Goal: Task Accomplishment & Management: Complete application form

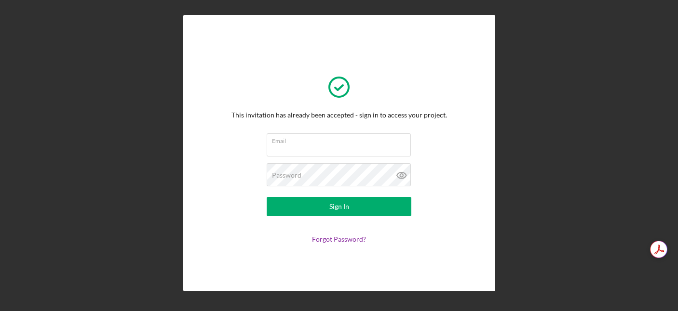
scroll to position [30601, 0]
click at [294, 152] on input "Email" at bounding box center [339, 145] width 144 height 23
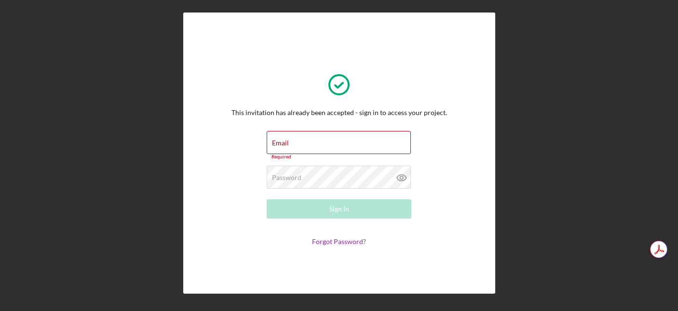
type input "[PERSON_NAME][EMAIL_ADDRESS][DOMAIN_NAME]"
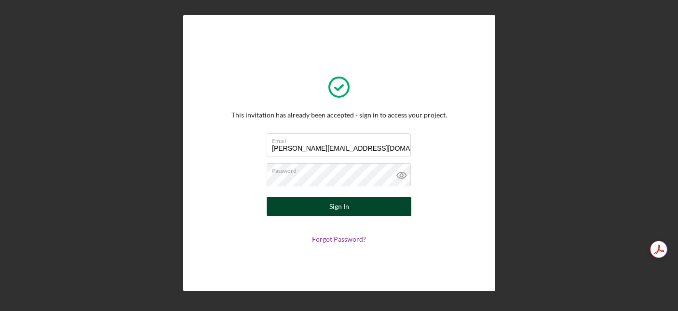
click at [350, 206] on button "Sign In" at bounding box center [339, 206] width 145 height 19
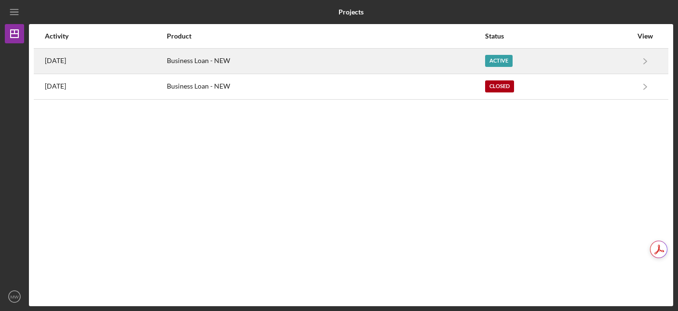
click at [512, 57] on div "Active" at bounding box center [498, 61] width 27 height 12
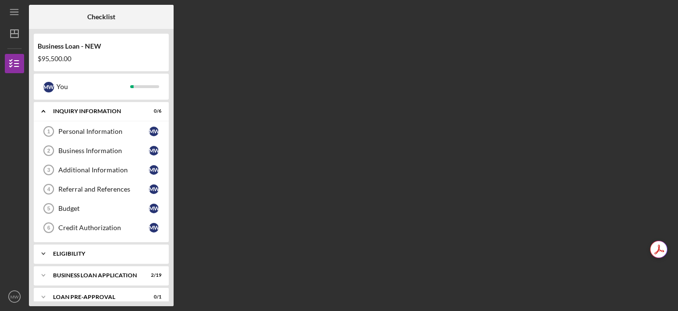
click at [44, 250] on icon "Icon/Expander" at bounding box center [43, 253] width 19 height 19
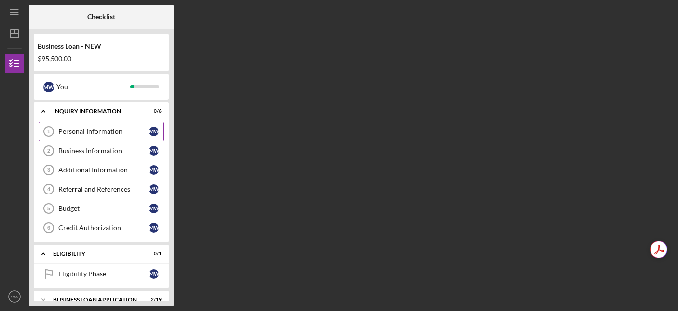
click at [97, 134] on div "Personal Information" at bounding box center [103, 132] width 91 height 8
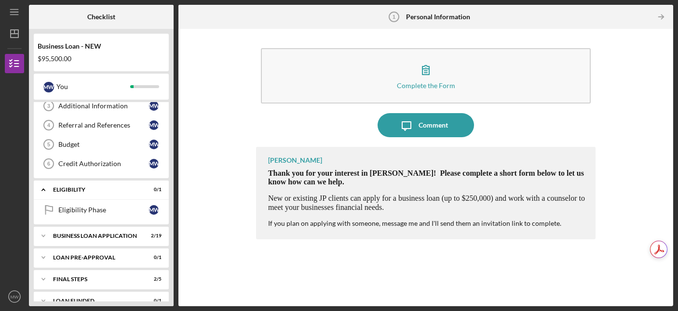
scroll to position [79, 0]
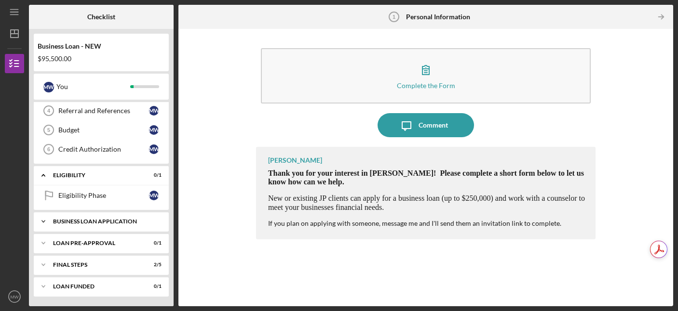
click at [40, 218] on icon "Icon/Expander" at bounding box center [43, 221] width 19 height 19
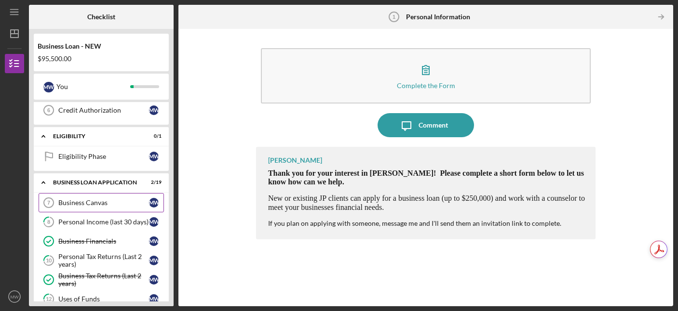
scroll to position [0, 0]
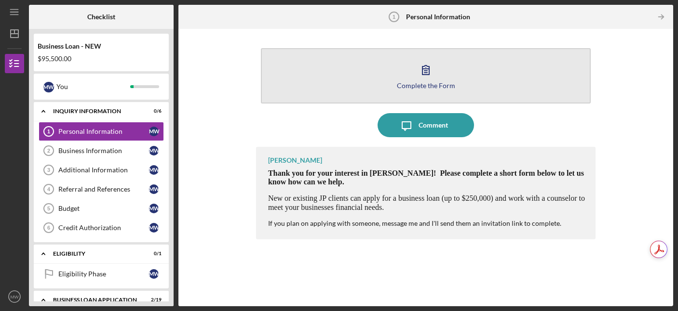
click at [436, 78] on icon "button" at bounding box center [426, 70] width 24 height 24
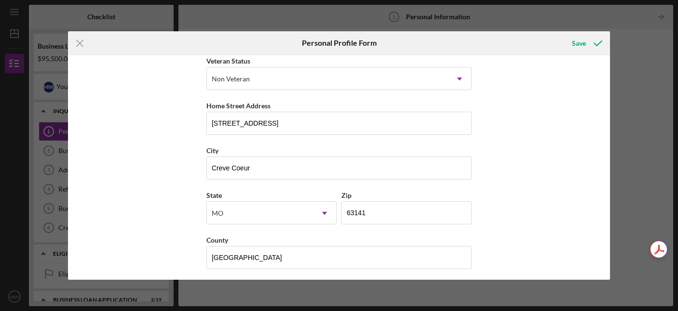
scroll to position [143, 0]
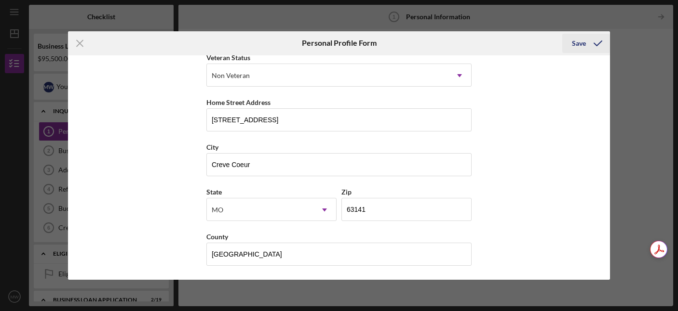
click at [579, 45] on div "Save" at bounding box center [579, 43] width 14 height 19
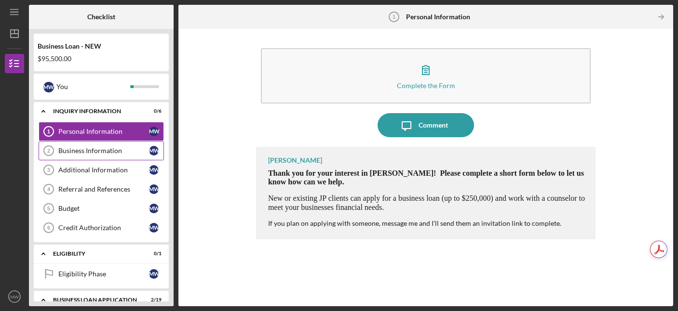
click at [94, 151] on div "Business Information" at bounding box center [103, 151] width 91 height 8
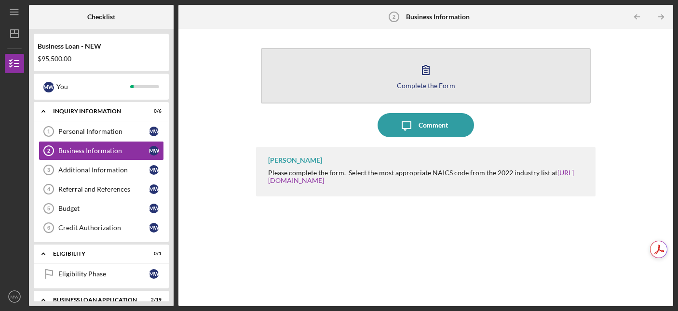
click at [437, 83] on div "Complete the Form" at bounding box center [426, 85] width 58 height 7
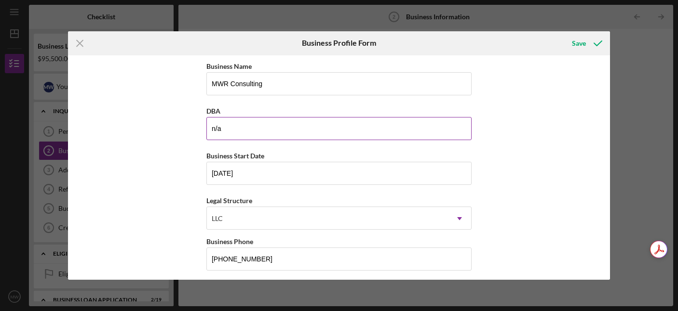
click at [389, 134] on input "n/a" at bounding box center [338, 128] width 265 height 23
type input "n"
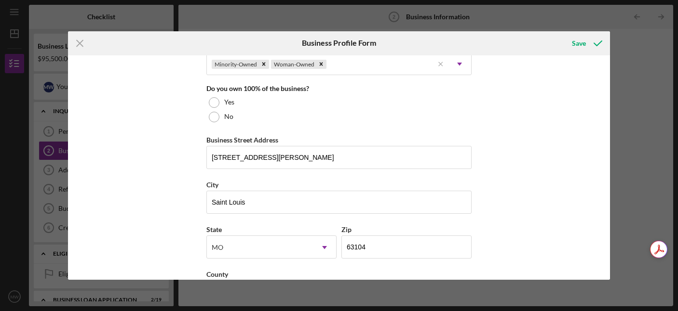
scroll to position [500, 0]
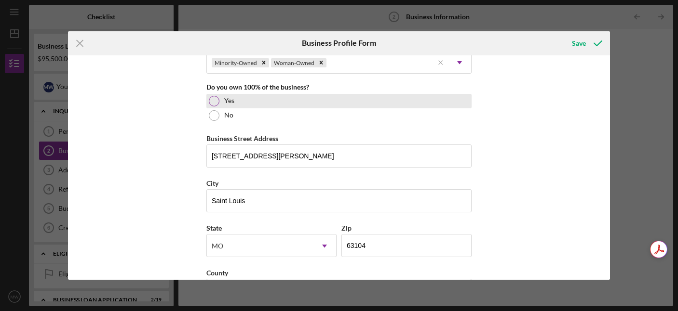
type input "MWR Logistics"
click at [217, 103] on div "Yes" at bounding box center [338, 101] width 265 height 14
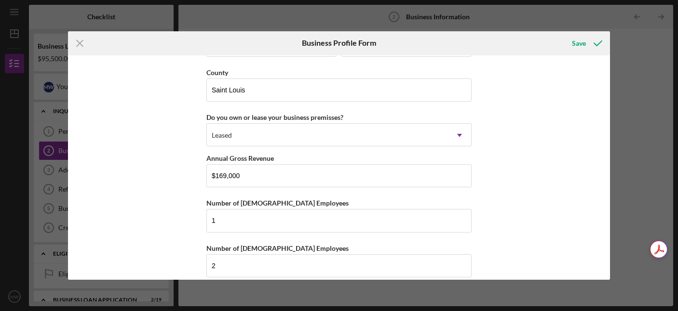
scroll to position [940, 0]
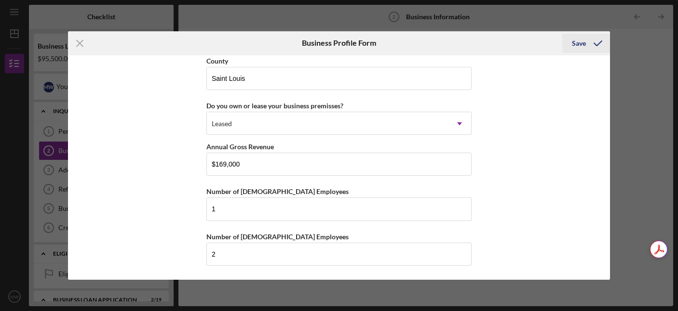
click at [578, 45] on div "Save" at bounding box center [579, 43] width 14 height 19
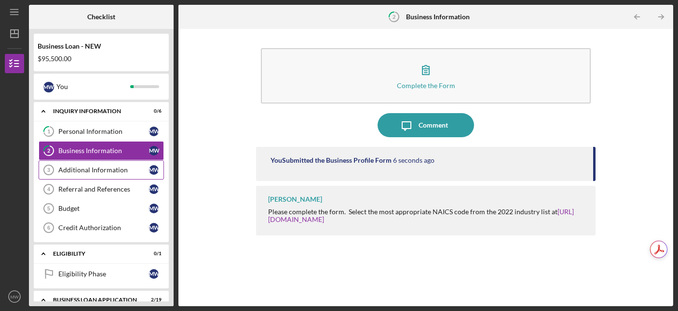
click at [90, 170] on div "Additional Information" at bounding box center [103, 170] width 91 height 8
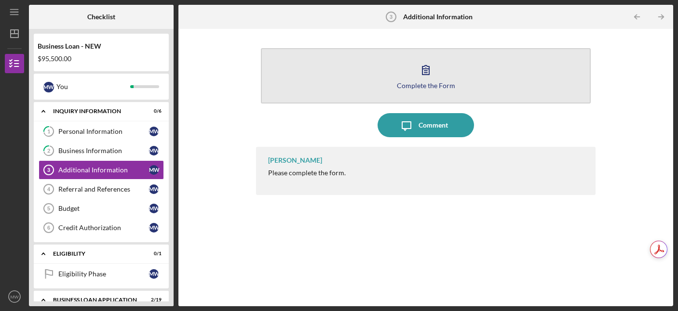
click at [434, 80] on icon "button" at bounding box center [426, 70] width 24 height 24
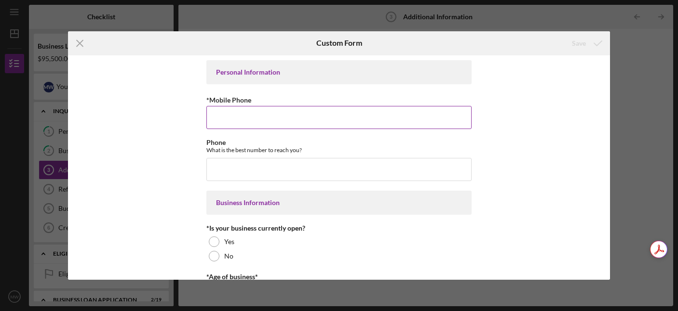
click at [351, 117] on input "*Mobile Phone" at bounding box center [338, 117] width 265 height 23
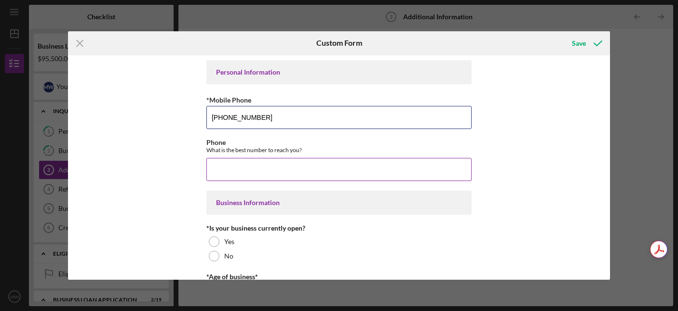
type input "(314) 226-5777"
click at [311, 169] on input "Phone" at bounding box center [338, 169] width 265 height 23
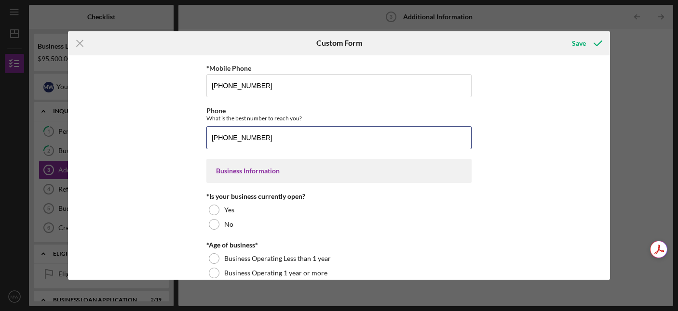
scroll to position [43, 0]
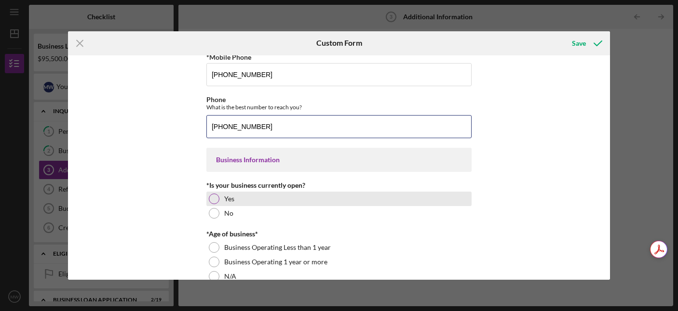
type input "(314) 226-5777"
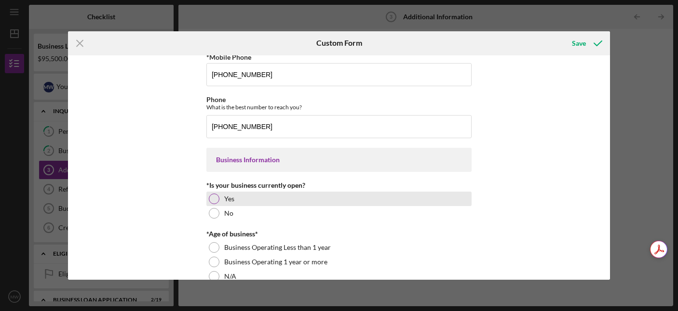
click at [215, 196] on div at bounding box center [214, 199] width 11 height 11
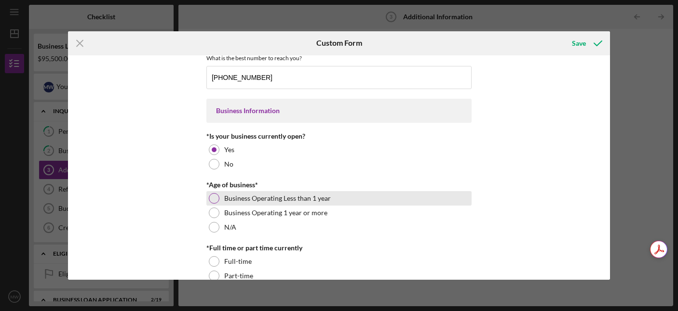
scroll to position [93, 0]
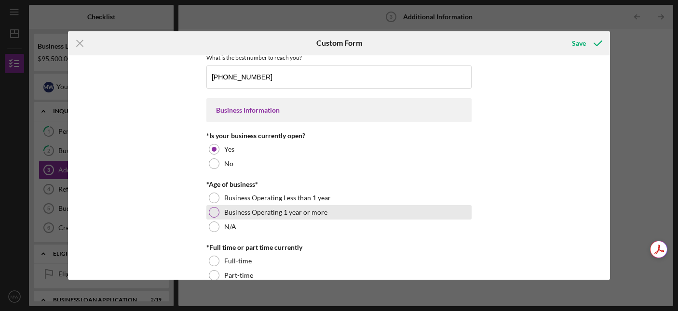
click at [213, 216] on div at bounding box center [214, 212] width 11 height 11
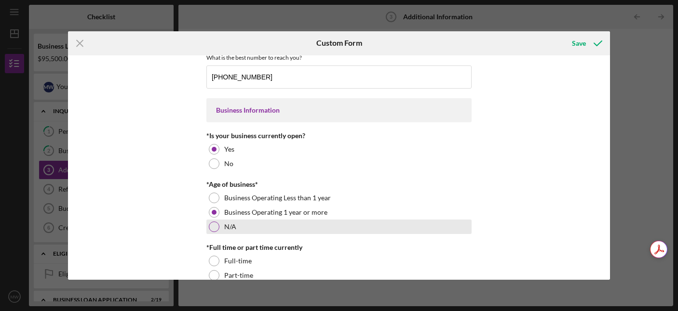
scroll to position [113, 0]
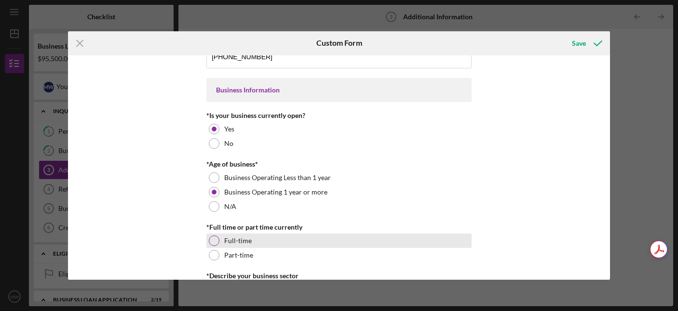
click at [213, 238] on div at bounding box center [214, 241] width 11 height 11
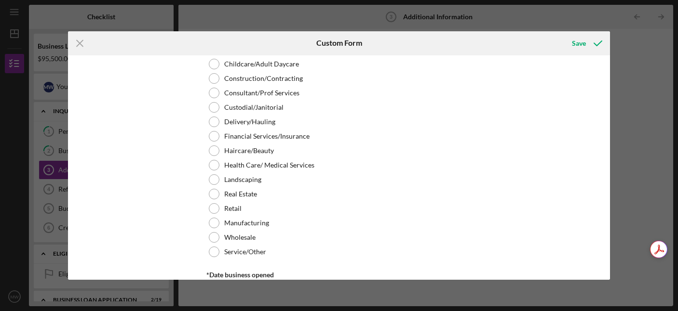
scroll to position [412, 0]
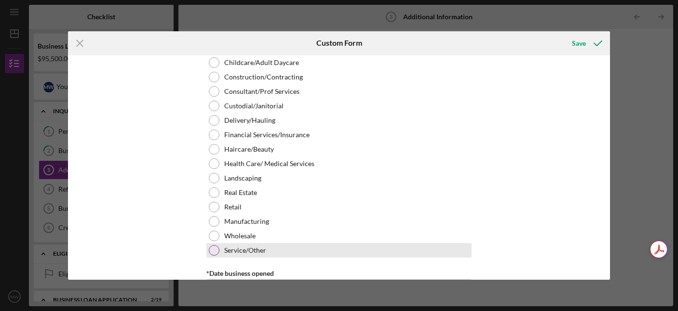
click at [214, 250] on div at bounding box center [214, 250] width 11 height 11
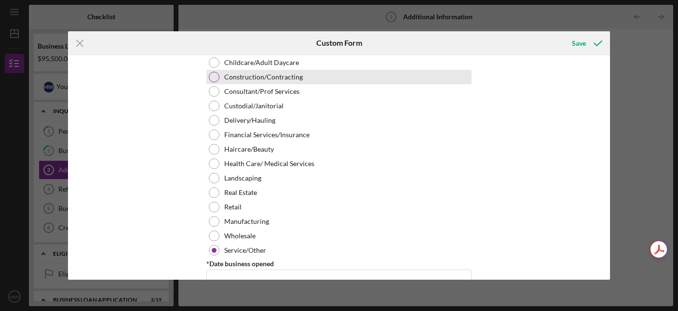
click at [214, 78] on div at bounding box center [214, 77] width 11 height 11
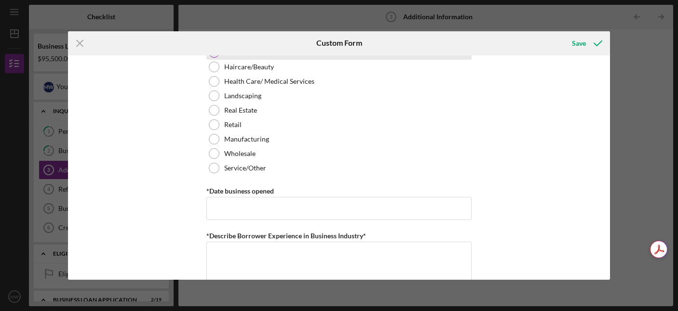
scroll to position [500, 0]
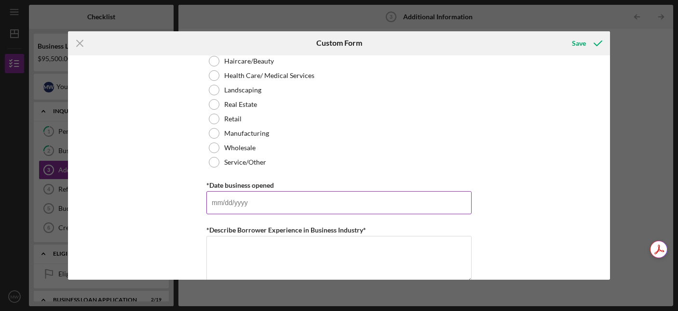
click at [228, 198] on input "*Date business opened" at bounding box center [338, 202] width 265 height 23
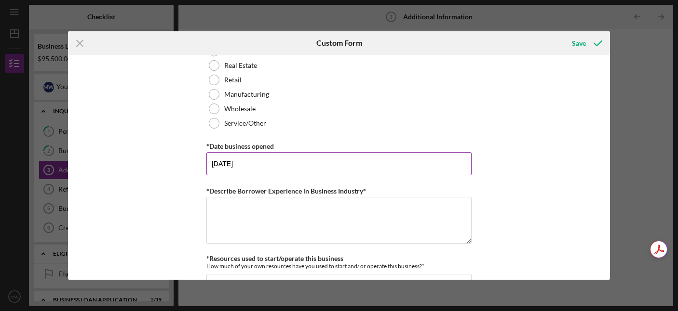
scroll to position [540, 0]
type input "[DATE]"
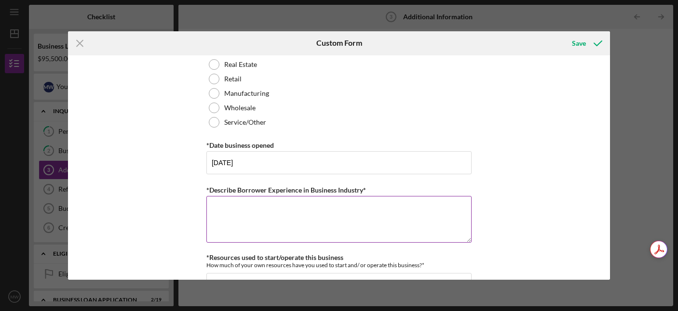
click at [228, 209] on textarea "*Describe Borrower Experience in Business Industry*" at bounding box center [338, 219] width 265 height 46
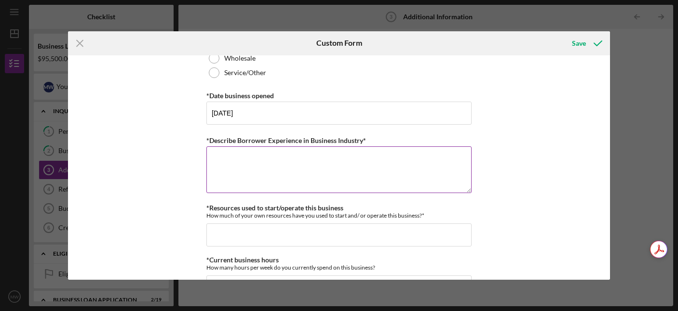
scroll to position [588, 0]
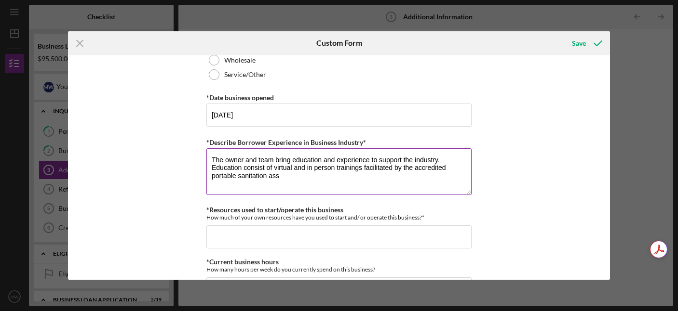
click at [211, 176] on textarea "The owner and team bring education and experience to support the industry. Educ…" at bounding box center [338, 171] width 265 height 46
click at [314, 178] on textarea "The owner and team bring education and experience to support the industry. Educ…" at bounding box center [338, 171] width 265 height 46
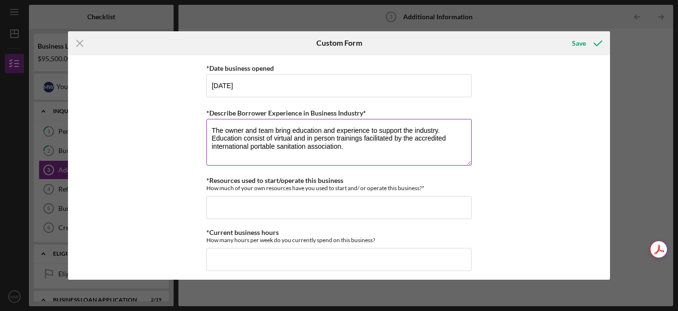
scroll to position [618, 0]
type textarea "The owner and team bring education and experience to support the industry. Educ…"
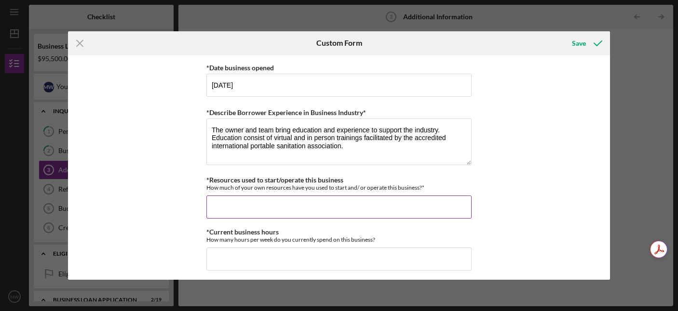
click at [306, 206] on input "*Resources used to start/operate this business" at bounding box center [338, 207] width 265 height 23
type input "$7"
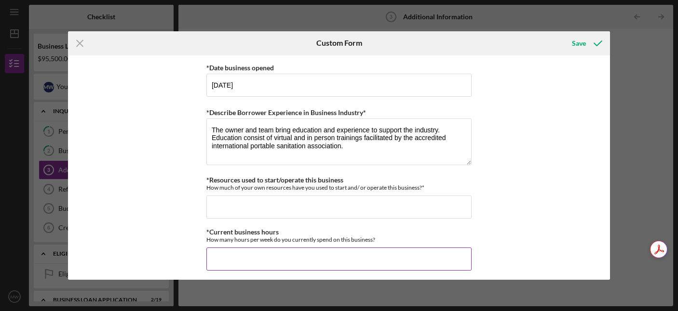
click at [283, 251] on div "*Current business hours How many hours per week do you currently spend on this …" at bounding box center [338, 250] width 265 height 42
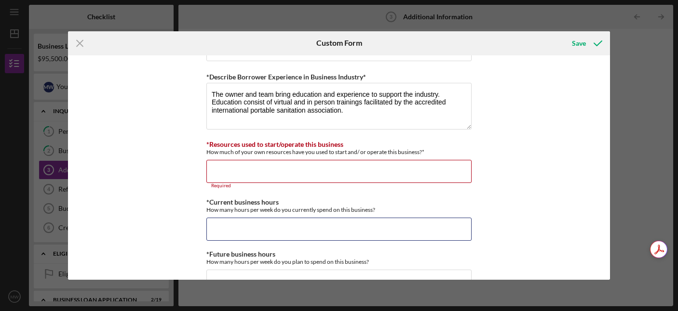
scroll to position [658, 0]
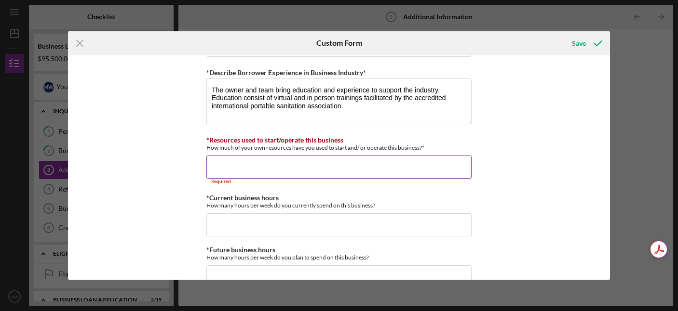
click at [277, 164] on input "*Resources used to start/operate this business" at bounding box center [338, 167] width 265 height 23
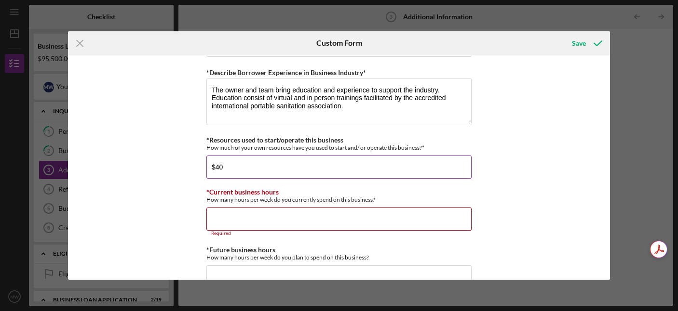
type input "$4"
type input "$75,000"
click at [256, 217] on input "*Current business hours" at bounding box center [338, 219] width 265 height 23
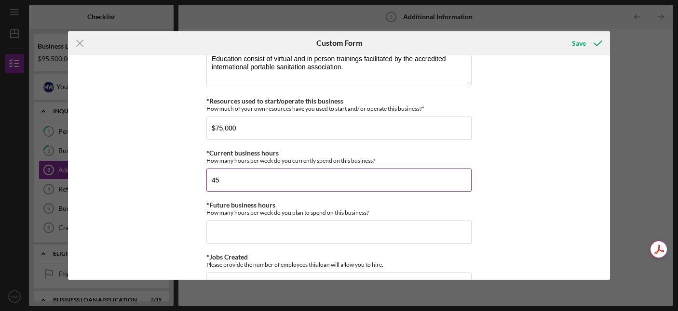
scroll to position [701, 0]
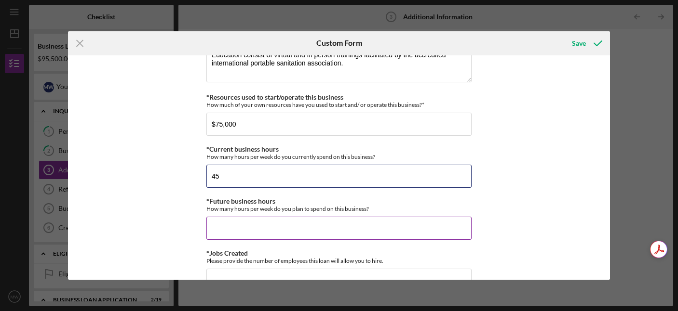
type input "45"
click at [251, 229] on input "*Future business hours" at bounding box center [338, 228] width 265 height 23
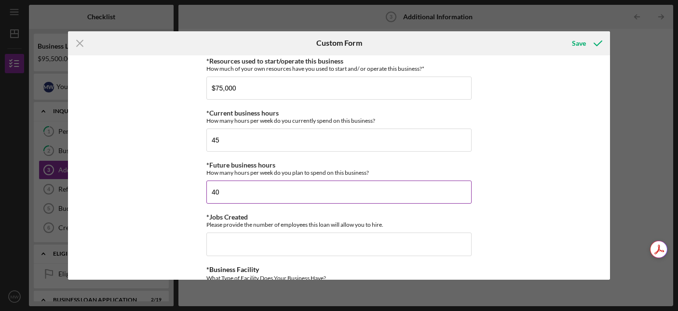
scroll to position [743, 0]
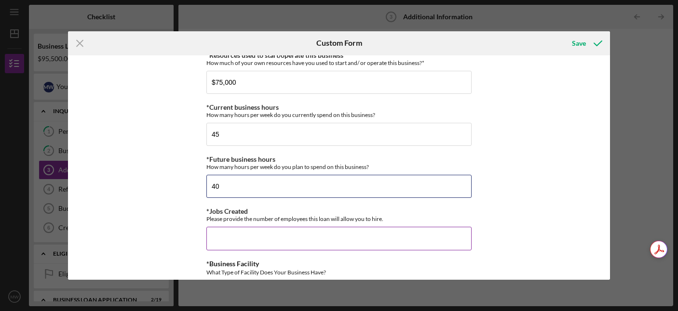
type input "40"
click at [240, 240] on input "*Jobs Created" at bounding box center [338, 238] width 265 height 23
type input "2"
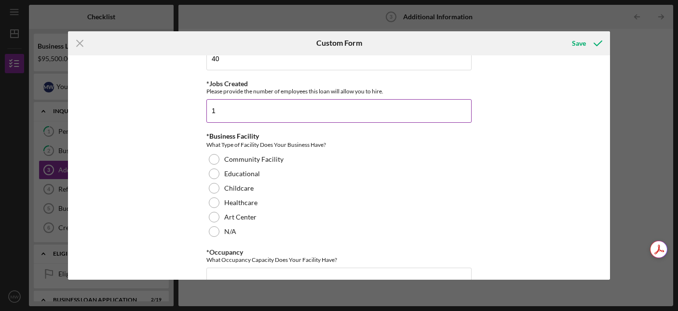
scroll to position [872, 0]
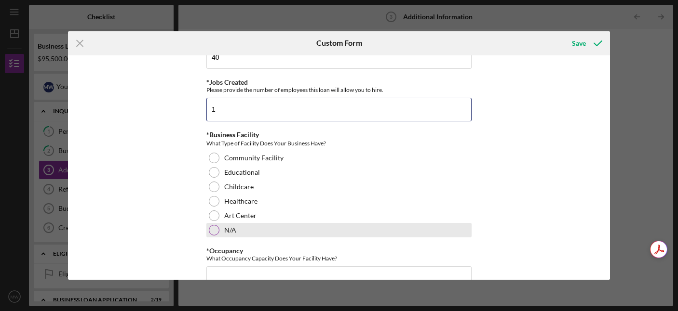
type input "1"
click at [210, 230] on div at bounding box center [214, 230] width 11 height 11
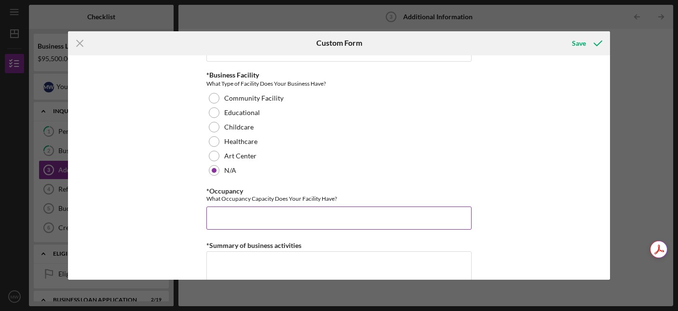
scroll to position [933, 0]
click at [215, 215] on input "*Occupancy" at bounding box center [338, 217] width 265 height 23
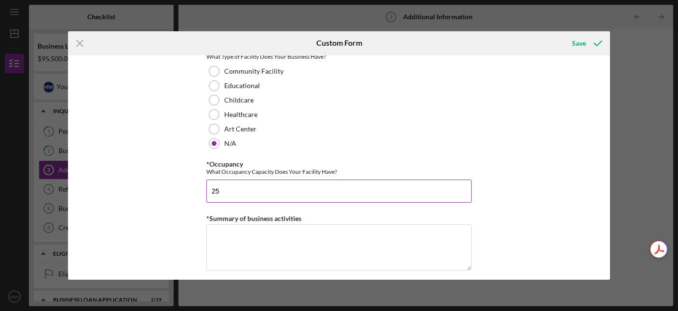
scroll to position [971, 0]
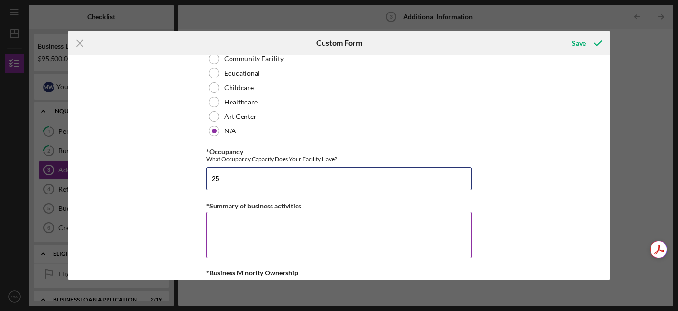
type input "25"
click at [221, 225] on textarea "*Summary of business activities" at bounding box center [338, 235] width 265 height 46
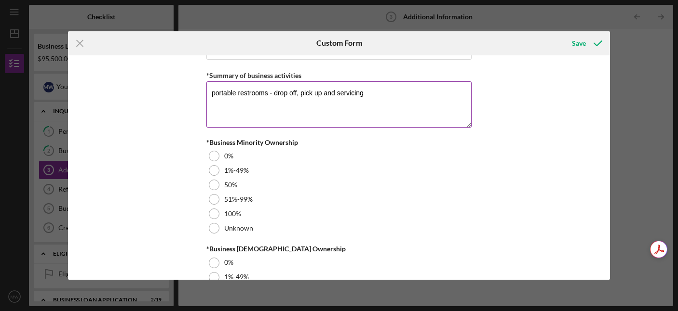
scroll to position [1103, 0]
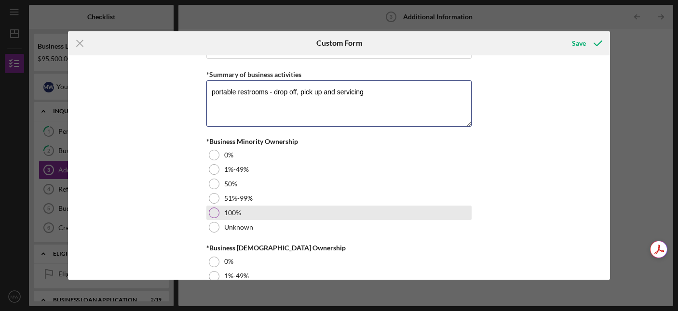
type textarea "portable restrooms - drop off, pick up and servicing"
click at [215, 209] on div at bounding box center [214, 213] width 11 height 11
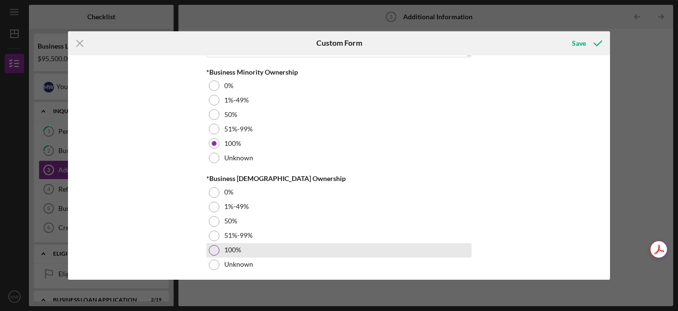
click at [214, 251] on div at bounding box center [214, 250] width 11 height 11
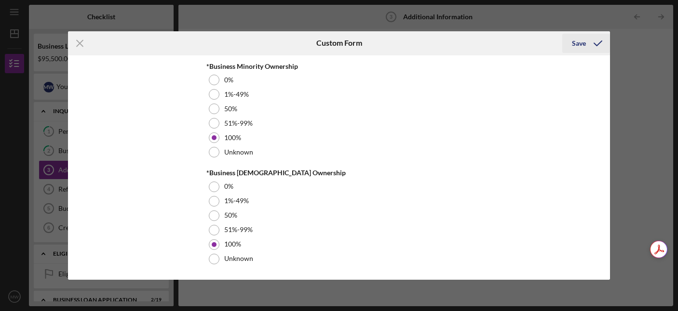
click at [585, 41] on div "Save" at bounding box center [579, 43] width 14 height 19
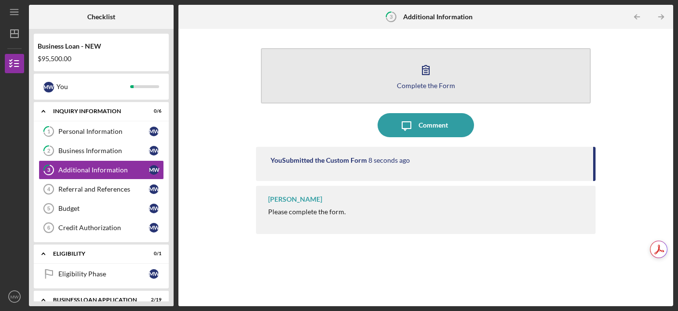
click at [426, 73] on icon "button" at bounding box center [425, 70] width 7 height 9
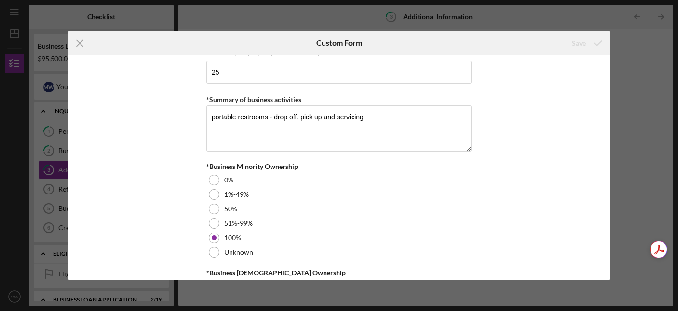
scroll to position [1178, 0]
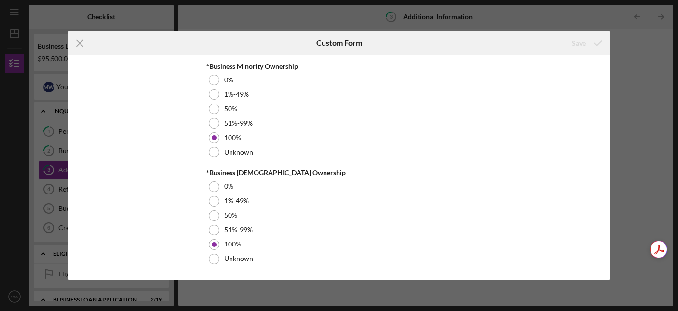
click at [643, 69] on div "Icon/Menu Close Custom Form Save Personal Information *Mobile Phone (314) 226-5…" at bounding box center [339, 155] width 678 height 311
click at [49, 192] on div "Icon/Menu Close Custom Form Save Personal Information *Mobile Phone (314) 226-5…" at bounding box center [339, 155] width 678 height 311
click at [80, 42] on line at bounding box center [80, 43] width 6 height 6
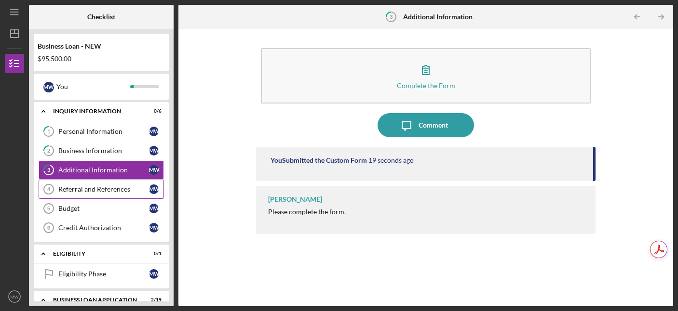
click at [78, 188] on div "Referral and References" at bounding box center [103, 190] width 91 height 8
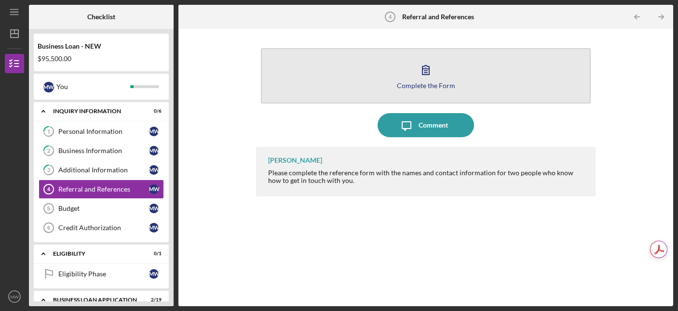
click at [422, 81] on icon "button" at bounding box center [426, 70] width 24 height 24
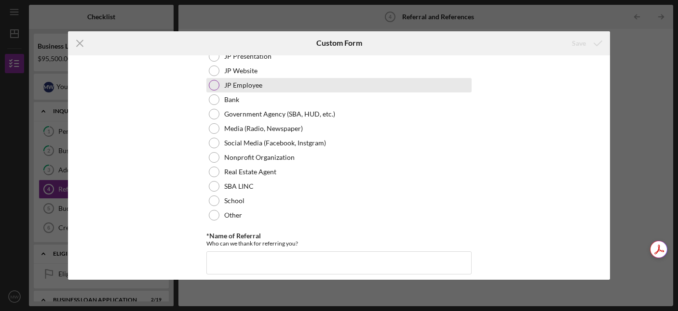
scroll to position [80, 0]
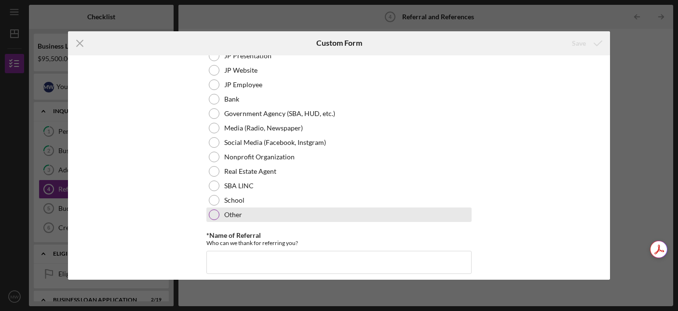
click at [215, 213] on div at bounding box center [214, 215] width 11 height 11
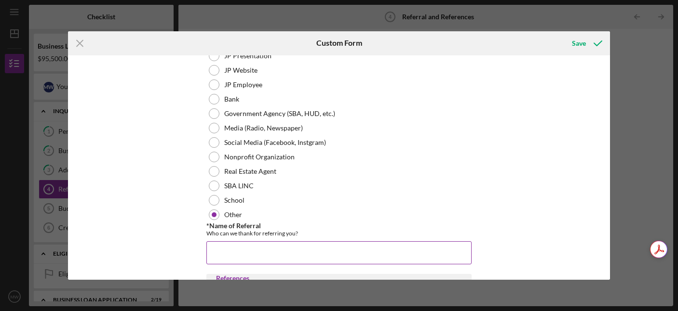
click at [228, 251] on input "*Name of Referral" at bounding box center [338, 253] width 265 height 23
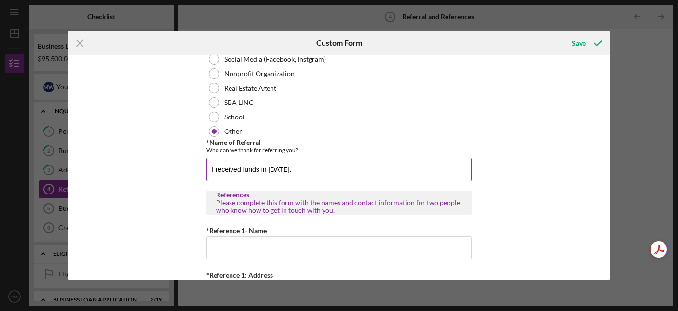
scroll to position [169, 0]
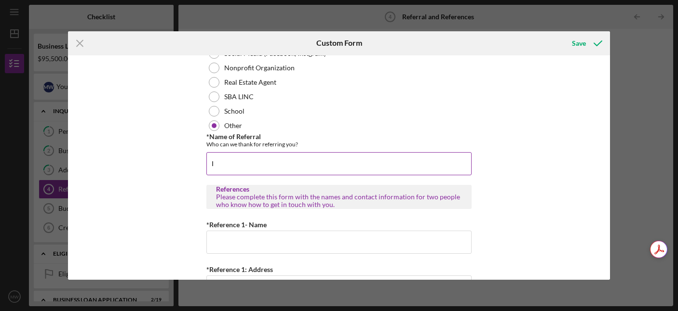
type input "I"
type input "g"
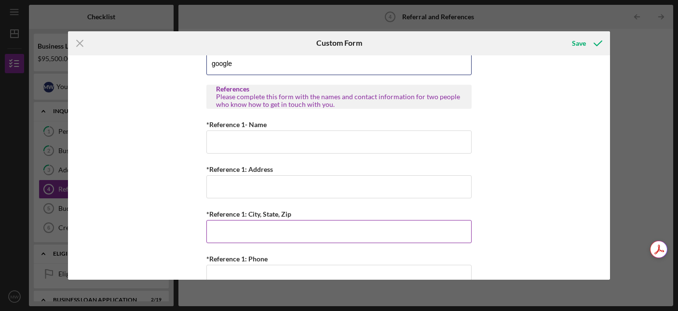
scroll to position [261, 0]
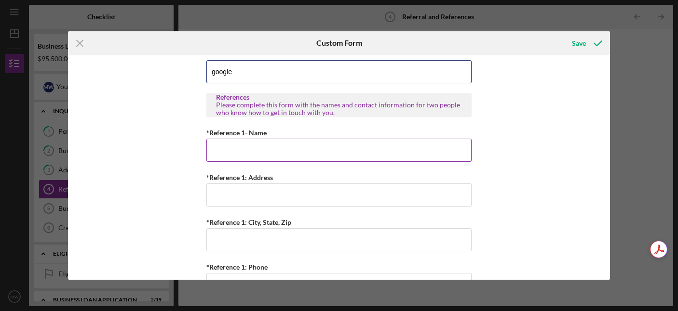
type input "google"
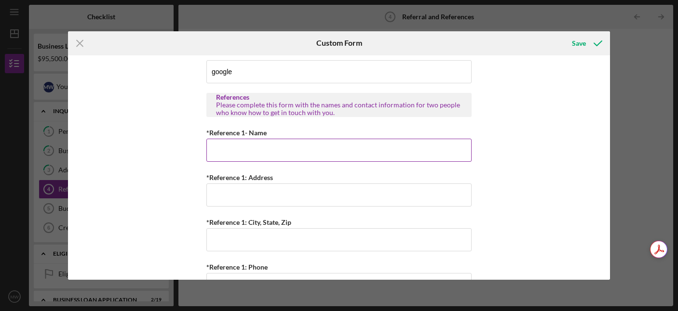
click at [239, 151] on input "*Reference 1- Name" at bounding box center [338, 150] width 265 height 23
type input "Marnée Morgan"
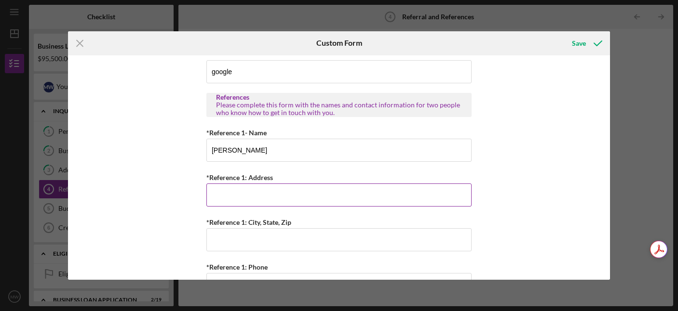
click at [234, 196] on input "*Reference 1: Address" at bounding box center [338, 195] width 265 height 23
type input "4144 Lindell"
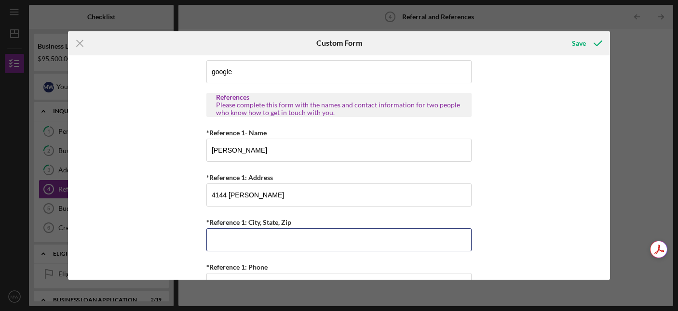
type input "D"
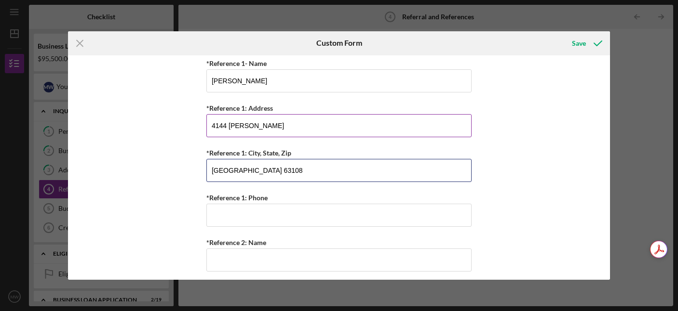
scroll to position [345, 0]
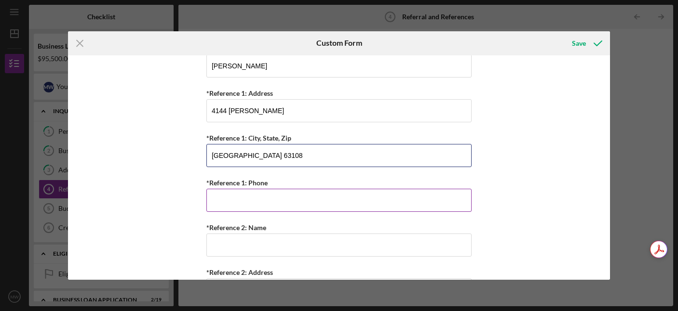
type input "Saint Louis, MO. 63108"
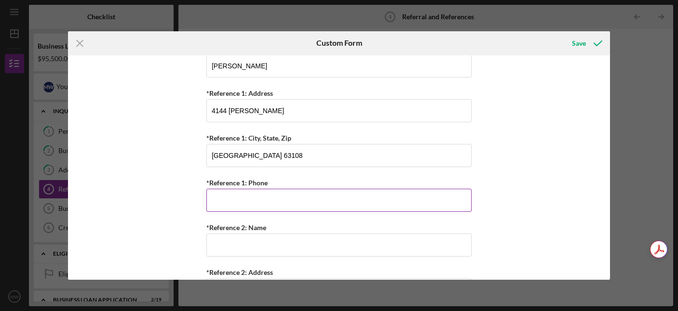
click at [229, 199] on input "*Reference 1: Phone" at bounding box center [338, 200] width 265 height 23
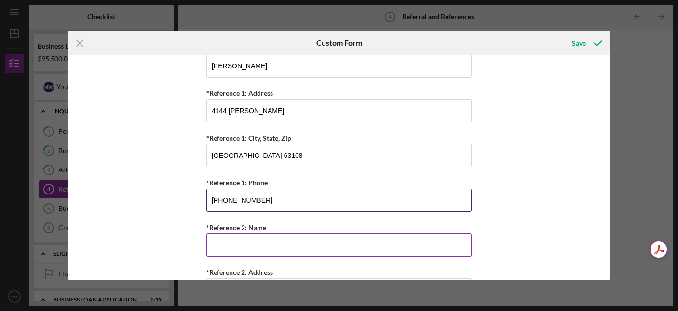
type input "(314) 390-1882"
click at [223, 251] on input "*Reference 2: Name" at bounding box center [338, 245] width 265 height 23
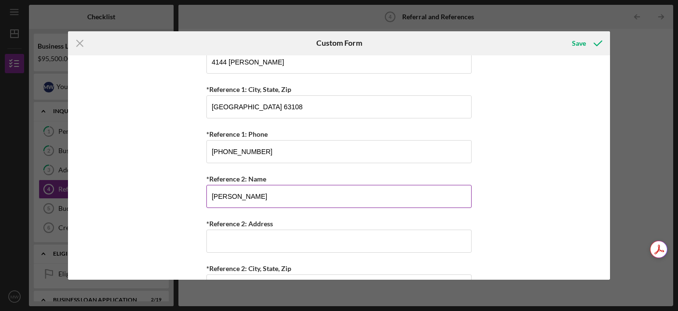
scroll to position [394, 0]
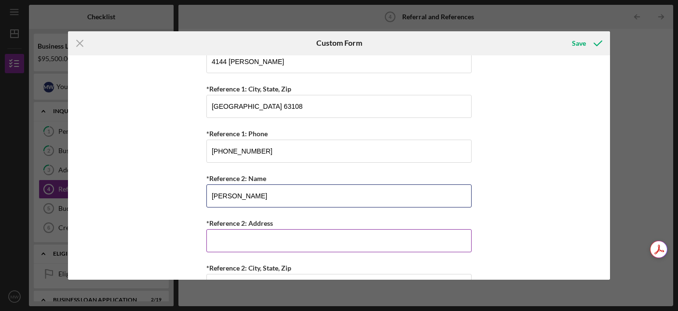
type input "Candice Dickson"
click at [224, 242] on input "*Reference 2: Address" at bounding box center [338, 240] width 265 height 23
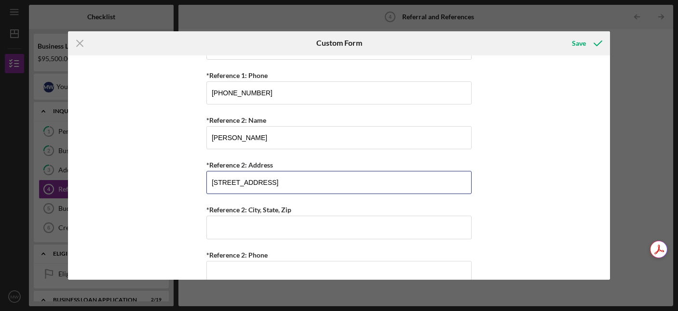
scroll to position [471, 0]
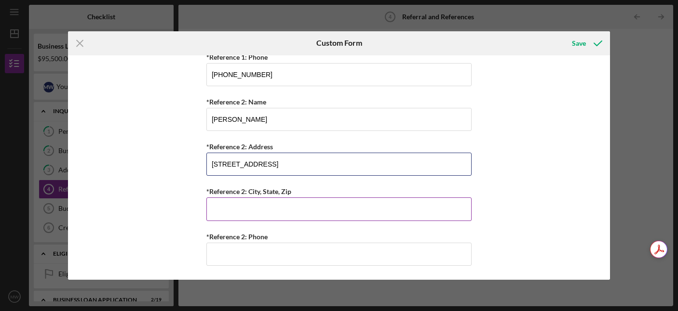
type input "1700 7th Street"
click at [215, 206] on input "*Reference 2: City, State, Zip" at bounding box center [338, 209] width 265 height 23
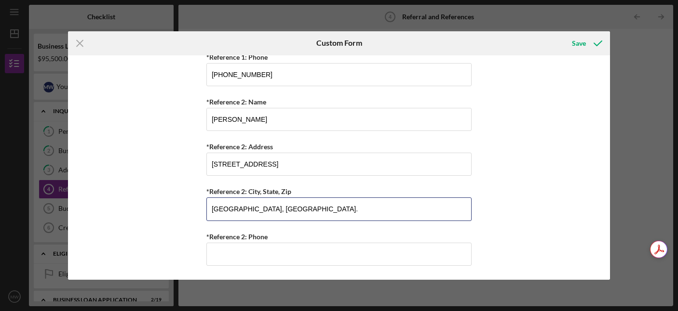
type input "Saint Louis, MO."
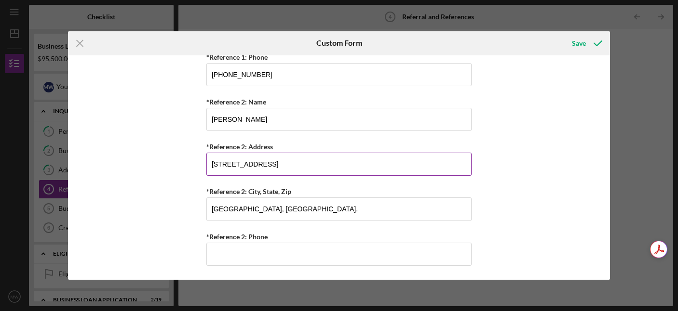
type textarea "t"
drag, startPoint x: 266, startPoint y: 163, endPoint x: 188, endPoint y: 169, distance: 77.9
click at [188, 169] on div "Referral *Referral Type How did you hear about Justine PETERSEN? JP Client JP P…" at bounding box center [339, 167] width 542 height 225
drag, startPoint x: 267, startPoint y: 163, endPoint x: 261, endPoint y: 160, distance: 6.5
click at [264, 161] on input "1700 7th Street" at bounding box center [338, 164] width 265 height 23
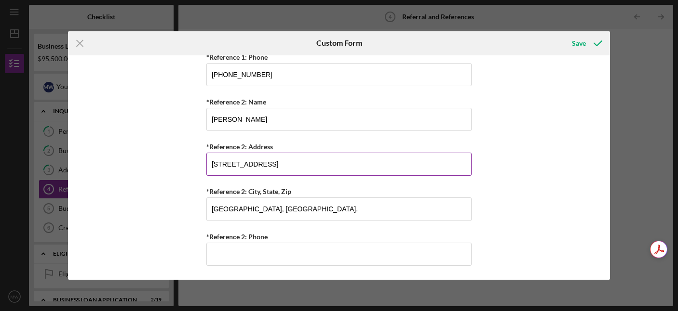
drag, startPoint x: 261, startPoint y: 160, endPoint x: 208, endPoint y: 161, distance: 53.5
click at [208, 161] on input "1700 7th Street" at bounding box center [338, 164] width 265 height 23
click at [263, 169] on input "1700 7th Street" at bounding box center [338, 164] width 265 height 23
type input "1"
type input "6978 Chippewa #2"
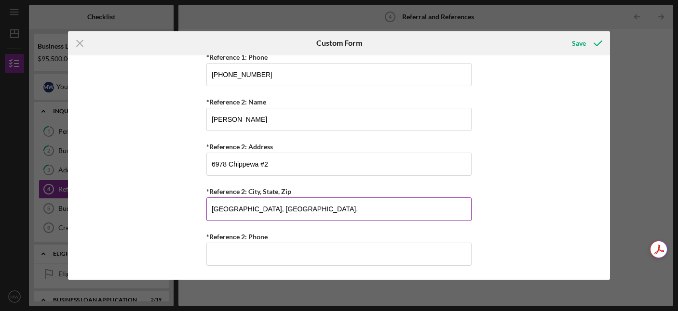
click at [269, 208] on input "Saint Louis, MO." at bounding box center [338, 209] width 265 height 23
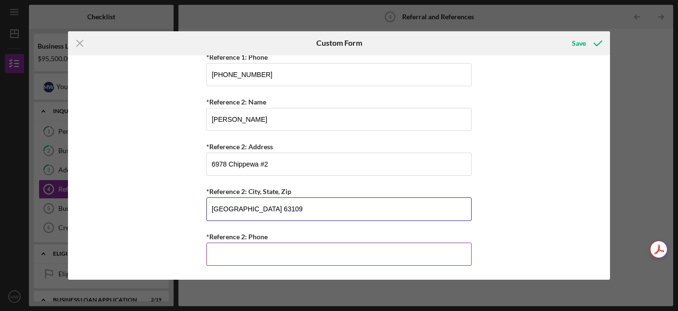
type input "Saint Louis, MO. 63109"
click at [250, 253] on input "*Reference 2: Phone" at bounding box center [338, 254] width 265 height 23
type input "(1##) ###-####"
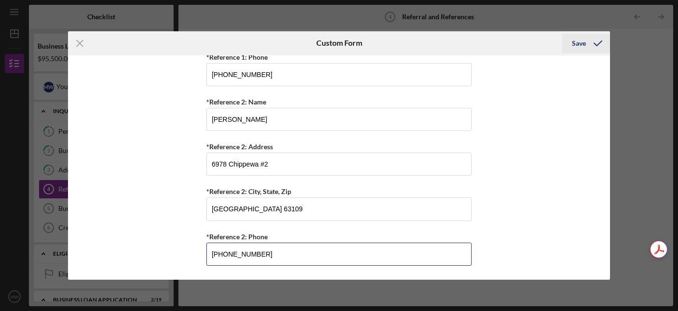
type input "(866) 932-2821"
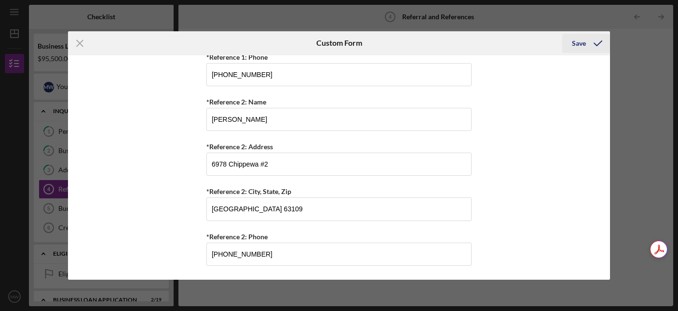
click at [576, 39] on div "Save" at bounding box center [579, 43] width 14 height 19
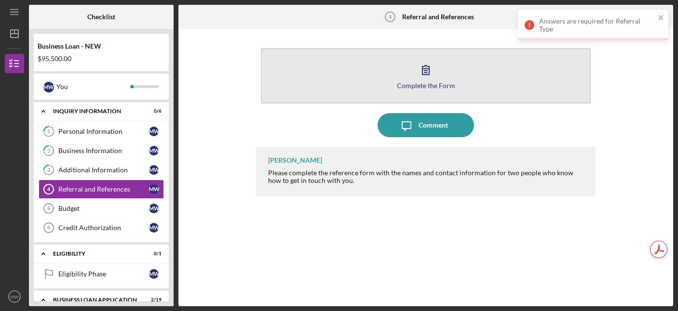
click at [424, 85] on div "Complete the Form" at bounding box center [426, 85] width 58 height 7
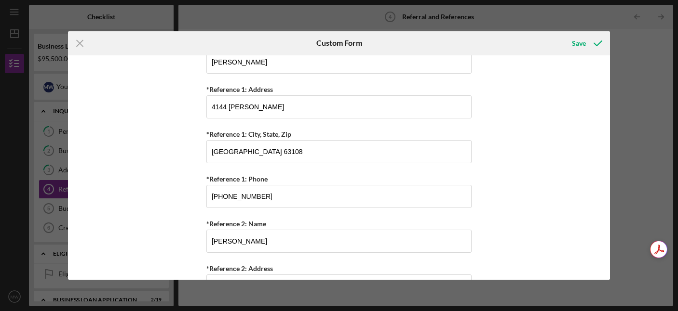
scroll to position [359, 0]
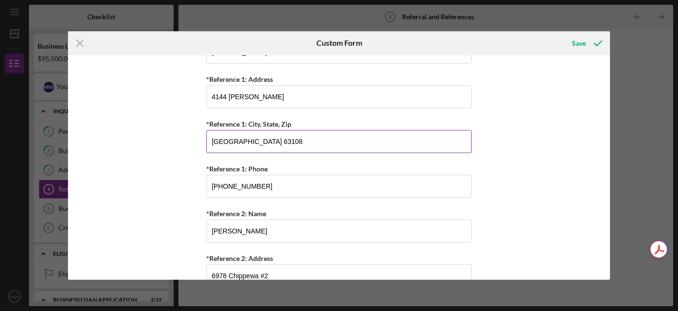
click at [258, 143] on input "Saint Louis, MO. 63108" at bounding box center [338, 141] width 265 height 23
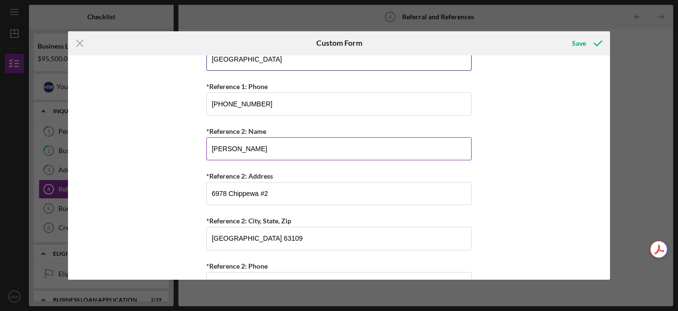
scroll to position [444, 0]
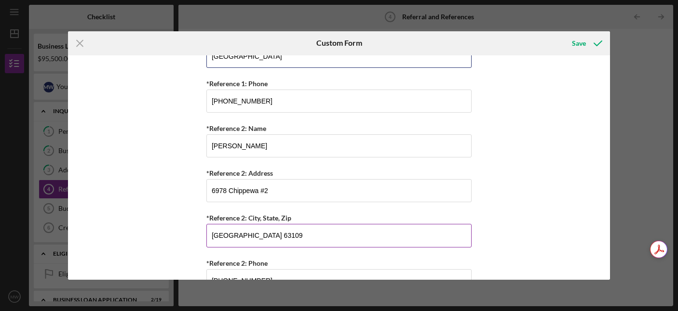
type input "Saint Louis, MO, 63108"
click at [260, 239] on input "Saint Louis, MO. 63109" at bounding box center [338, 235] width 265 height 23
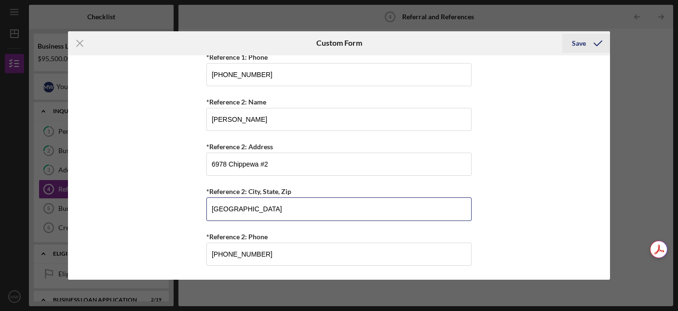
type input "Saint Louis, MO, 63109"
click at [582, 40] on div "Save" at bounding box center [579, 43] width 14 height 19
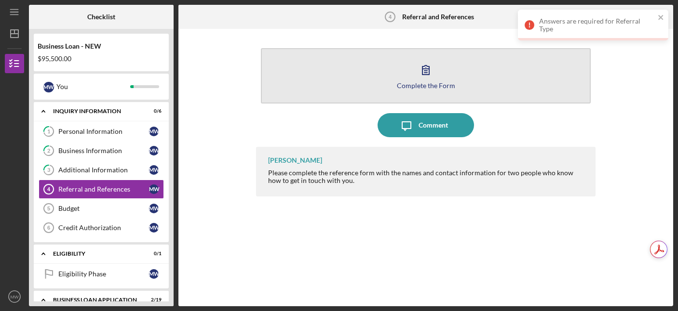
click at [428, 82] on div "Complete the Form" at bounding box center [426, 85] width 58 height 7
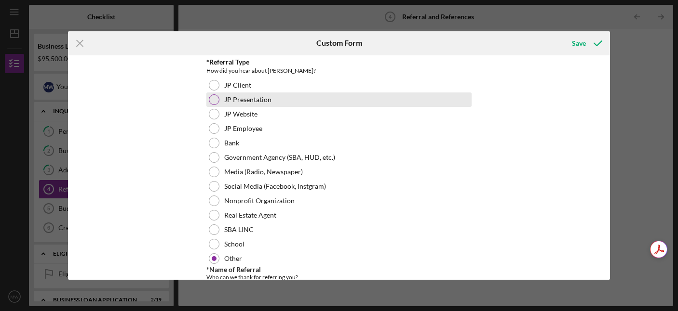
scroll to position [37, 0]
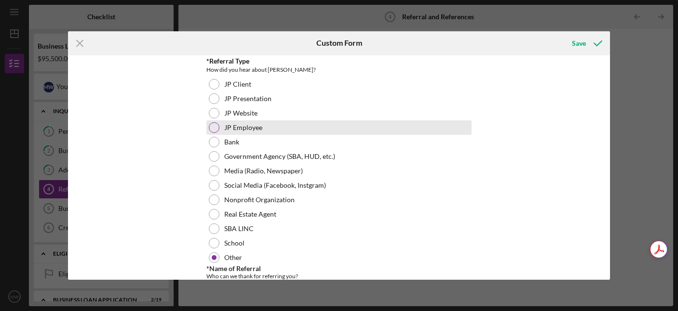
click at [212, 127] on div at bounding box center [214, 127] width 11 height 11
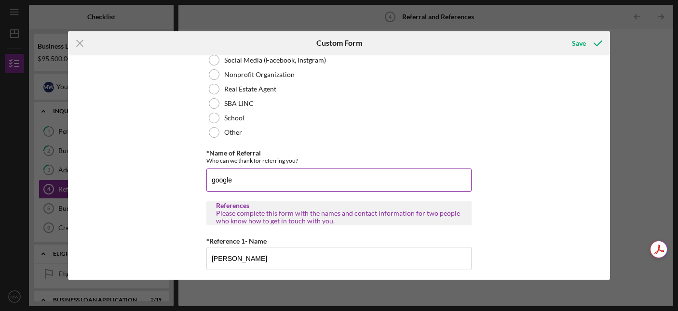
scroll to position [168, 0]
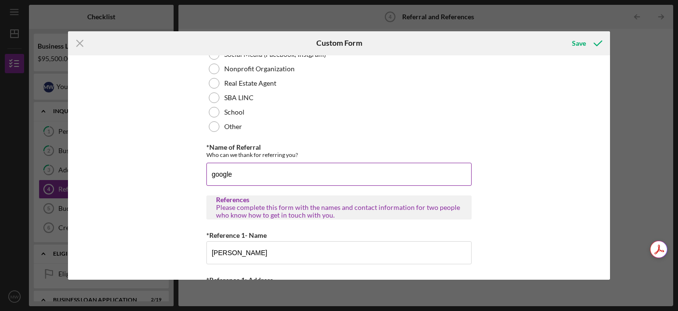
click at [236, 173] on input "google" at bounding box center [338, 174] width 265 height 23
type input "g"
type input "Aida Richardson"
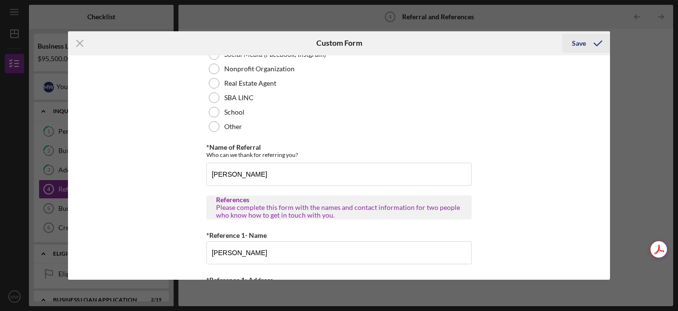
click at [591, 39] on icon "submit" at bounding box center [598, 43] width 24 height 24
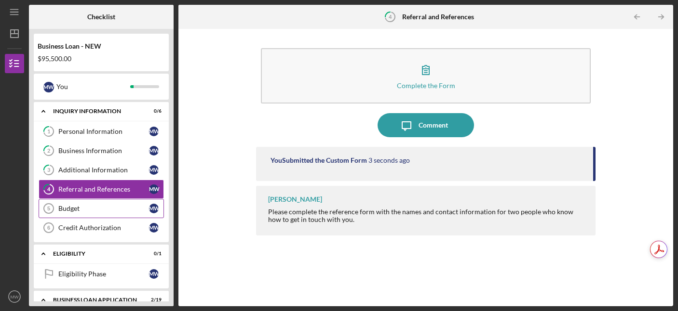
click at [85, 209] on div "Budget" at bounding box center [103, 209] width 91 height 8
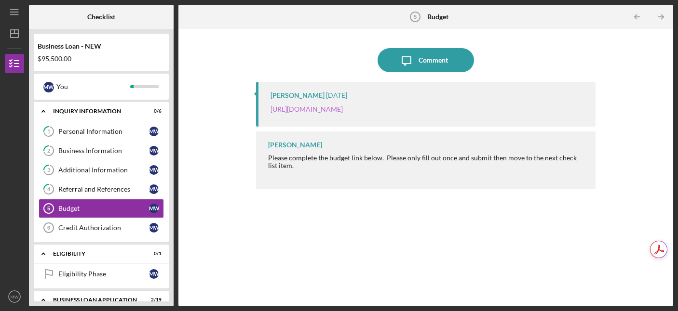
click at [343, 108] on link "https://justinepetersen.tfaforms.net/21?serviceID=a1gPC00000674OQ" at bounding box center [306, 109] width 72 height 8
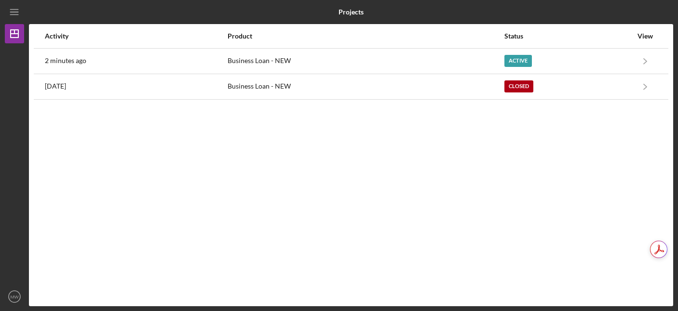
scroll to position [30601, 0]
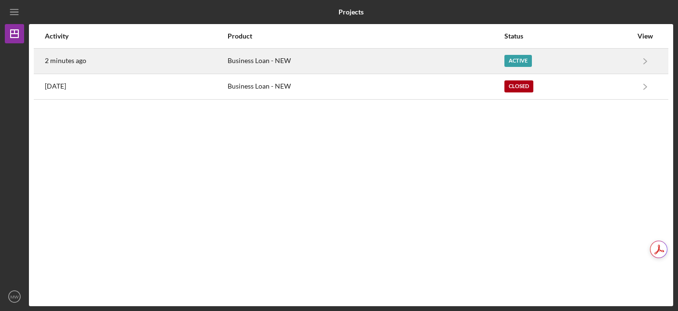
click at [518, 56] on div "Active" at bounding box center [517, 61] width 27 height 12
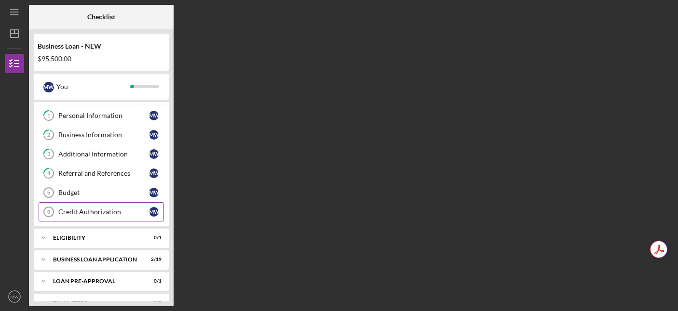
scroll to position [20, 0]
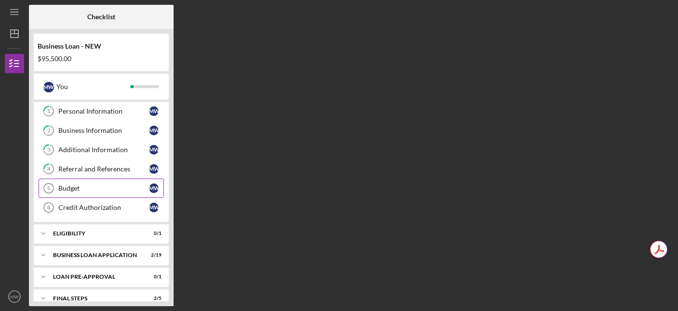
click at [72, 188] on div "Budget" at bounding box center [103, 189] width 91 height 8
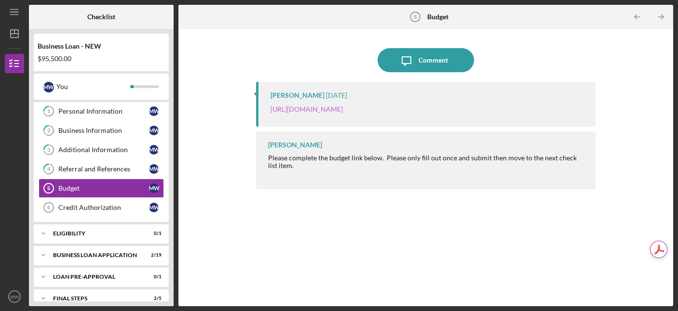
click at [336, 109] on link "https://justinepetersen.tfaforms.net/21?serviceID=a1gPC00000674OQ" at bounding box center [306, 109] width 72 height 8
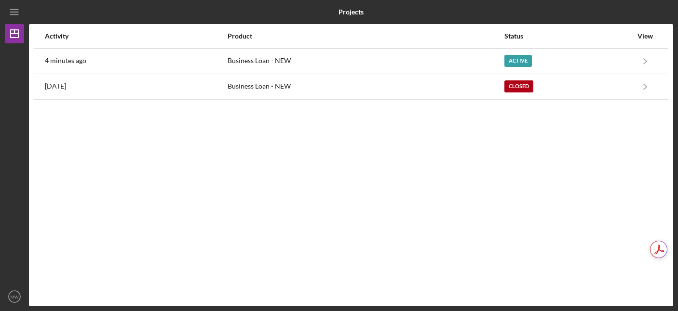
scroll to position [30601, 0]
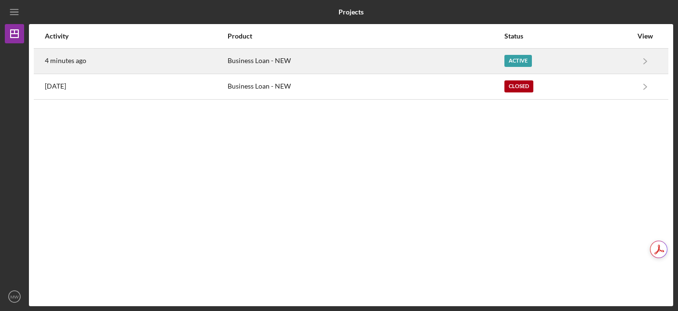
click at [524, 57] on div "Active" at bounding box center [517, 61] width 27 height 12
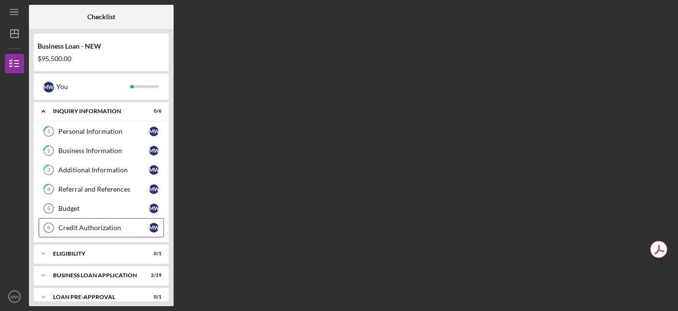
click at [87, 226] on div "Credit Authorization" at bounding box center [103, 228] width 91 height 8
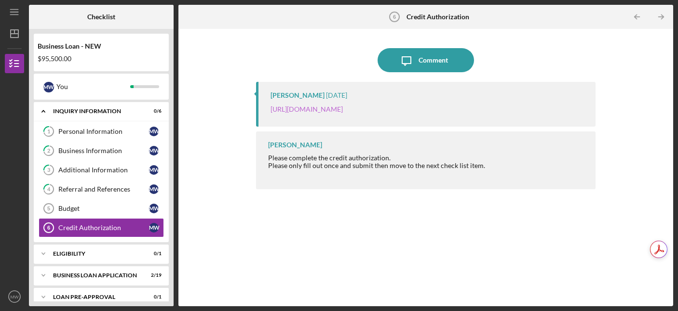
click at [339, 111] on link "https://justinepetersen.tfaforms.net/28?contactid=003PC00000JDiYN" at bounding box center [306, 109] width 72 height 8
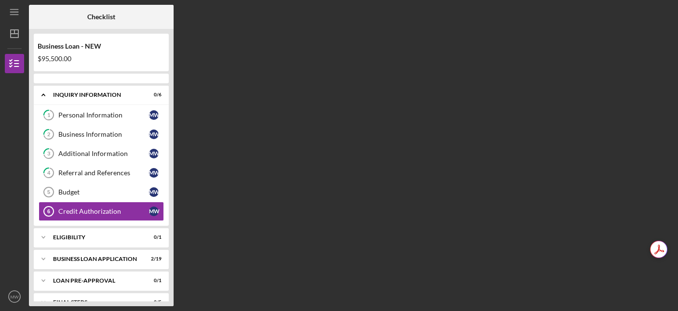
scroll to position [18, 0]
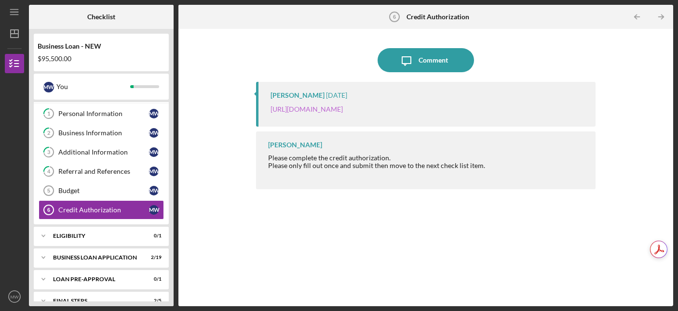
click at [323, 109] on link "https://justinepetersen.tfaforms.net/28?contactid=003PC00000JDiYN" at bounding box center [306, 109] width 72 height 8
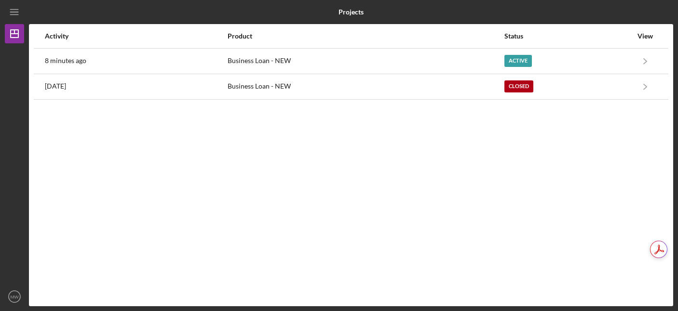
scroll to position [30601, 0]
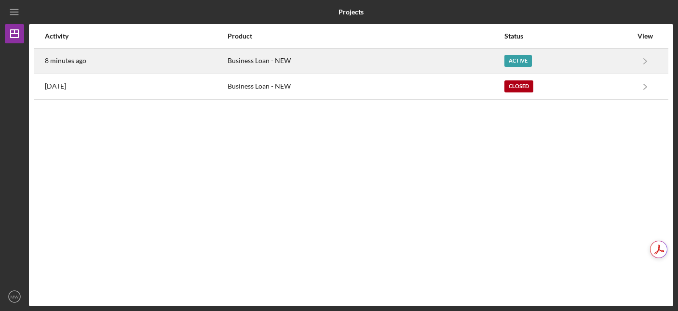
click at [516, 63] on div "Active" at bounding box center [517, 61] width 27 height 12
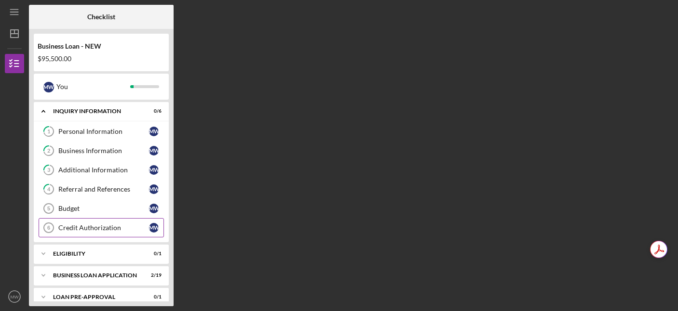
scroll to position [42, 0]
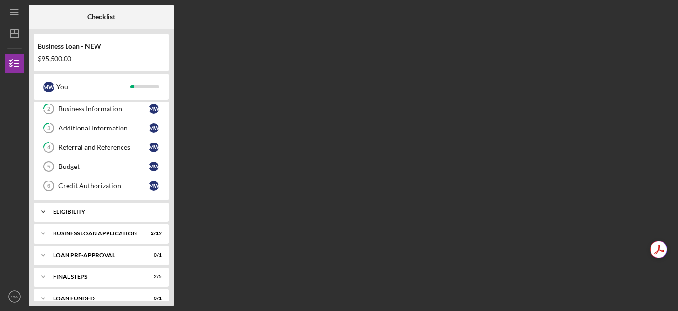
click at [41, 211] on icon "Icon/Expander" at bounding box center [43, 211] width 19 height 19
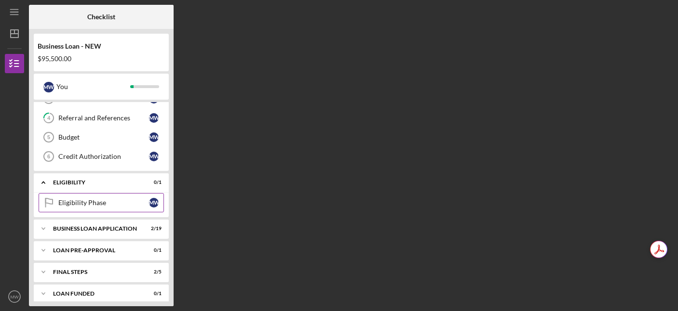
scroll to position [74, 0]
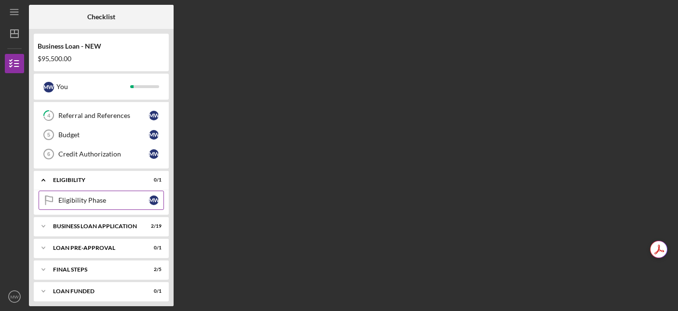
click at [78, 201] on div "Eligibility Phase" at bounding box center [103, 201] width 91 height 8
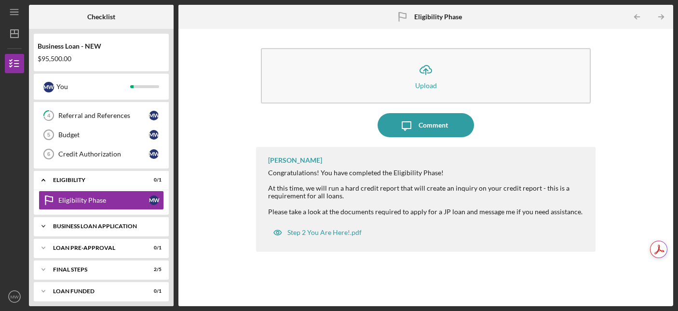
click at [46, 225] on icon "Icon/Expander" at bounding box center [43, 226] width 19 height 19
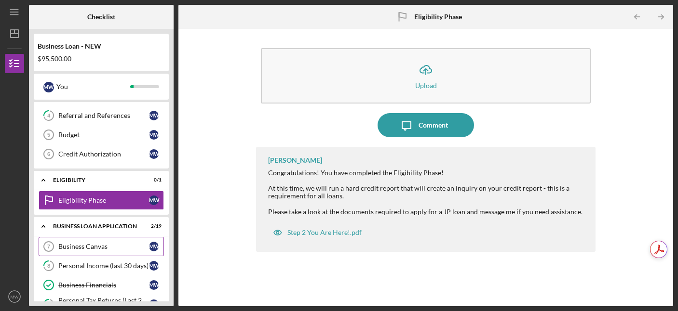
click at [84, 246] on div "Business Canvas" at bounding box center [103, 247] width 91 height 8
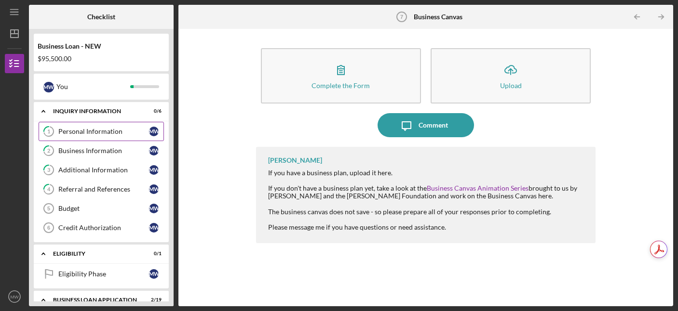
click at [97, 130] on div "Personal Information" at bounding box center [103, 132] width 91 height 8
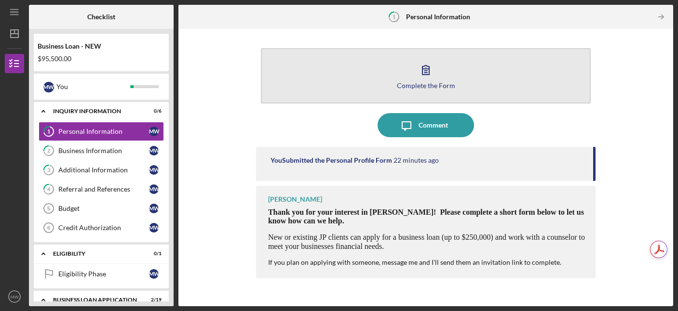
click at [446, 82] on div "Complete the Form" at bounding box center [426, 85] width 58 height 7
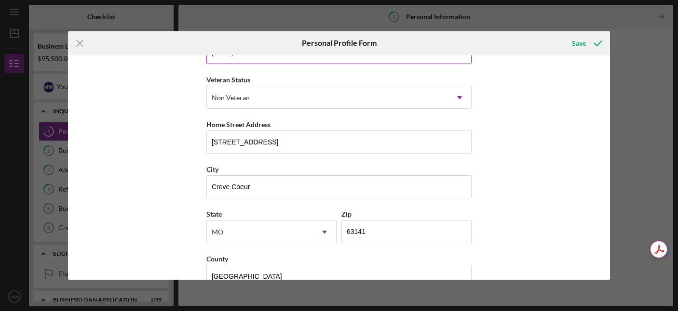
scroll to position [143, 0]
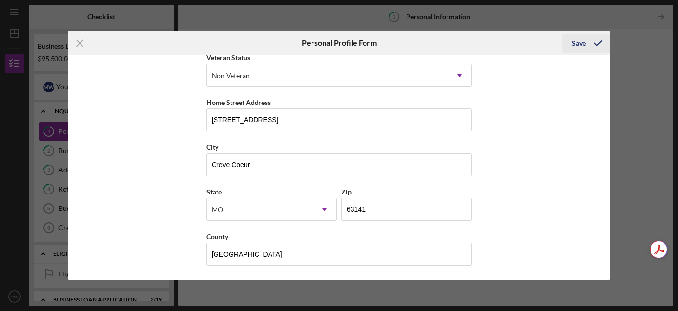
click at [576, 42] on div "Save" at bounding box center [579, 43] width 14 height 19
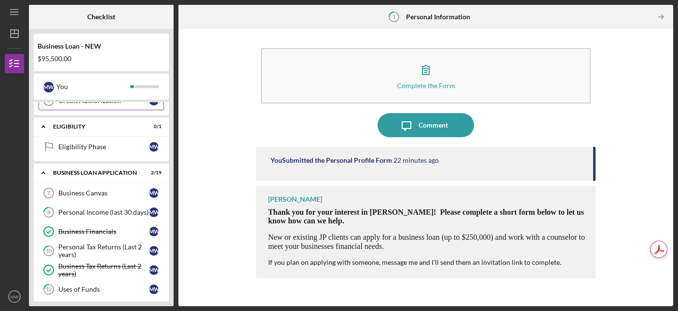
scroll to position [184, 0]
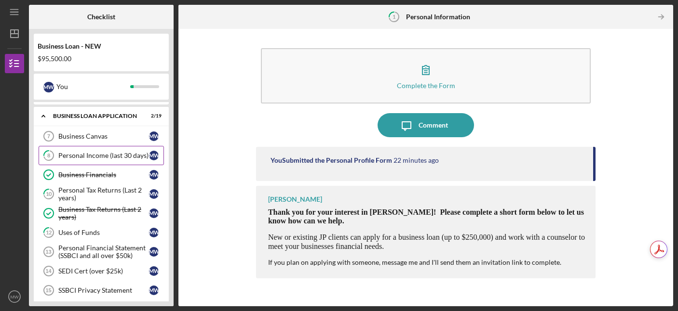
click at [111, 159] on div "Personal Income (last 30 days)" at bounding box center [103, 156] width 91 height 8
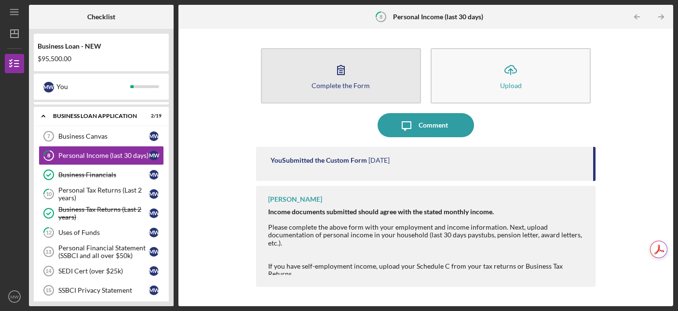
click at [353, 85] on div "Complete the Form" at bounding box center [340, 85] width 58 height 7
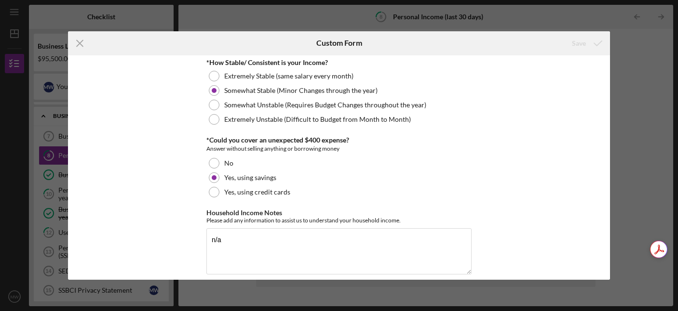
scroll to position [588, 0]
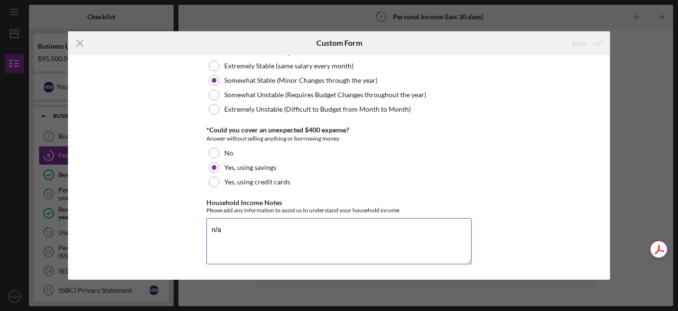
click at [233, 232] on textarea "n/a" at bounding box center [338, 241] width 265 height 46
type textarea "n/a."
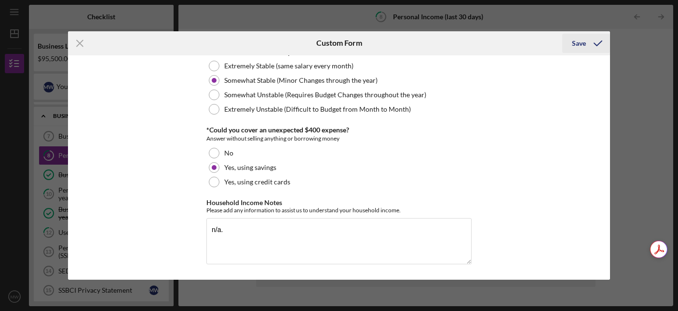
click at [578, 39] on div "Save" at bounding box center [579, 43] width 14 height 19
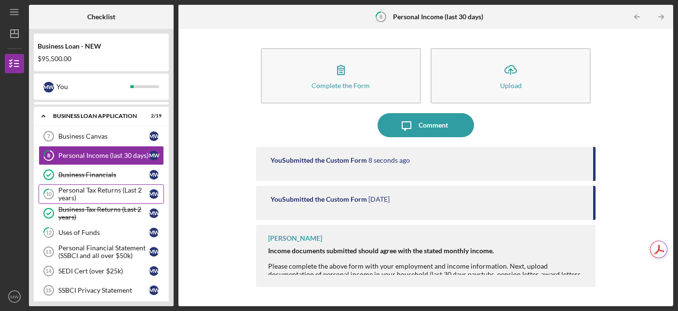
click at [102, 193] on div "Personal Tax Returns (Last 2 years)" at bounding box center [103, 194] width 91 height 15
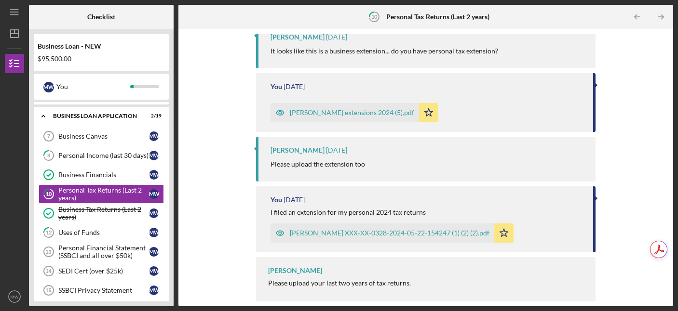
scroll to position [127, 0]
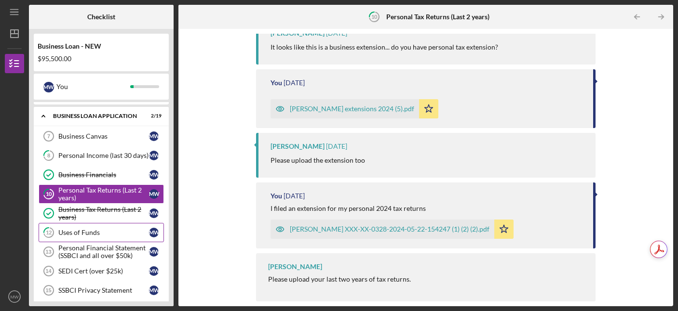
click at [97, 236] on div "Uses of Funds" at bounding box center [103, 233] width 91 height 8
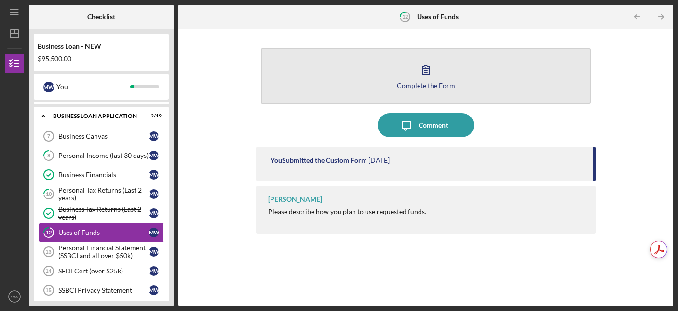
click at [431, 73] on icon "button" at bounding box center [426, 70] width 24 height 24
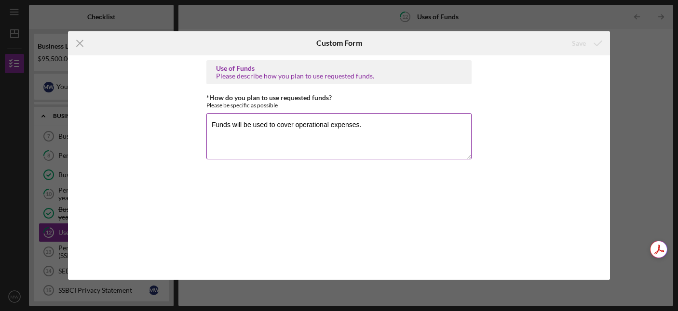
click at [369, 128] on textarea "Funds will be used to cover operational expenses." at bounding box center [338, 136] width 265 height 46
type textarea "Funds will be used to cover operational expenses."
click at [586, 45] on icon "submit" at bounding box center [598, 43] width 24 height 24
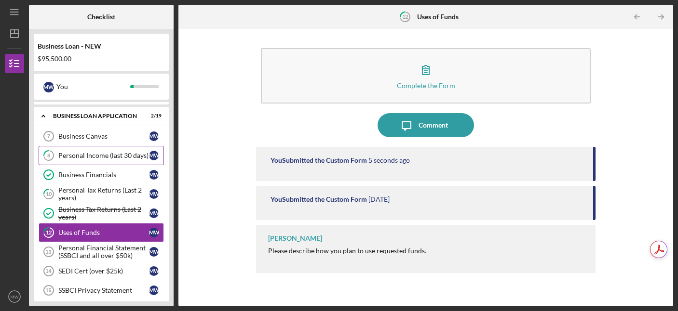
click at [99, 158] on div "Personal Income (last 30 days)" at bounding box center [103, 156] width 91 height 8
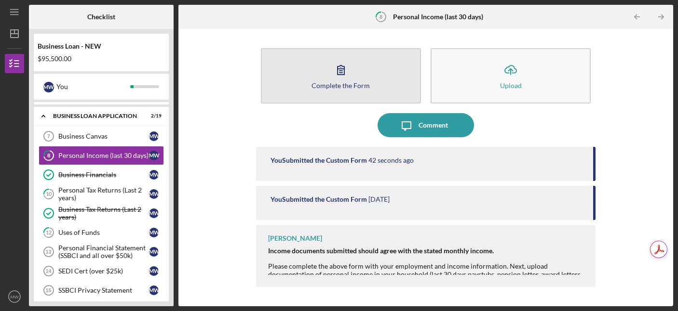
click at [337, 76] on icon "button" at bounding box center [341, 70] width 24 height 24
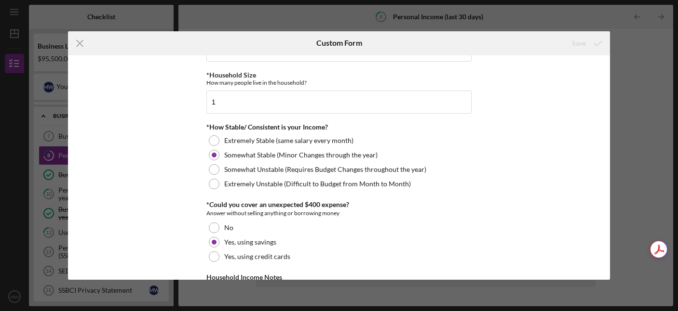
scroll to position [588, 0]
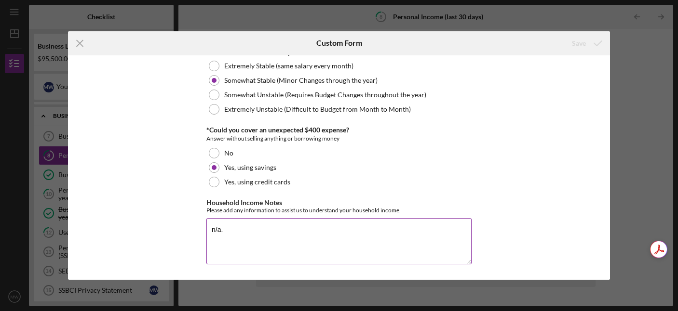
click at [243, 229] on textarea "n/a." at bounding box center [338, 241] width 265 height 46
type textarea "n/a."
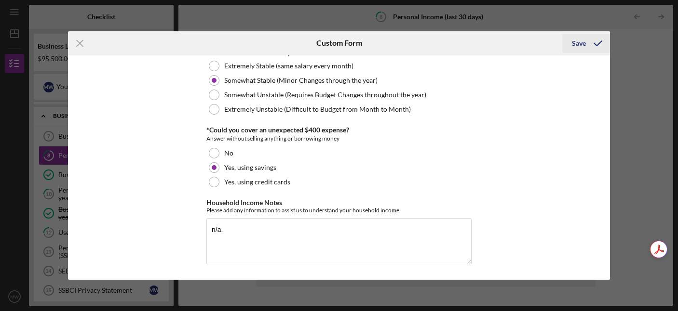
click at [578, 42] on div "Save" at bounding box center [579, 43] width 14 height 19
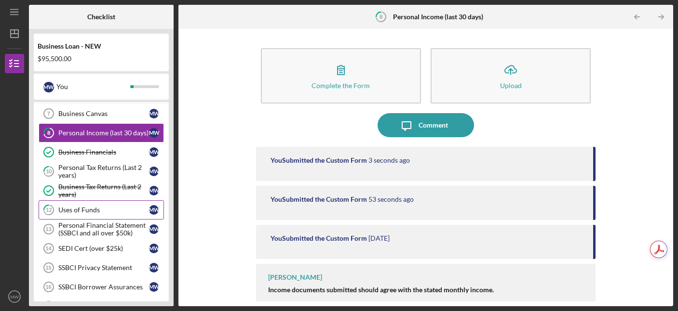
scroll to position [211, 0]
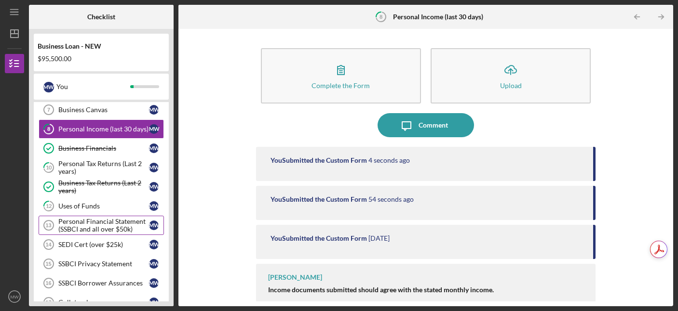
click at [97, 226] on div "Personal Financial Statement (SSBCI and all over $50k)" at bounding box center [103, 225] width 91 height 15
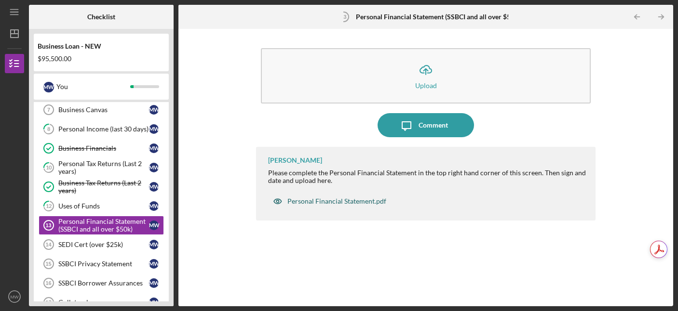
click at [312, 205] on div "Personal Financial Statement.pdf" at bounding box center [336, 202] width 99 height 8
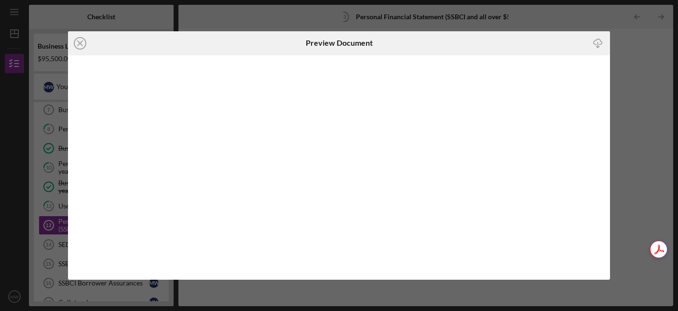
click at [598, 43] on line "button" at bounding box center [598, 44] width 0 height 5
click at [77, 40] on icon "Icon/Close" at bounding box center [80, 43] width 24 height 24
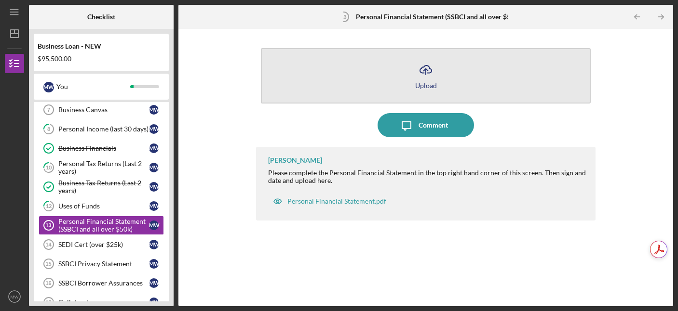
click at [430, 76] on icon "Icon/Upload" at bounding box center [426, 70] width 24 height 24
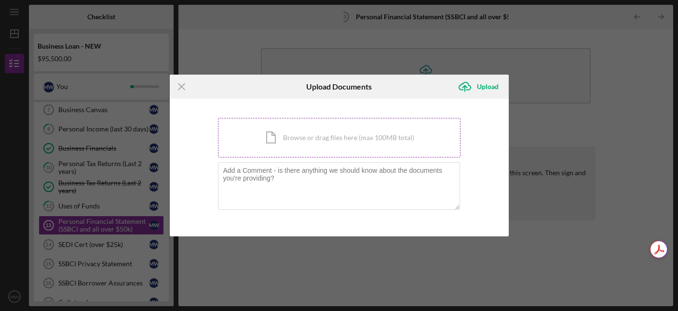
click at [300, 137] on div "Icon/Document Browse or drag files here (max 100MB total) Tap to choose files o…" at bounding box center [339, 138] width 242 height 40
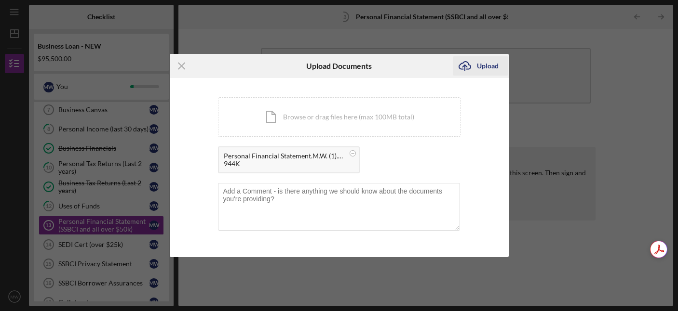
click at [487, 67] on div "Upload" at bounding box center [488, 65] width 22 height 19
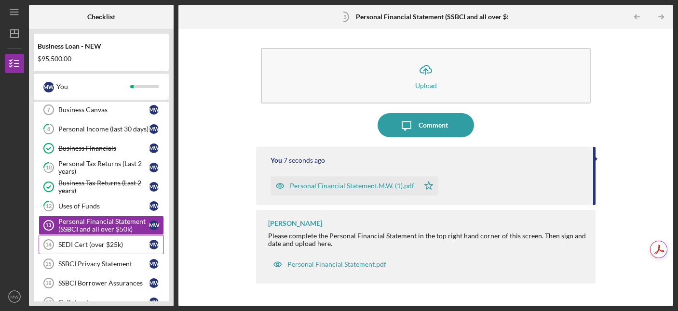
click at [92, 246] on div "SEDI Cert (over $25k)" at bounding box center [103, 245] width 91 height 8
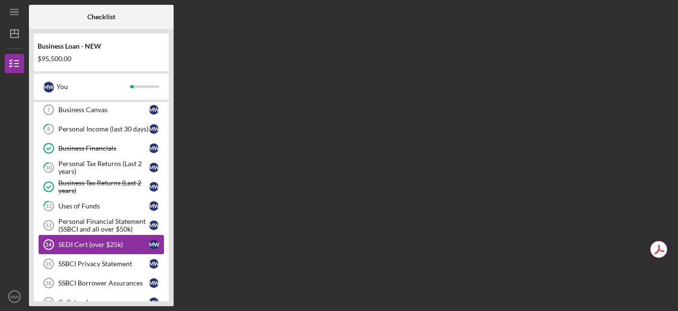
click at [92, 246] on div "SEDI Cert (over $25k)" at bounding box center [103, 245] width 91 height 8
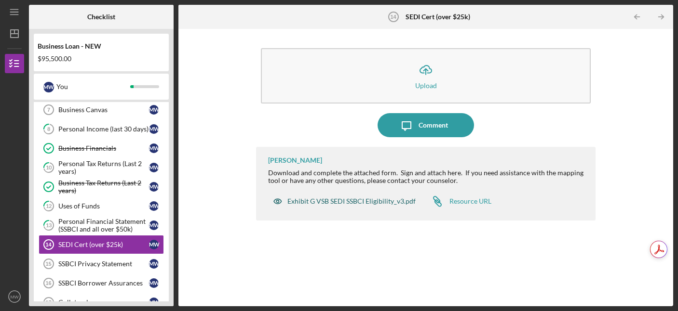
click at [310, 200] on div "Exhibit G VSB SEDI SSBCI Eligibility_v3.pdf" at bounding box center [351, 202] width 128 height 8
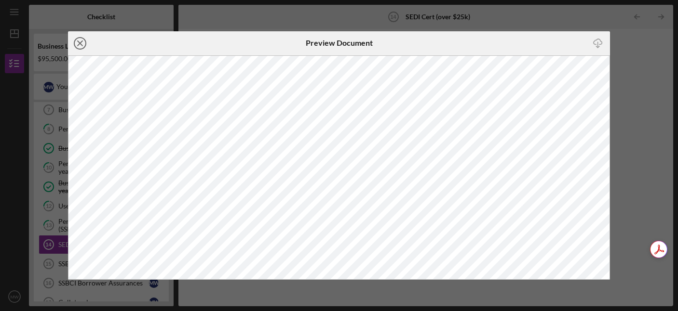
click at [77, 47] on icon "Icon/Close" at bounding box center [80, 43] width 24 height 24
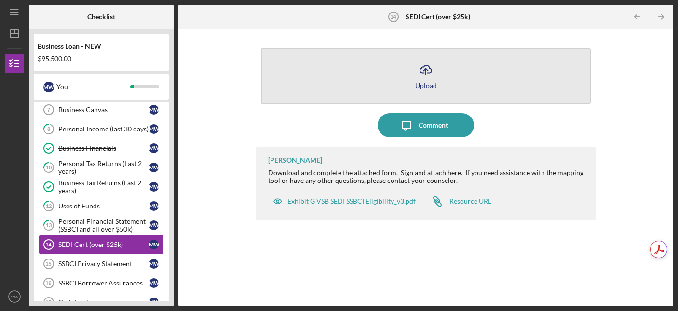
click at [422, 73] on icon "Icon/Upload" at bounding box center [426, 70] width 24 height 24
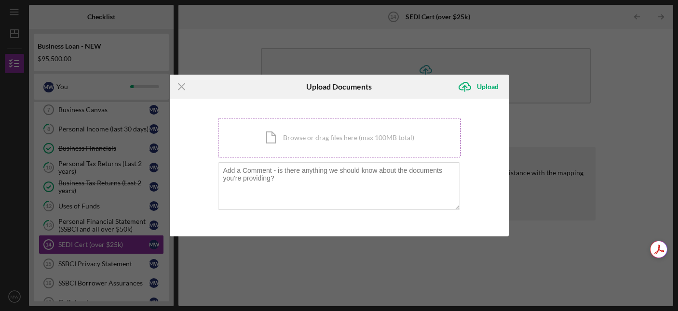
click at [295, 140] on div "Icon/Document Browse or drag files here (max 100MB total) Tap to choose files o…" at bounding box center [339, 138] width 242 height 40
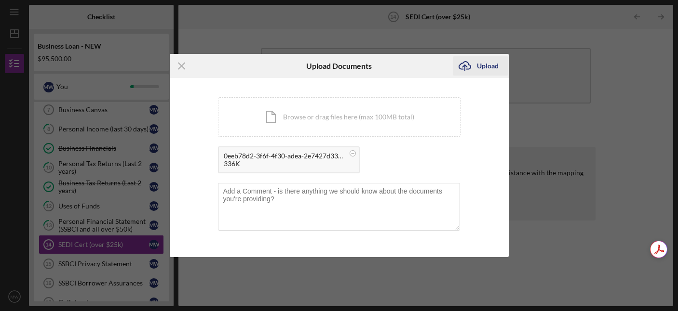
click at [494, 68] on div "Upload" at bounding box center [488, 65] width 22 height 19
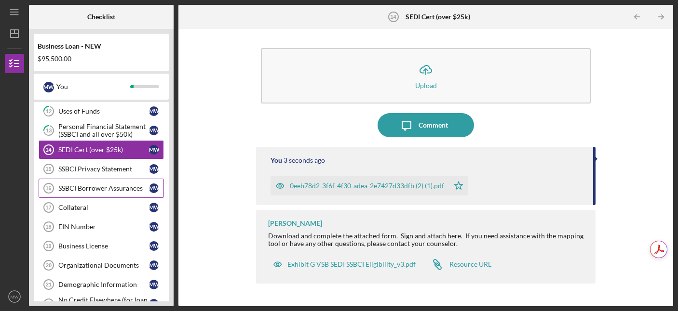
scroll to position [309, 0]
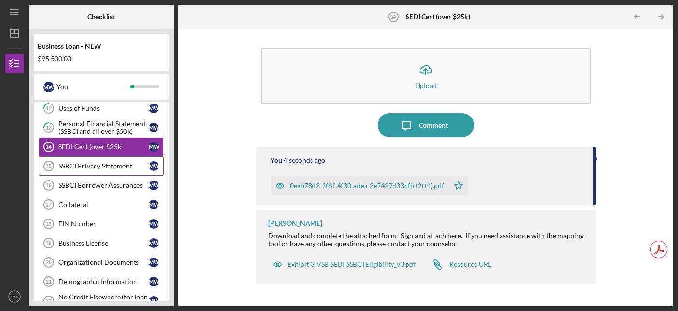
click at [85, 166] on div "SSBCI Privacy Statement" at bounding box center [103, 166] width 91 height 8
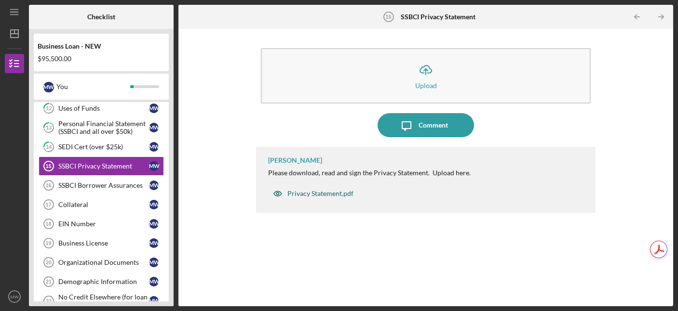
click at [309, 194] on div "Privacy Statement.pdf" at bounding box center [320, 194] width 66 height 8
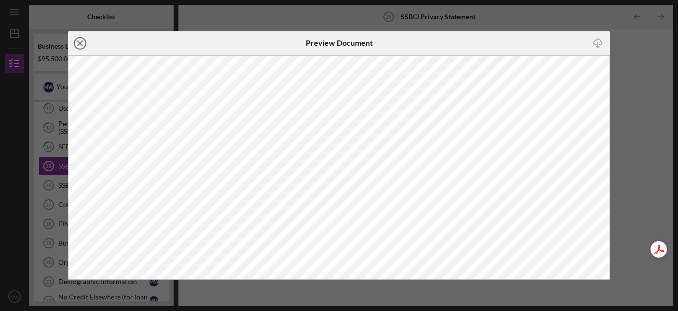
click at [80, 40] on icon "Icon/Close" at bounding box center [80, 43] width 24 height 24
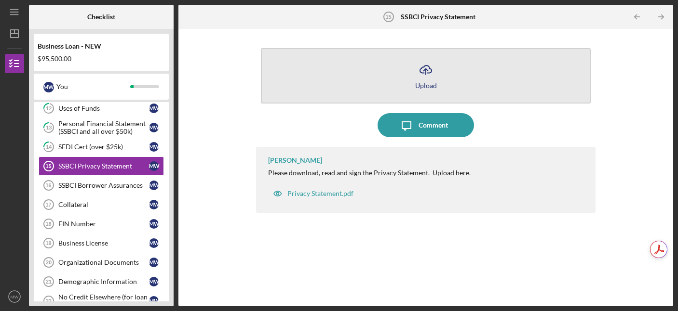
click at [419, 66] on icon "Icon/Upload" at bounding box center [426, 70] width 24 height 24
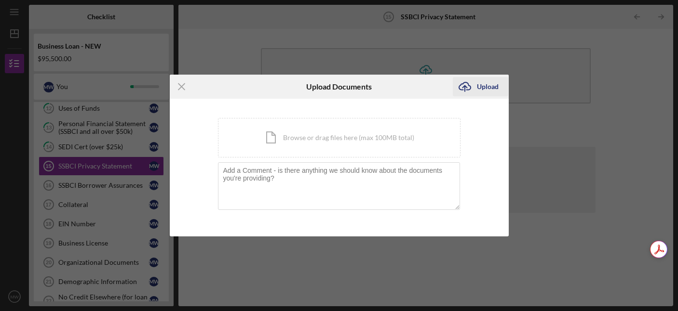
click at [475, 85] on icon "Icon/Upload" at bounding box center [465, 87] width 24 height 24
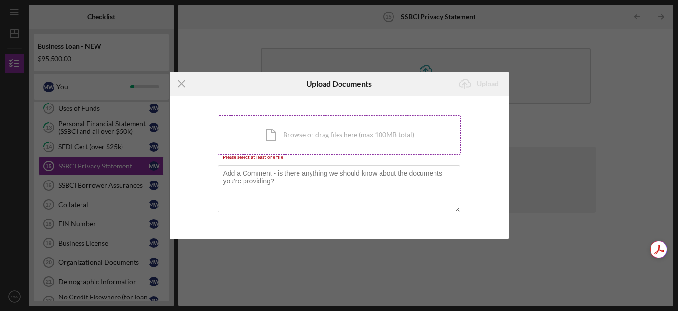
click at [273, 133] on div "Icon/Document Browse or drag files here (max 100MB total) Tap to choose files o…" at bounding box center [339, 135] width 242 height 40
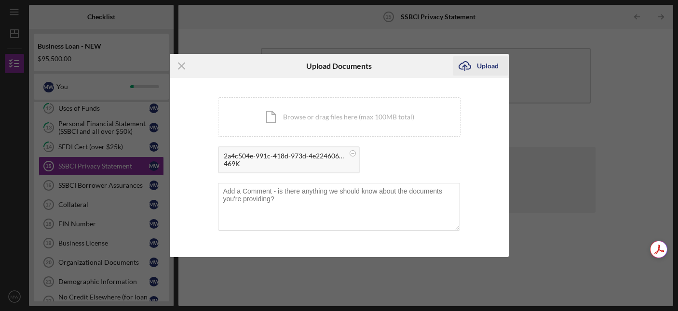
click at [472, 67] on icon "Icon/Upload" at bounding box center [465, 66] width 24 height 24
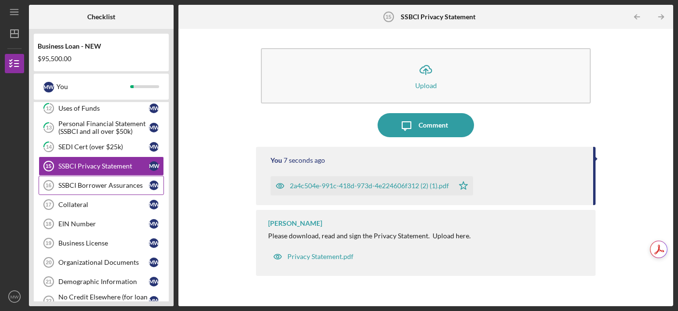
click at [72, 185] on div "SSBCI Borrower Assurances" at bounding box center [103, 186] width 91 height 8
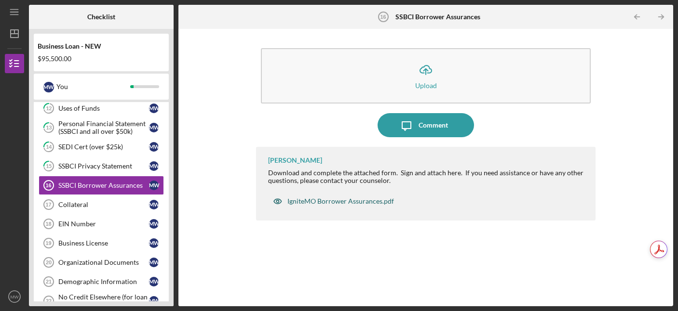
click at [304, 201] on div "IgniteMO Borrower Assurances.pdf" at bounding box center [340, 202] width 107 height 8
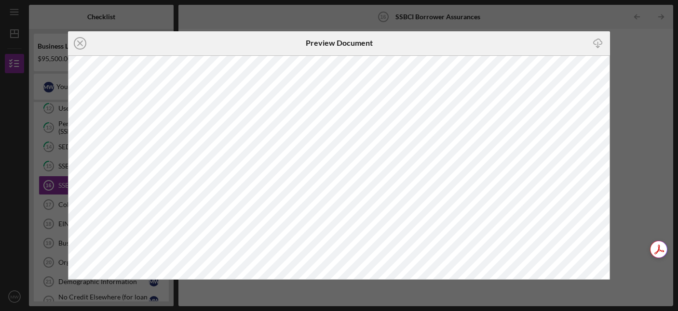
click at [355, 12] on div "Icon/Close Preview Document Icon/Download" at bounding box center [339, 155] width 678 height 311
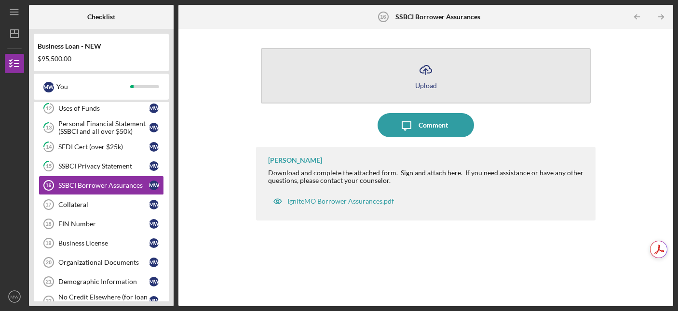
click at [423, 70] on icon "Icon/Upload" at bounding box center [426, 70] width 24 height 24
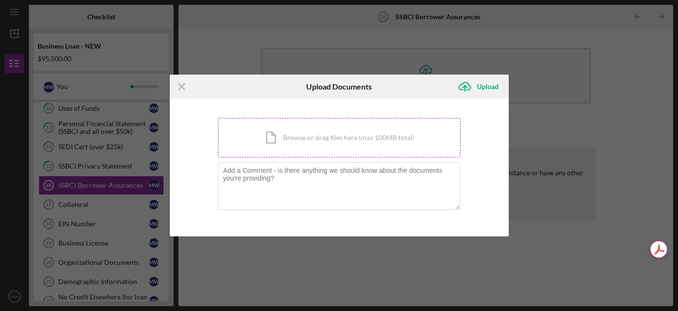
click at [313, 133] on div "Icon/Document Browse or drag files here (max 100MB total) Tap to choose files o…" at bounding box center [339, 138] width 242 height 40
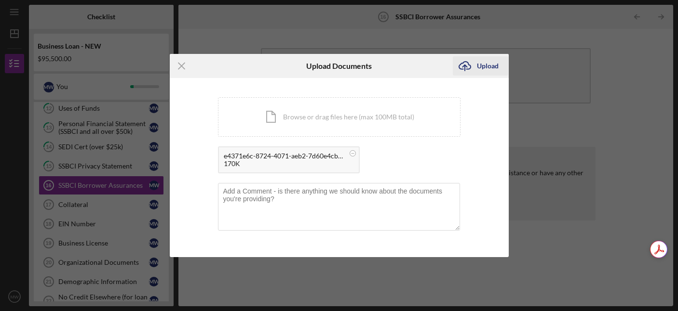
click at [487, 68] on div "Upload" at bounding box center [488, 65] width 22 height 19
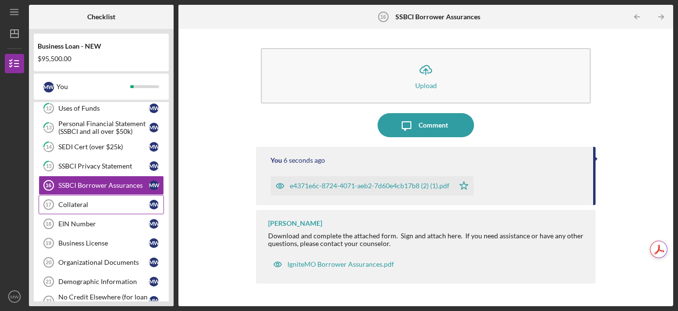
click at [73, 204] on div "Collateral" at bounding box center [103, 205] width 91 height 8
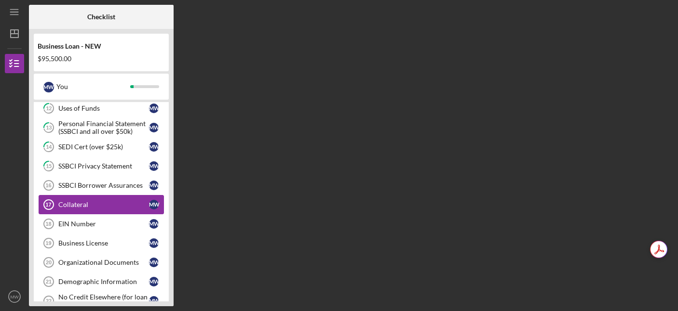
click at [73, 204] on div "Collateral" at bounding box center [103, 205] width 91 height 8
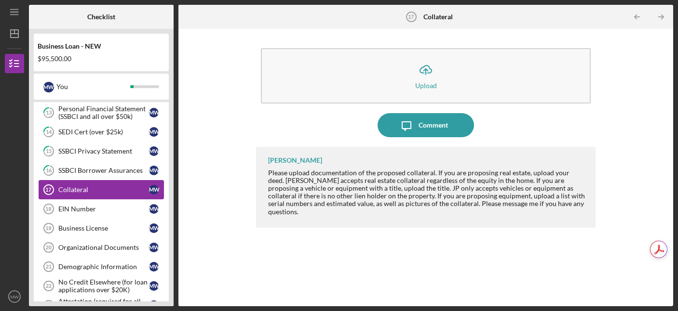
scroll to position [329, 0]
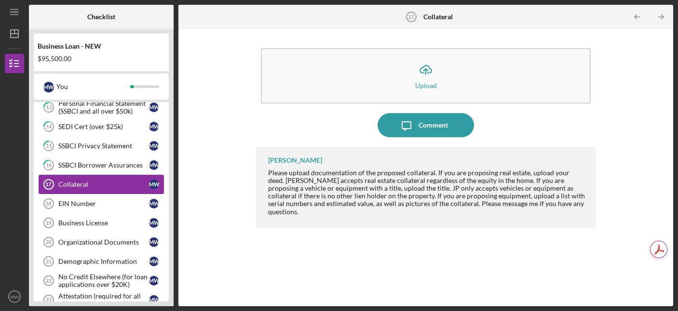
click at [73, 204] on div "EIN Number" at bounding box center [103, 204] width 91 height 8
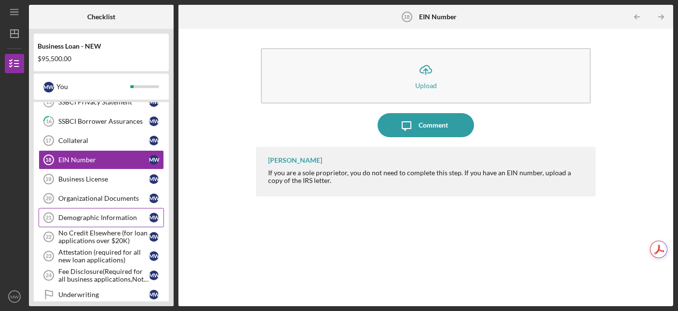
scroll to position [367, 0]
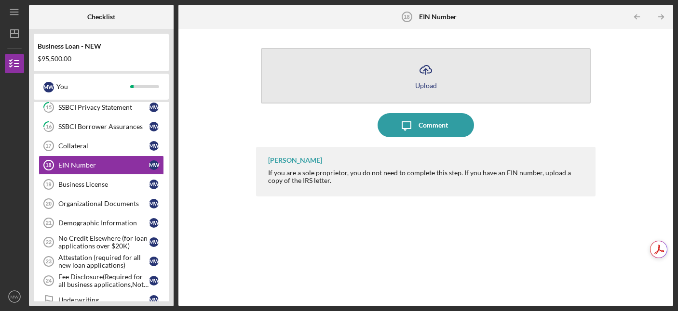
click at [430, 75] on icon "Icon/Upload" at bounding box center [426, 70] width 24 height 24
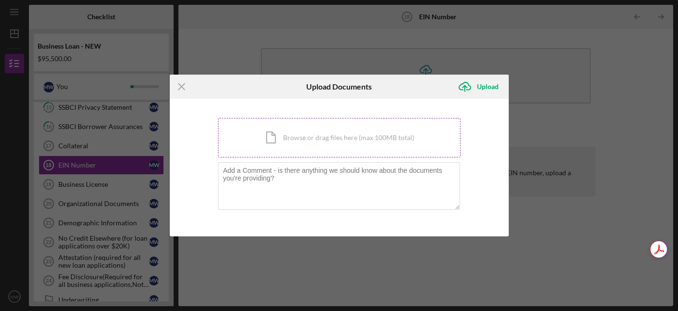
click at [348, 138] on div "Icon/Document Browse or drag files here (max 100MB total) Tap to choose files o…" at bounding box center [339, 138] width 242 height 40
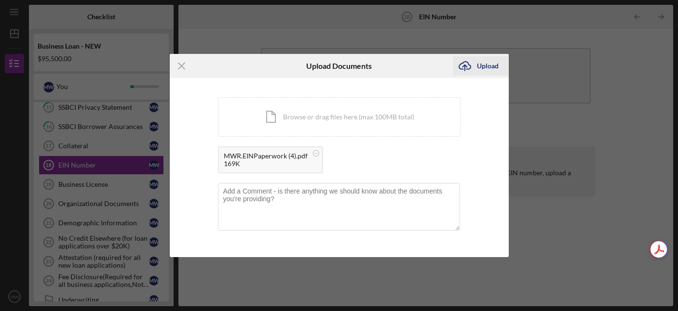
click at [489, 62] on div "Upload" at bounding box center [488, 65] width 22 height 19
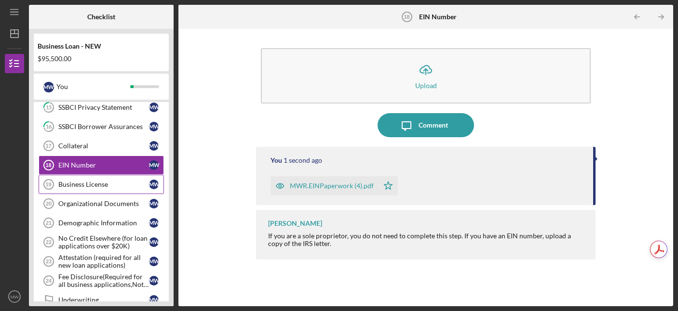
click at [75, 186] on div "Business License" at bounding box center [103, 185] width 91 height 8
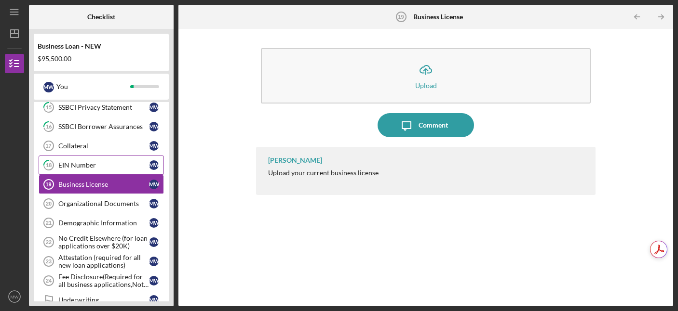
click at [81, 163] on div "EIN Number" at bounding box center [103, 166] width 91 height 8
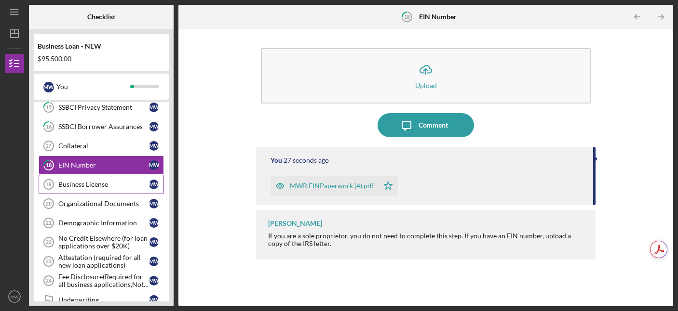
click at [79, 185] on div "Business License" at bounding box center [103, 185] width 91 height 8
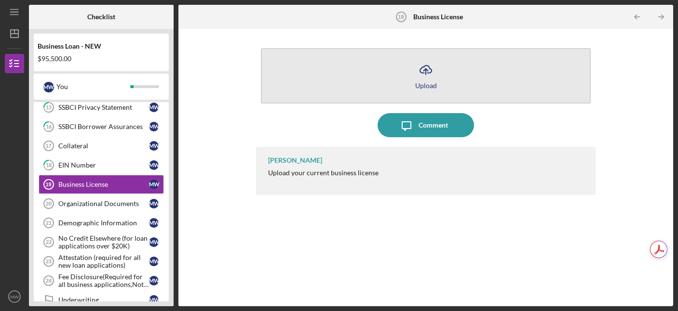
click at [429, 78] on icon "Icon/Upload" at bounding box center [426, 70] width 24 height 24
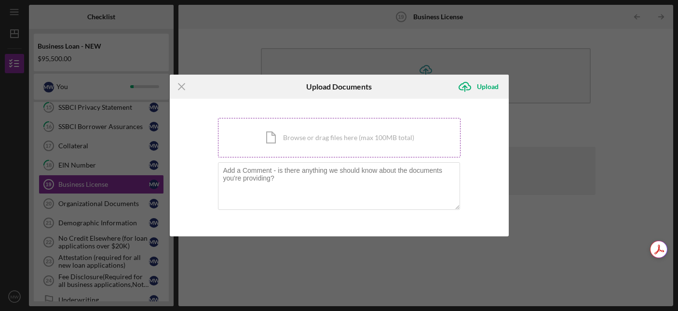
click at [302, 145] on div "Icon/Document Browse or drag files here (max 100MB total) Tap to choose files o…" at bounding box center [339, 138] width 242 height 40
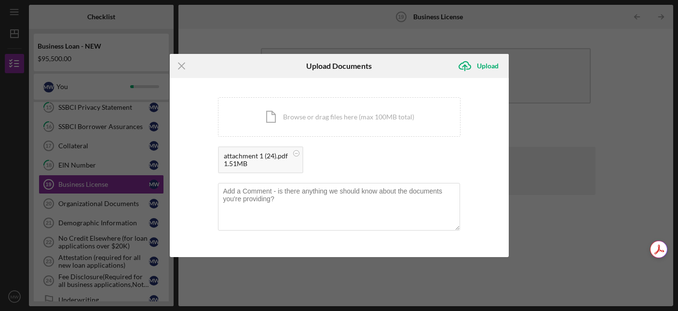
click at [621, 35] on div "Icon/Menu Close Upload Documents Icon/Upload Upload You're uploading documents …" at bounding box center [339, 155] width 678 height 311
click at [473, 65] on icon "Icon/Upload" at bounding box center [465, 66] width 24 height 24
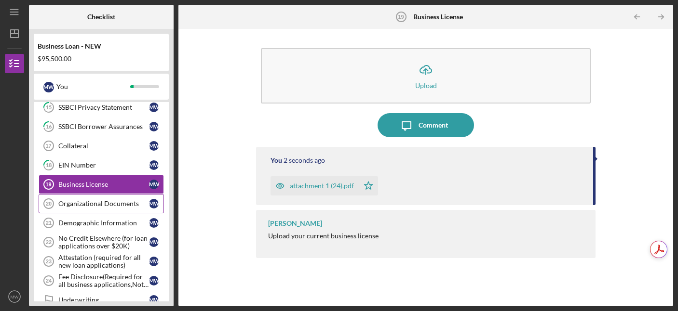
click at [103, 204] on div "Organizational Documents" at bounding box center [103, 204] width 91 height 8
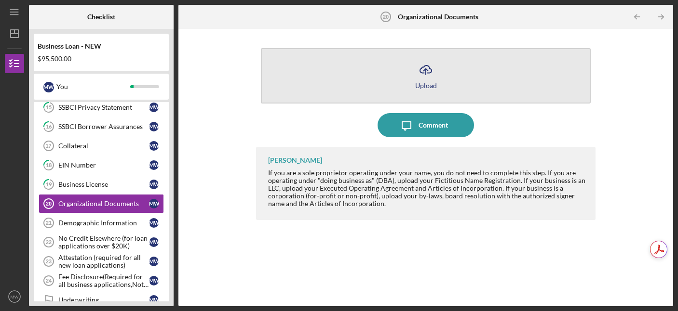
click at [426, 71] on line "button" at bounding box center [426, 72] width 0 height 6
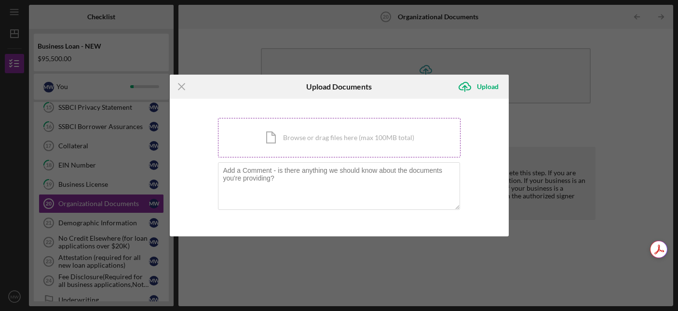
click at [331, 137] on div "Icon/Document Browse or drag files here (max 100MB total) Tap to choose files o…" at bounding box center [339, 138] width 242 height 40
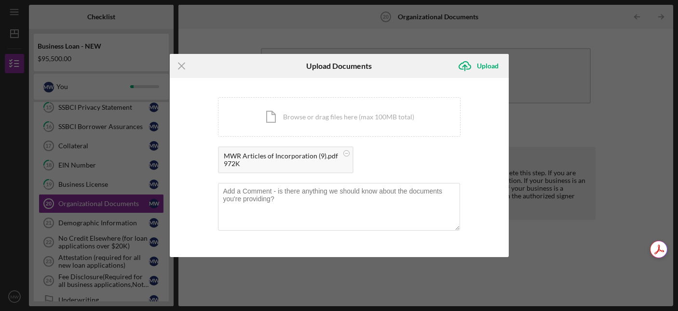
click at [555, 131] on div "Icon/Menu Close Upload Documents Icon/Upload Upload You're uploading documents …" at bounding box center [339, 155] width 678 height 311
drag, startPoint x: 358, startPoint y: 62, endPoint x: 273, endPoint y: 114, distance: 99.6
type textarea "ents Upload"
click at [273, 114] on form "Icon/Menu Close Upload Documents Icon/Upload Upload You're uploading documents …" at bounding box center [339, 155] width 339 height 203
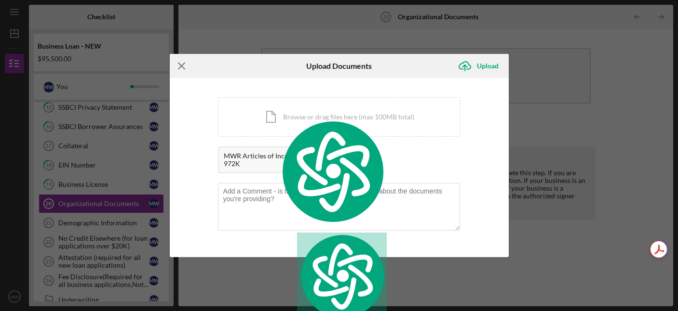
click at [181, 65] on icon "Icon/Menu Close" at bounding box center [182, 66] width 24 height 24
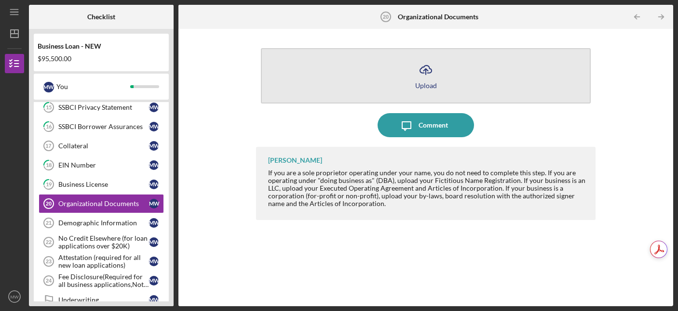
click at [432, 71] on icon "Icon/Upload" at bounding box center [426, 70] width 24 height 24
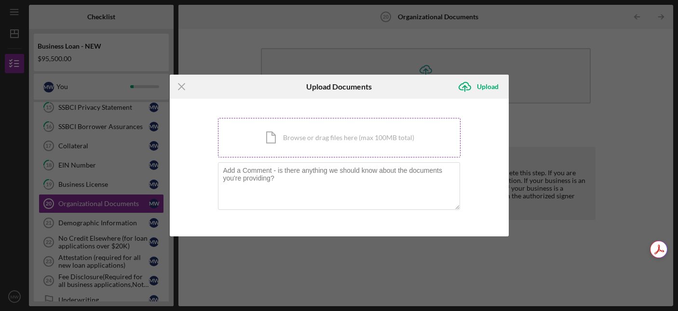
click at [304, 137] on div "Icon/Document Browse or drag files here (max 100MB total) Tap to choose files o…" at bounding box center [339, 138] width 242 height 40
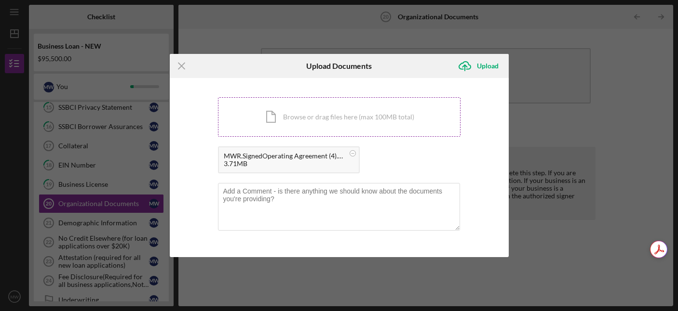
click at [295, 117] on div "Icon/Document Browse or drag files here (max 100MB total) Tap to choose files o…" at bounding box center [339, 117] width 242 height 40
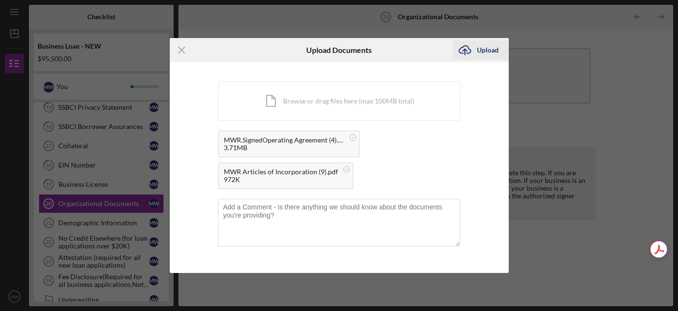
click at [482, 51] on div "Upload" at bounding box center [488, 49] width 22 height 19
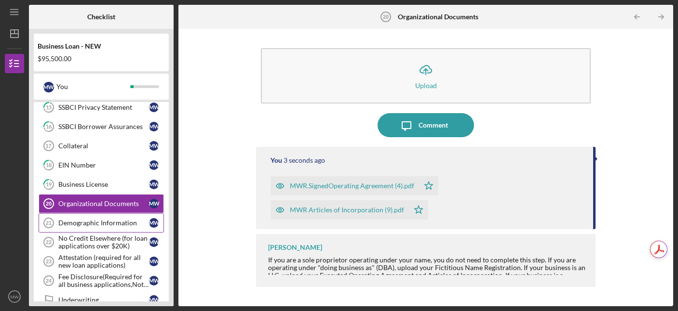
click at [103, 220] on div "Demographic Information" at bounding box center [103, 223] width 91 height 8
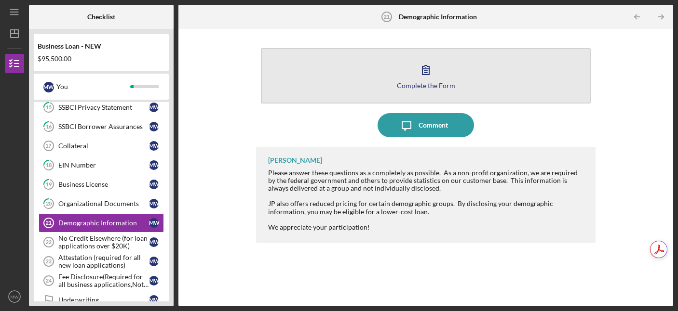
click at [417, 76] on icon "button" at bounding box center [426, 70] width 24 height 24
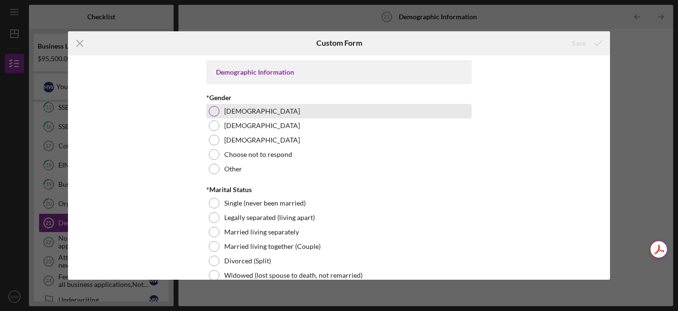
click at [210, 109] on div at bounding box center [214, 111] width 11 height 11
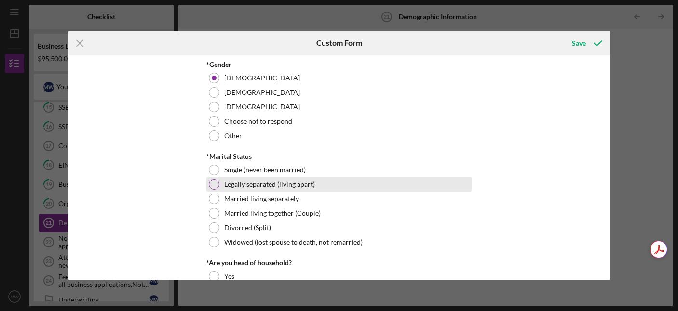
scroll to position [35, 0]
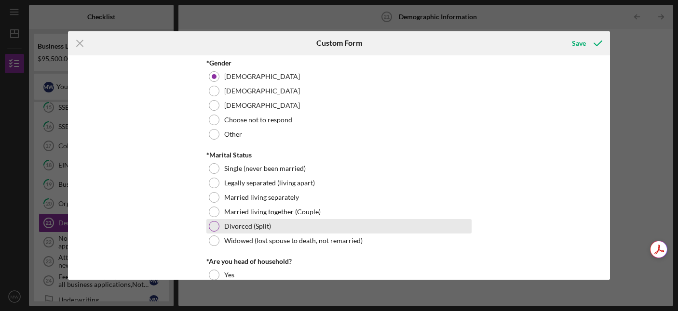
click at [212, 226] on div at bounding box center [214, 226] width 11 height 11
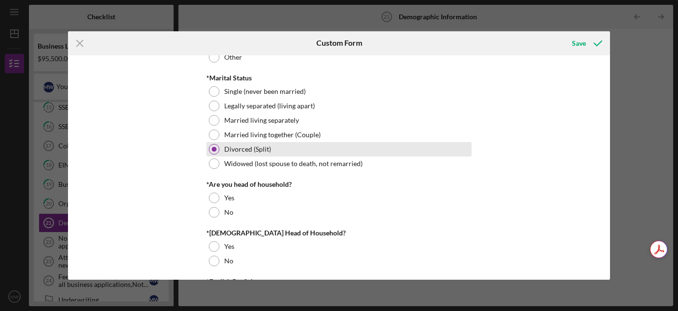
scroll to position [114, 0]
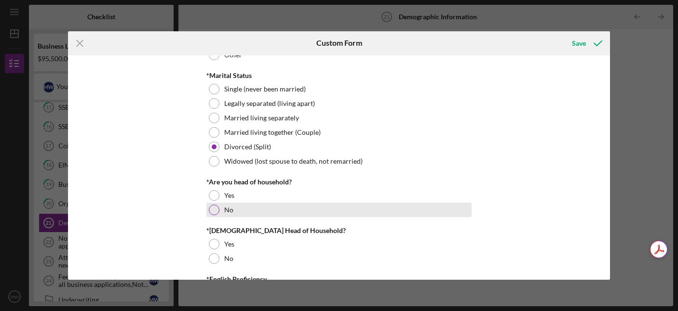
click at [213, 207] on div at bounding box center [214, 210] width 11 height 11
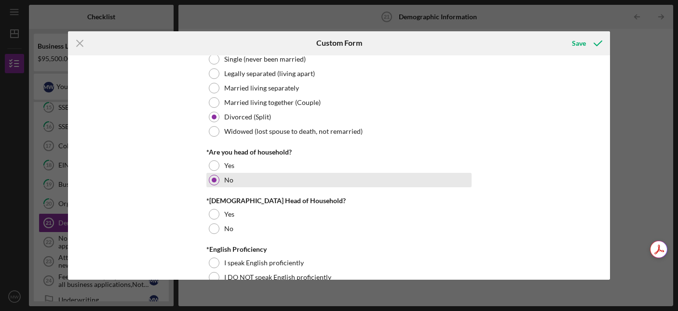
scroll to position [146, 0]
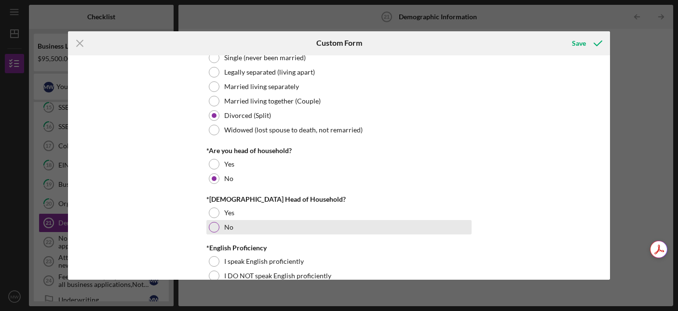
click at [213, 227] on div at bounding box center [214, 227] width 11 height 11
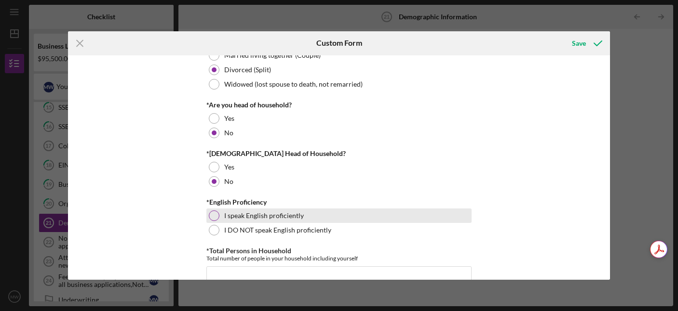
click at [210, 209] on div "I speak English proficiently" at bounding box center [338, 216] width 265 height 14
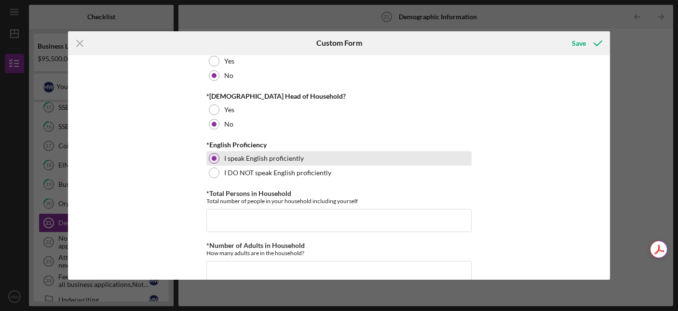
scroll to position [256, 0]
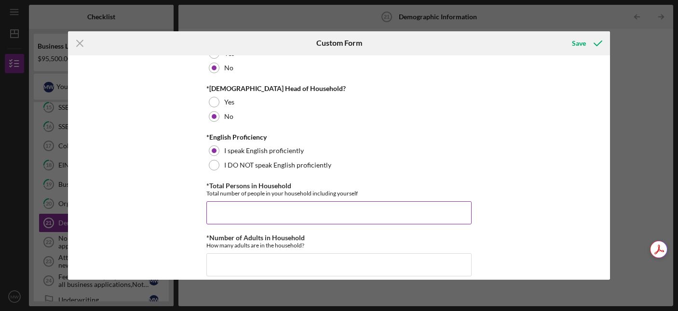
click at [212, 211] on input "*Total Persons in Household" at bounding box center [338, 213] width 265 height 23
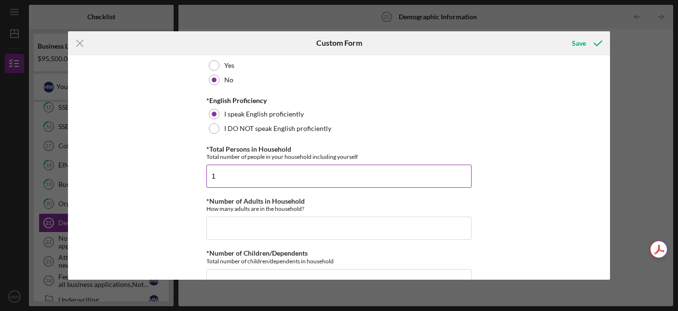
scroll to position [306, 0]
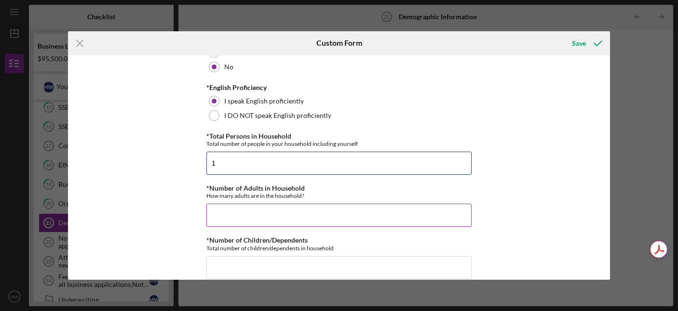
type input "1"
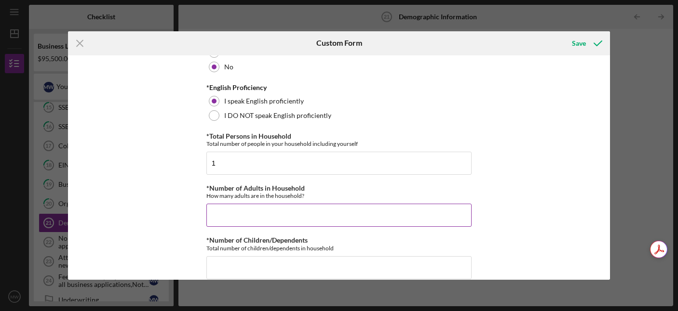
click at [210, 214] on input "*Number of Adults in Household" at bounding box center [338, 215] width 265 height 23
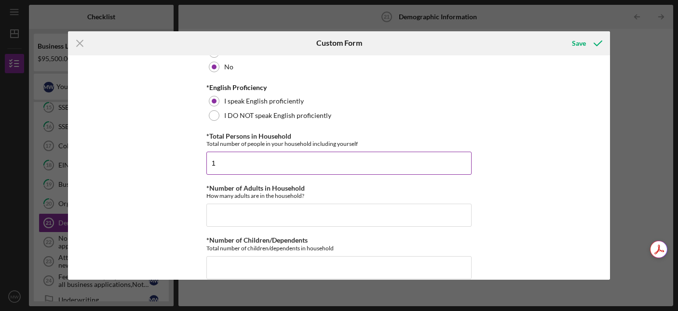
click at [221, 164] on input "1" at bounding box center [338, 163] width 265 height 23
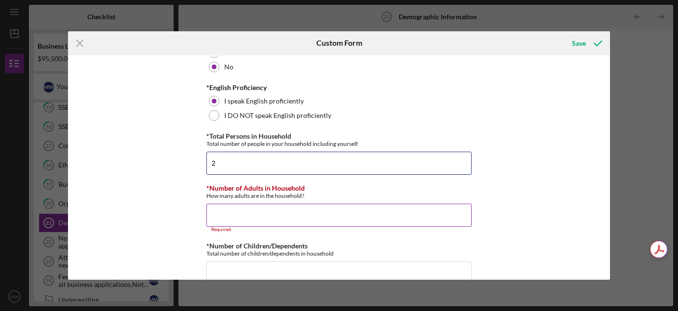
type input "2"
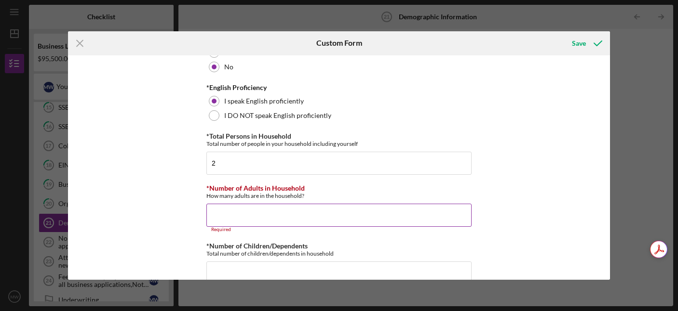
click at [220, 214] on input "*Number of Adults in Household" at bounding box center [338, 215] width 265 height 23
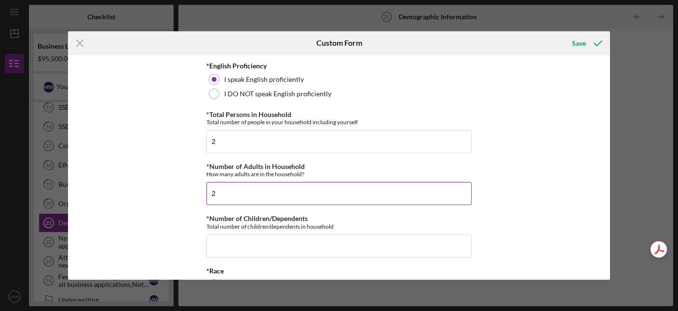
scroll to position [330, 0]
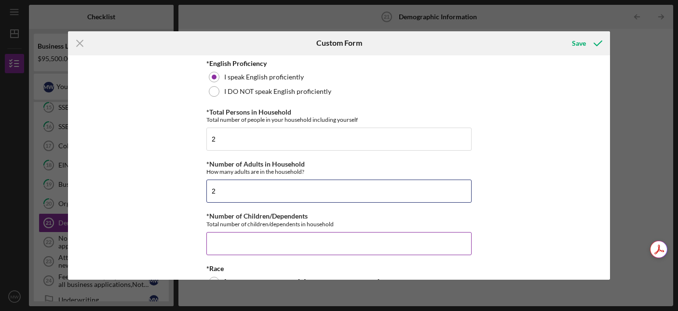
type input "2"
click at [226, 240] on input "*Number of Children/Dependents" at bounding box center [338, 243] width 265 height 23
type input "1"
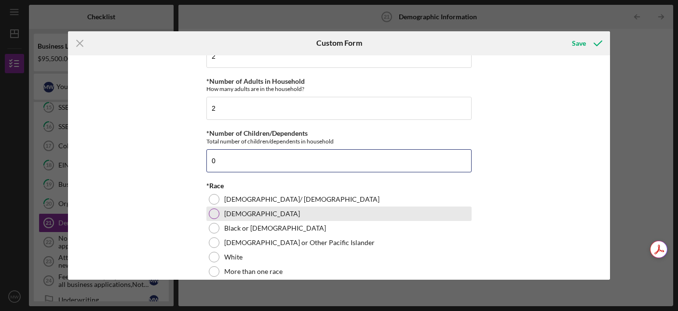
scroll to position [416, 0]
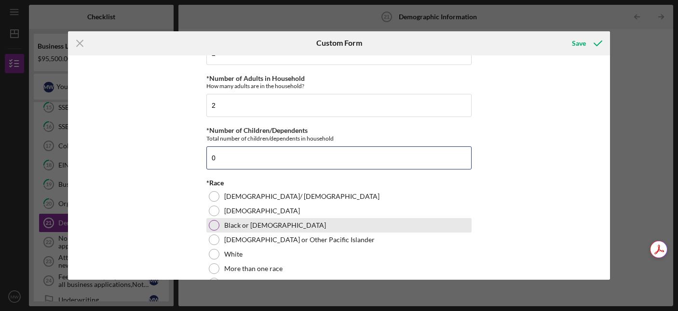
type input "0"
click at [214, 223] on div at bounding box center [214, 225] width 11 height 11
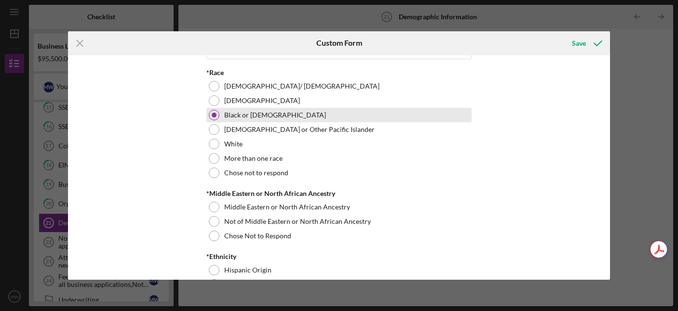
scroll to position [533, 0]
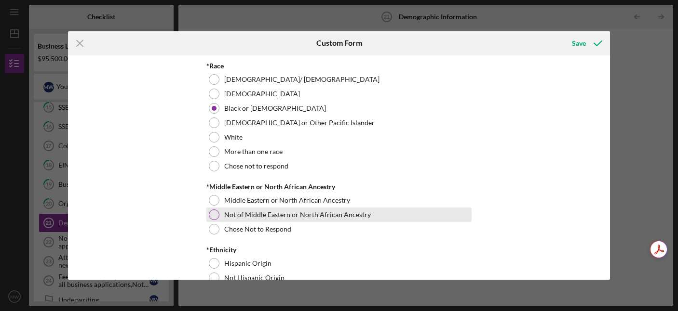
click at [213, 216] on div at bounding box center [214, 215] width 11 height 11
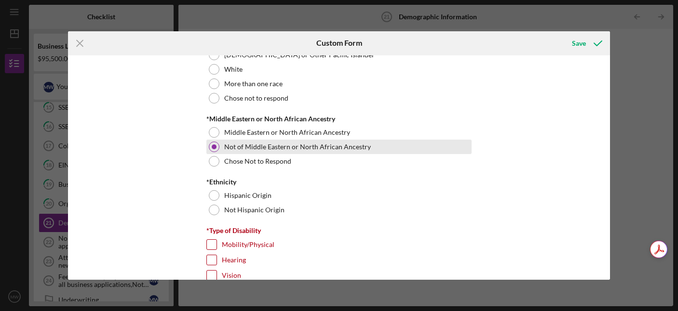
scroll to position [602, 0]
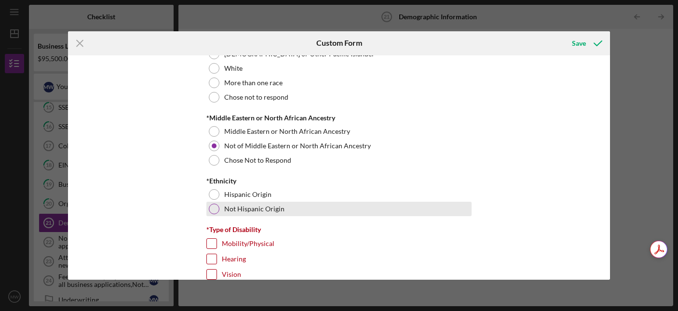
click at [210, 207] on div at bounding box center [214, 209] width 11 height 11
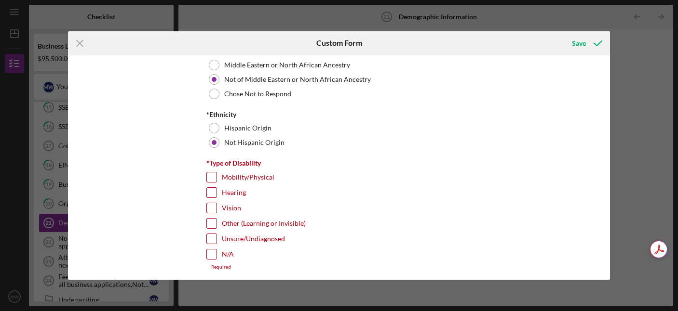
click at [210, 254] on input "N/A" at bounding box center [212, 255] width 10 height 10
checkbox input "true"
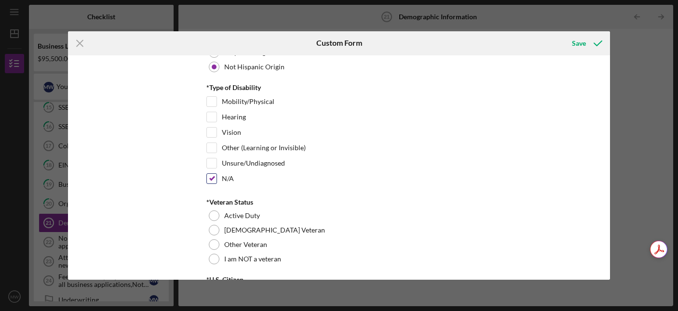
scroll to position [791, 0]
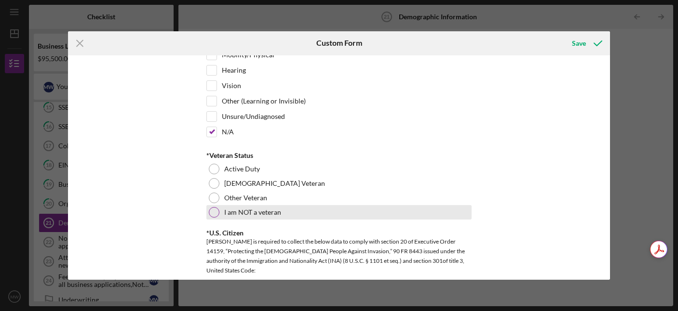
click at [211, 210] on div at bounding box center [214, 212] width 11 height 11
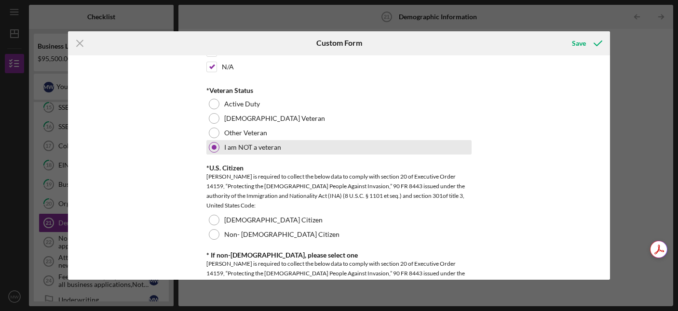
scroll to position [881, 0]
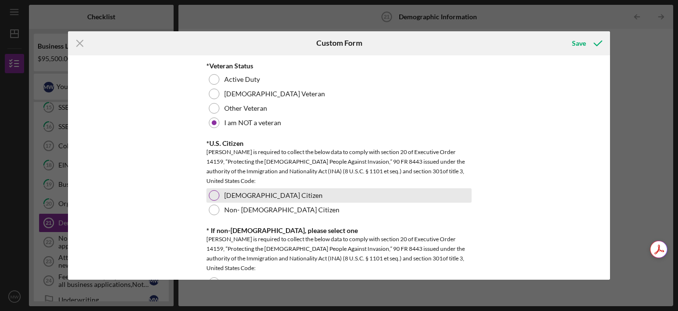
click at [209, 198] on div at bounding box center [214, 195] width 11 height 11
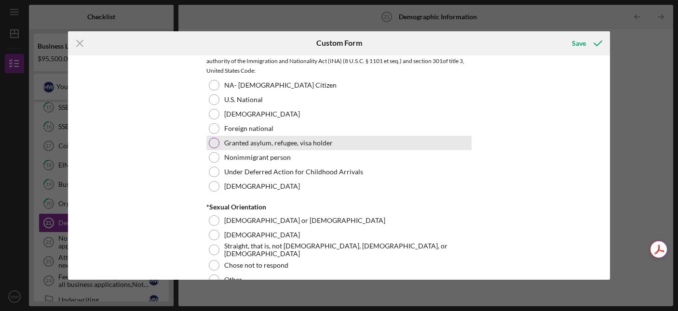
scroll to position [1096, 0]
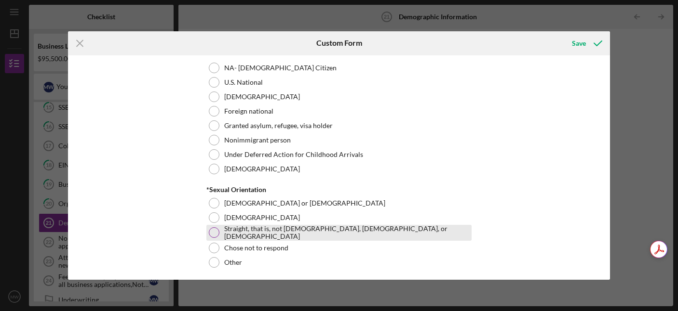
click at [213, 234] on div at bounding box center [214, 233] width 11 height 11
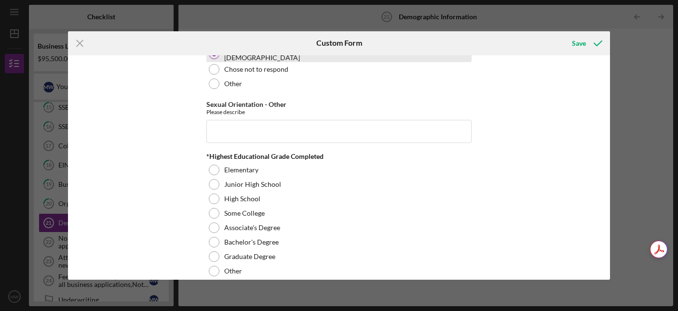
scroll to position [1276, 0]
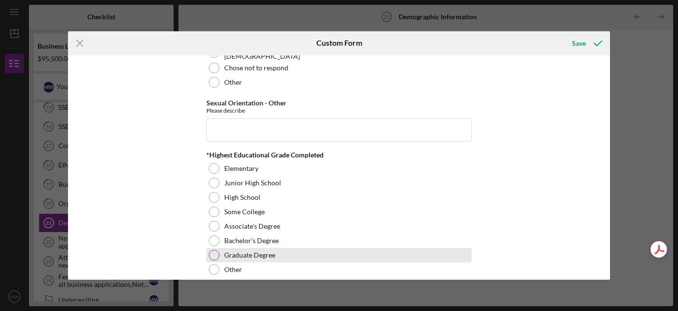
click at [212, 251] on div at bounding box center [214, 255] width 11 height 11
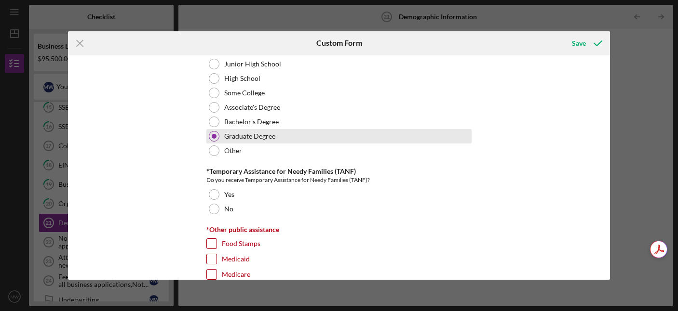
scroll to position [1414, 0]
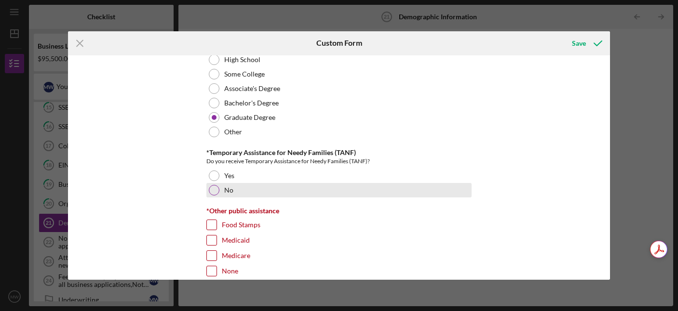
click at [212, 189] on div at bounding box center [214, 190] width 11 height 11
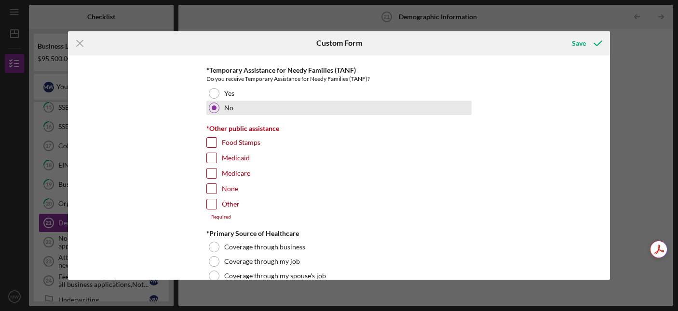
scroll to position [1528, 0]
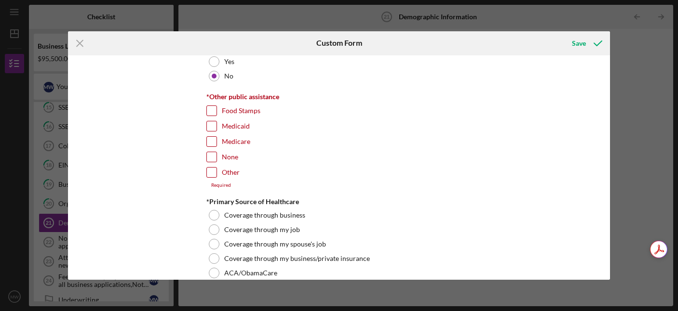
click at [211, 159] on input "None" at bounding box center [212, 157] width 10 height 10
checkbox input "true"
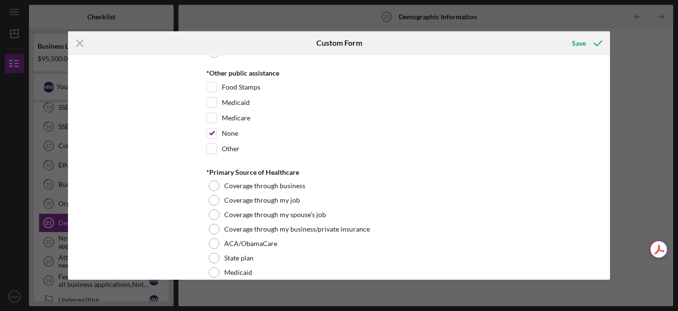
scroll to position [1554, 0]
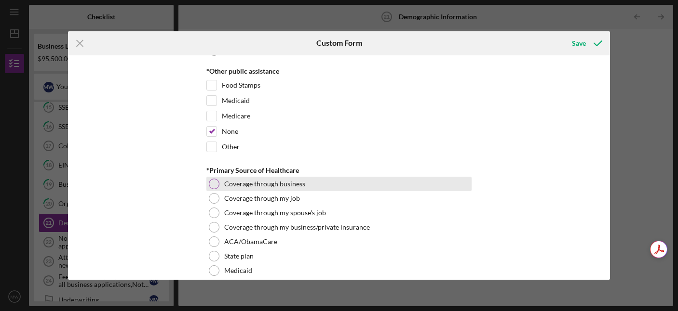
click at [211, 184] on div at bounding box center [214, 184] width 11 height 11
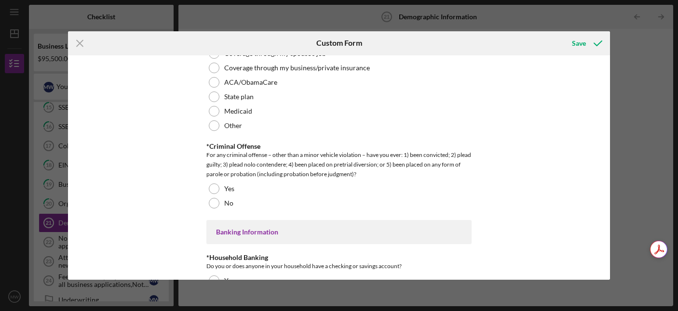
scroll to position [1717, 0]
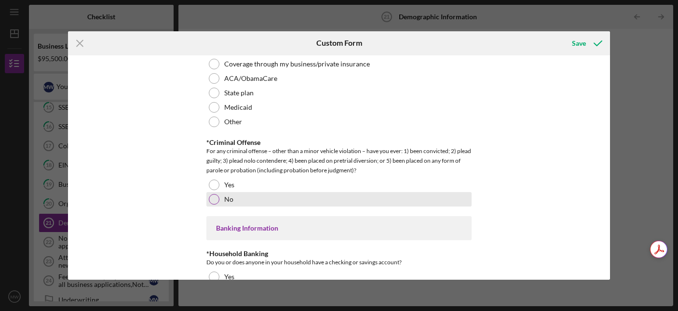
click at [211, 197] on div at bounding box center [214, 199] width 11 height 11
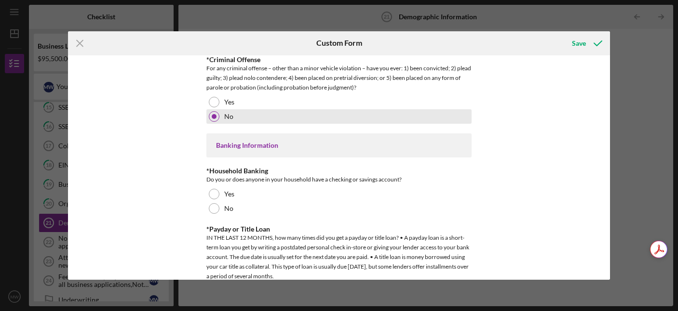
scroll to position [1803, 0]
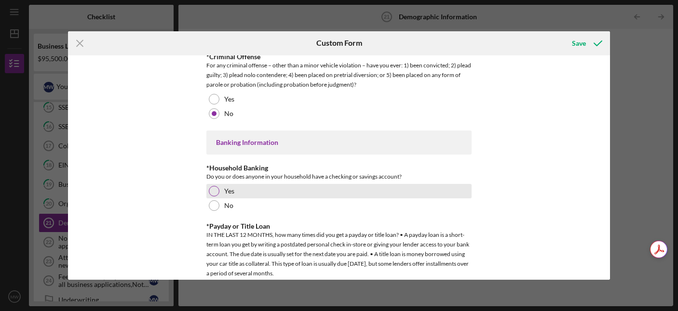
click at [209, 187] on div at bounding box center [214, 191] width 11 height 11
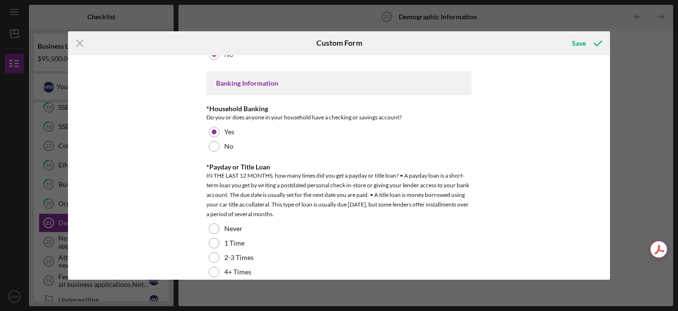
scroll to position [1892, 0]
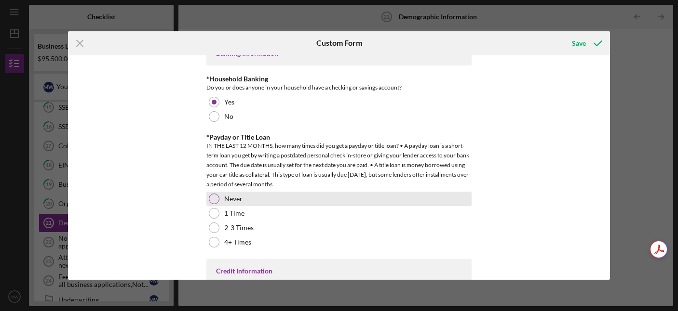
click at [209, 200] on div at bounding box center [214, 199] width 11 height 11
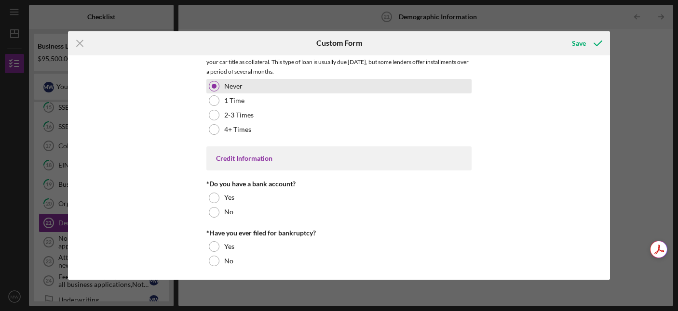
scroll to position [2006, 0]
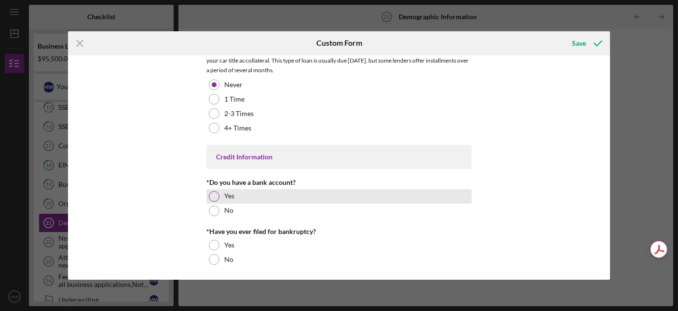
click at [210, 195] on div at bounding box center [214, 196] width 11 height 11
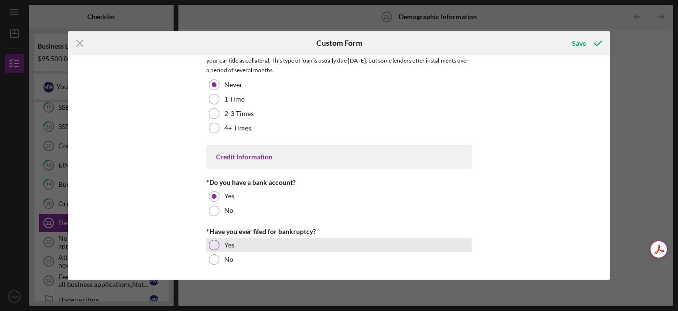
click at [213, 242] on div at bounding box center [214, 245] width 11 height 11
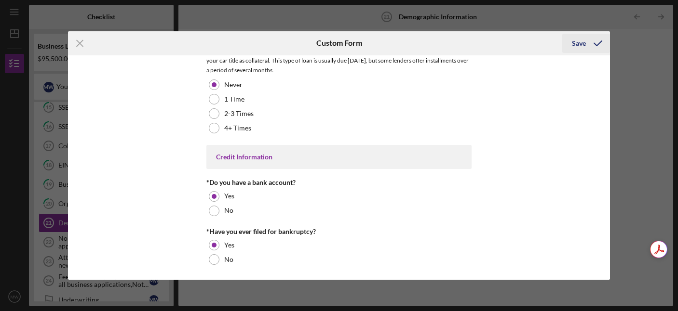
click at [580, 45] on div "Save" at bounding box center [579, 43] width 14 height 19
click at [580, 40] on div "Save" at bounding box center [579, 43] width 14 height 19
click at [597, 43] on icon "submit" at bounding box center [598, 43] width 24 height 24
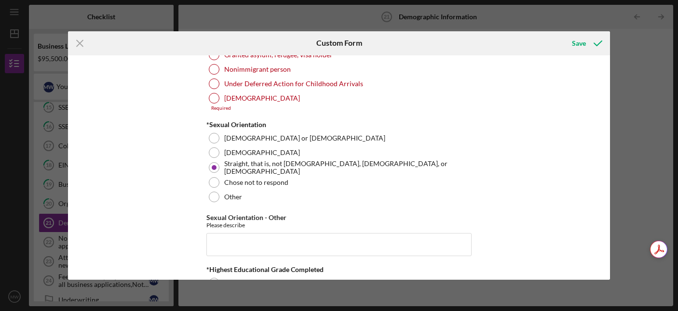
scroll to position [1170, 0]
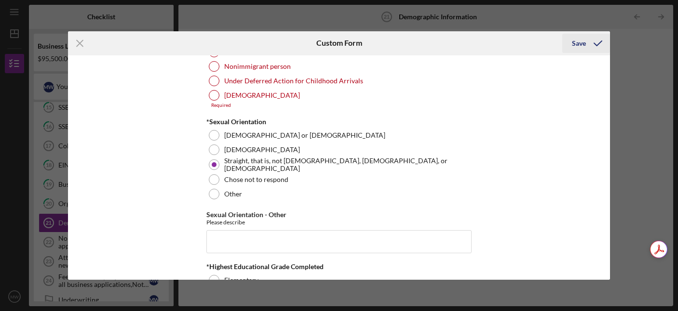
click at [580, 41] on div "Save" at bounding box center [579, 43] width 14 height 19
click at [652, 42] on div "Icon/Menu Close Custom Form Save Demographic Information *Gender [DEMOGRAPHIC_D…" at bounding box center [339, 155] width 678 height 311
click at [79, 44] on line at bounding box center [80, 43] width 6 height 6
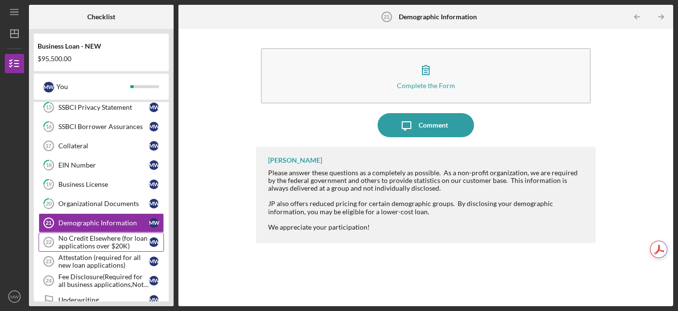
click at [78, 242] on div "No Credit Elsewhere (for loan applications over $20K)" at bounding box center [103, 242] width 91 height 15
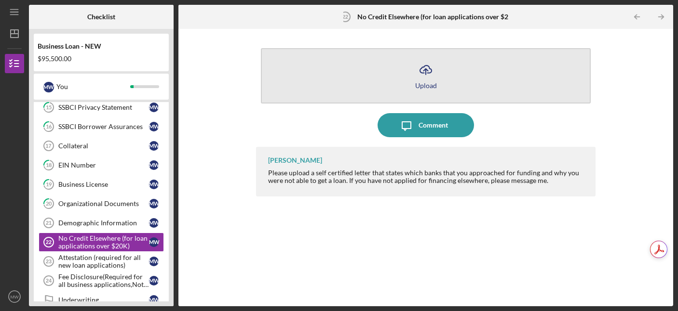
click at [429, 73] on icon "Icon/Upload" at bounding box center [426, 70] width 24 height 24
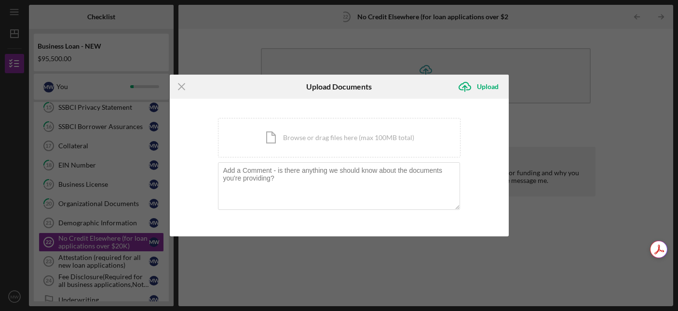
click at [568, 94] on div "Icon/Menu Close Upload Documents Icon/Upload Upload You're uploading documents …" at bounding box center [339, 155] width 678 height 311
click at [180, 83] on icon "Icon/Menu Close" at bounding box center [182, 87] width 24 height 24
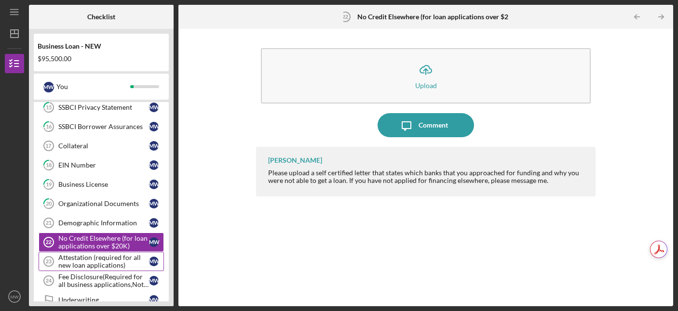
click at [87, 260] on div "Attestation (required for all new loan applications)" at bounding box center [103, 261] width 91 height 15
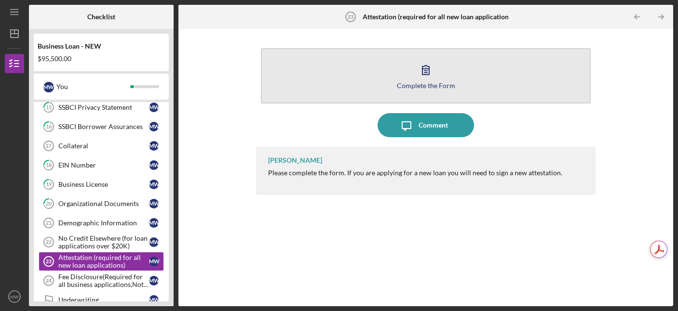
click at [425, 82] on div "Complete the Form" at bounding box center [426, 85] width 58 height 7
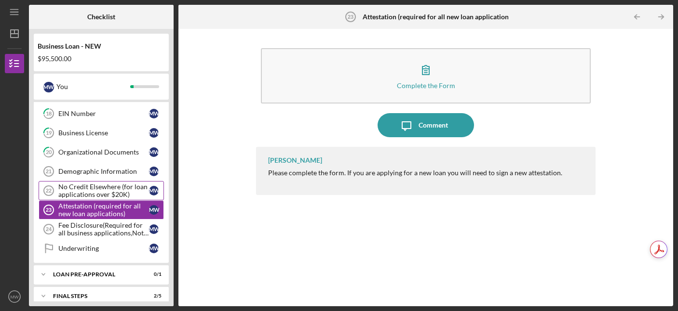
scroll to position [438, 0]
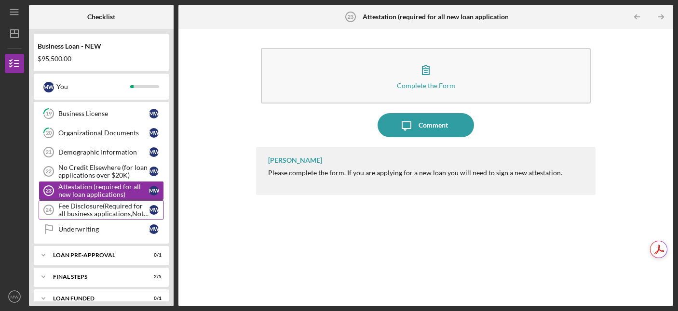
click at [111, 211] on div "Fee Disclosure(Required for all business applications,Not needed for Contractor…" at bounding box center [103, 209] width 91 height 15
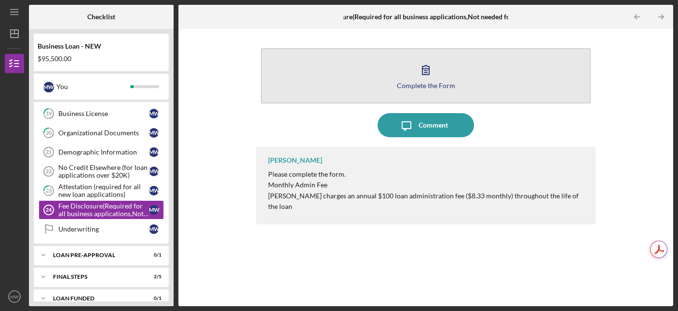
click at [424, 74] on icon "button" at bounding box center [426, 70] width 24 height 24
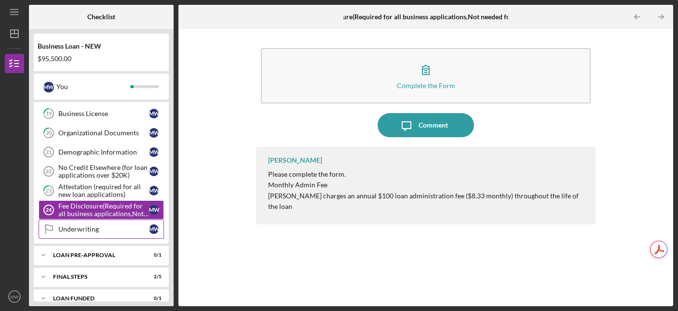
click at [85, 224] on link "Underwriting Underwriting M W" at bounding box center [101, 229] width 125 height 19
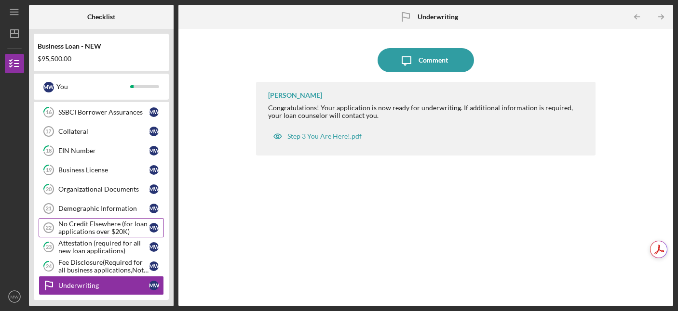
scroll to position [381, 0]
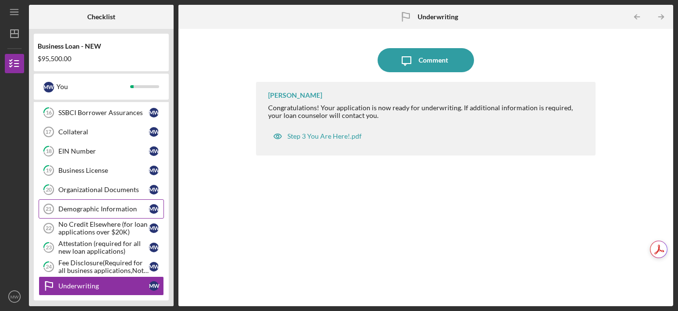
click at [85, 205] on div "Demographic Information" at bounding box center [103, 209] width 91 height 8
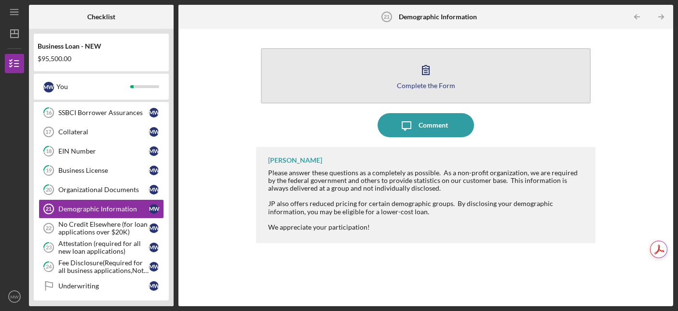
click at [429, 82] on div "Complete the Form" at bounding box center [426, 85] width 58 height 7
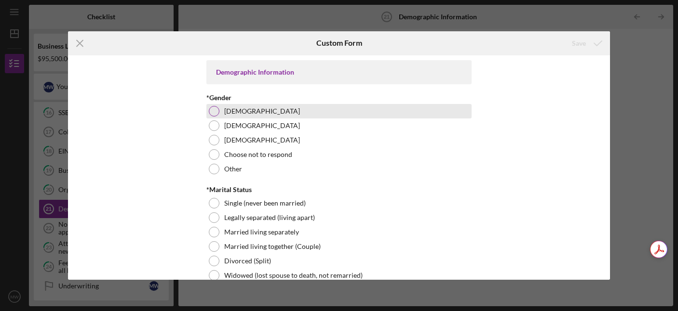
click at [212, 113] on div at bounding box center [214, 111] width 11 height 11
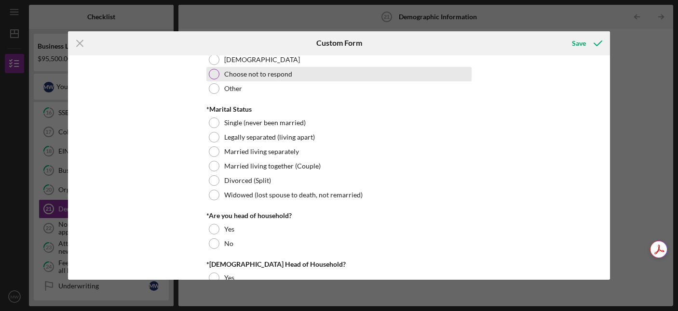
scroll to position [89, 0]
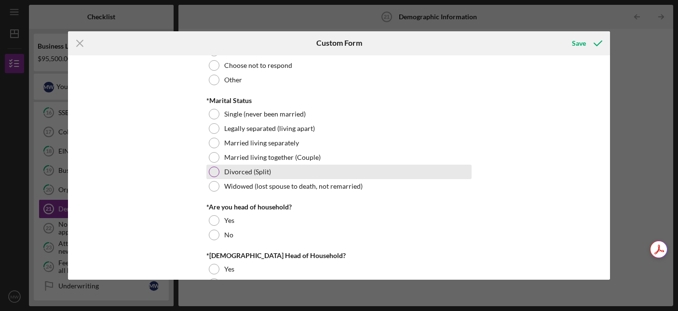
click at [210, 173] on div at bounding box center [214, 172] width 11 height 11
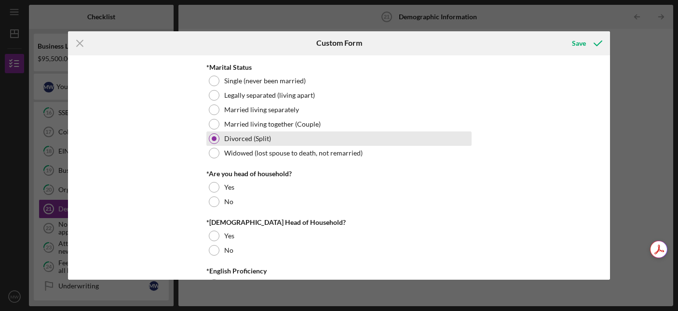
scroll to position [124, 0]
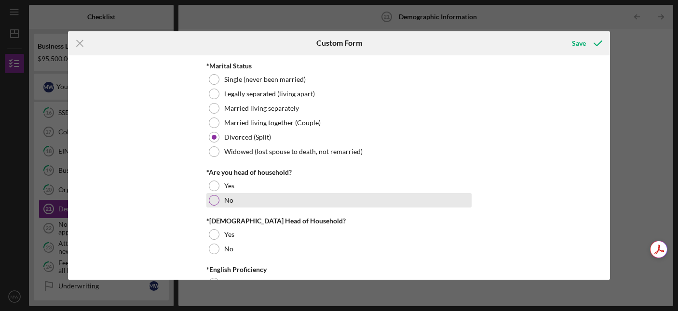
click at [210, 198] on div at bounding box center [214, 200] width 11 height 11
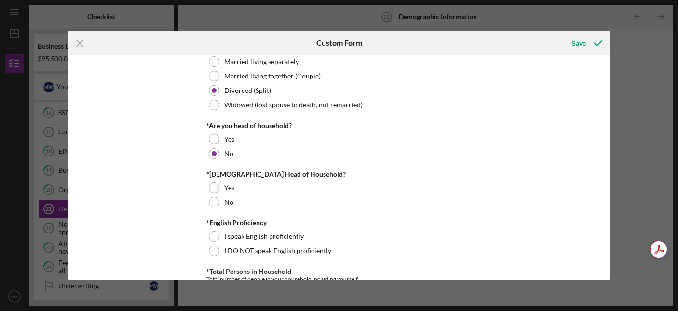
scroll to position [174, 0]
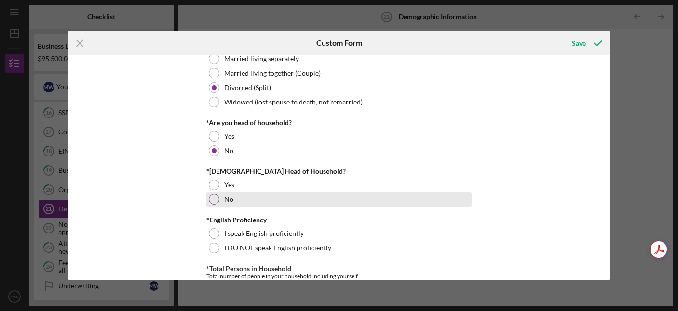
click at [211, 204] on div at bounding box center [214, 199] width 11 height 11
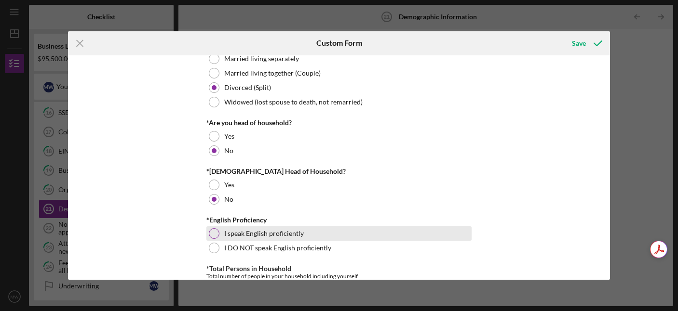
click at [212, 232] on div at bounding box center [214, 234] width 11 height 11
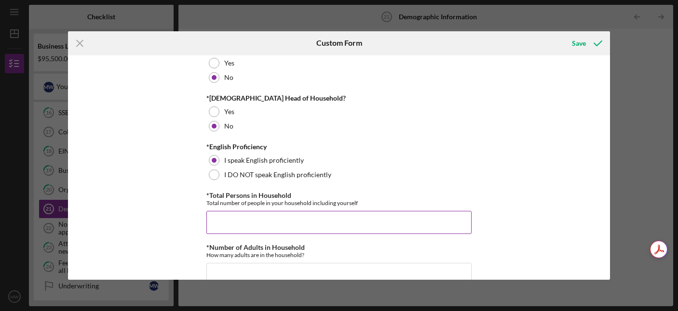
scroll to position [250, 0]
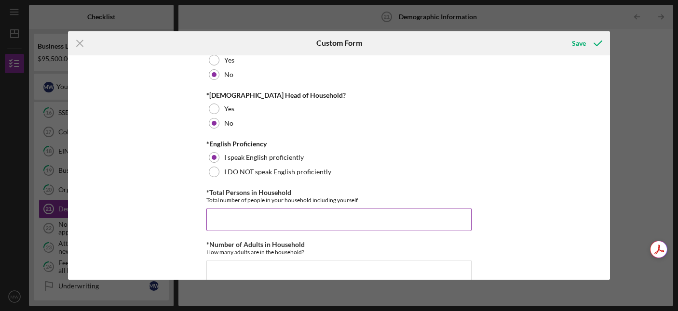
click at [215, 225] on input "*Total Persons in Household" at bounding box center [338, 219] width 265 height 23
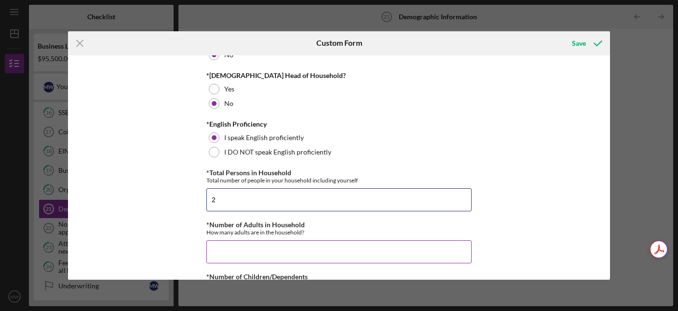
scroll to position [276, 0]
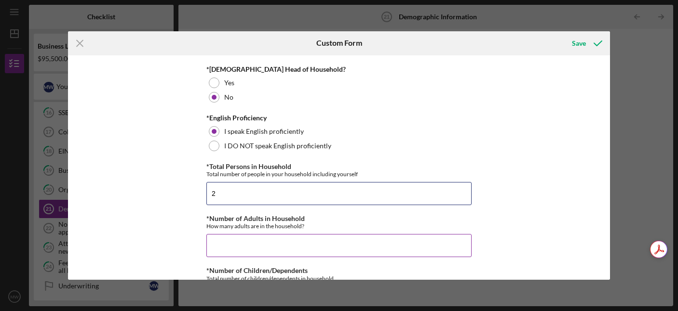
type input "2"
click at [231, 245] on input "*Number of Adults in Household" at bounding box center [338, 245] width 265 height 23
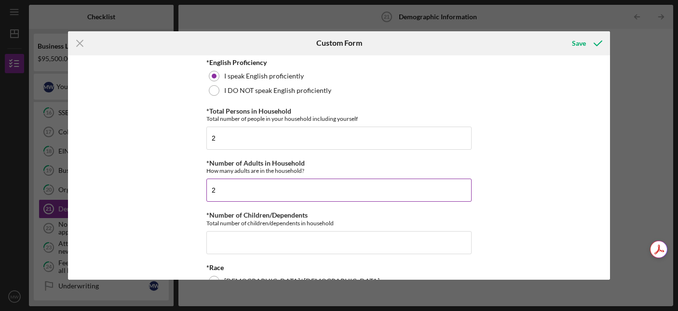
scroll to position [336, 0]
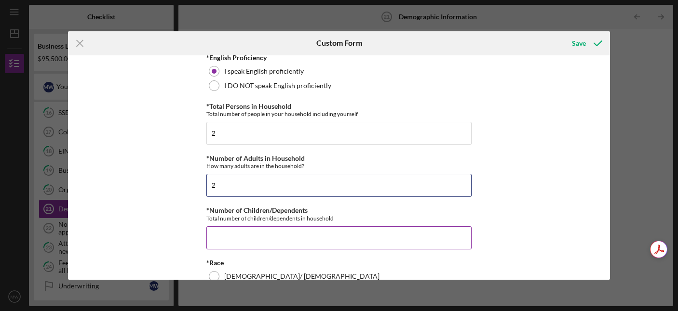
type input "2"
click at [238, 235] on input "*Number of Children/Dependents" at bounding box center [338, 238] width 265 height 23
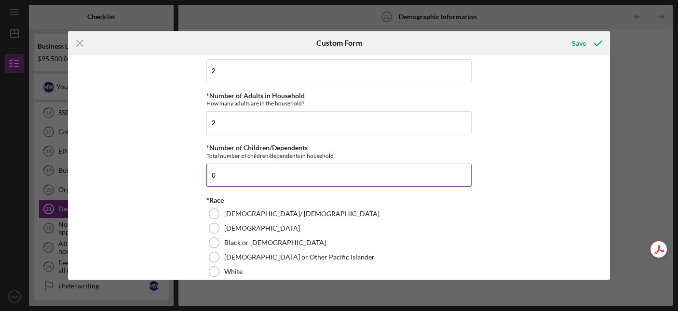
scroll to position [417, 0]
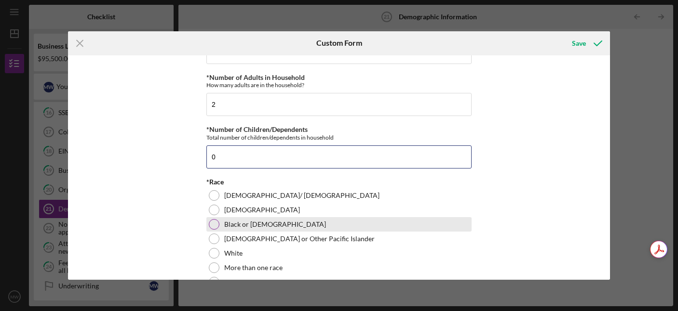
type input "0"
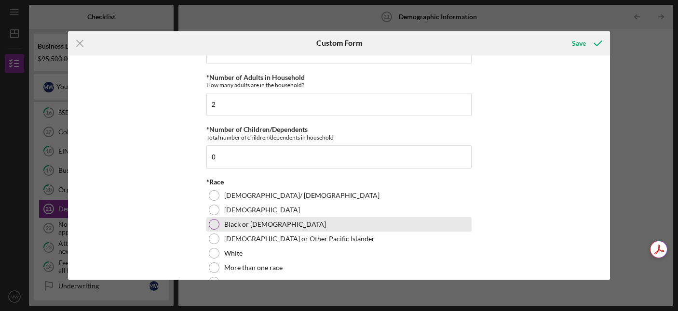
click at [214, 222] on div at bounding box center [214, 224] width 11 height 11
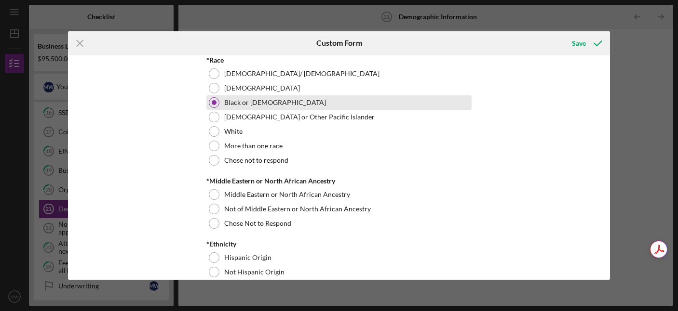
scroll to position [541, 0]
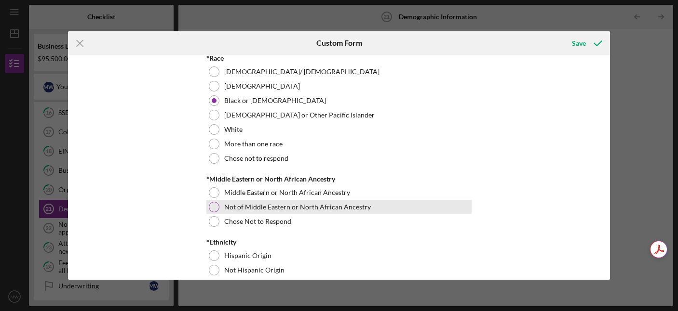
click at [212, 207] on div at bounding box center [214, 207] width 11 height 11
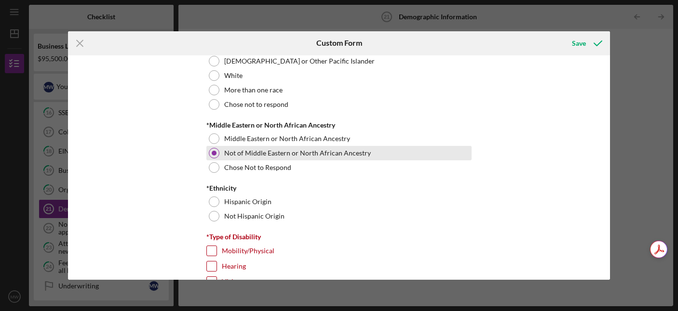
scroll to position [612, 0]
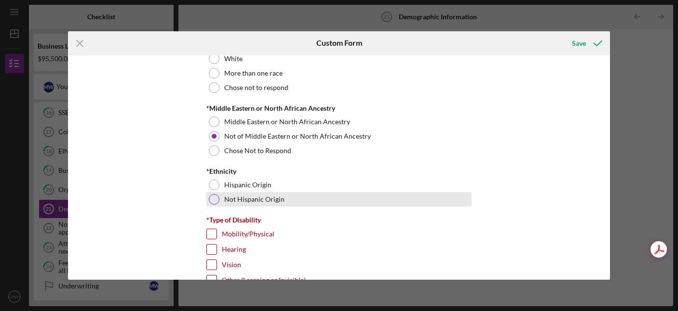
click at [211, 196] on div at bounding box center [214, 199] width 11 height 11
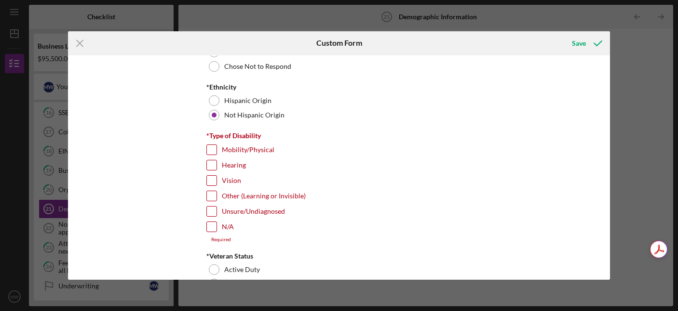
click at [209, 227] on input "N/A" at bounding box center [212, 227] width 10 height 10
checkbox input "true"
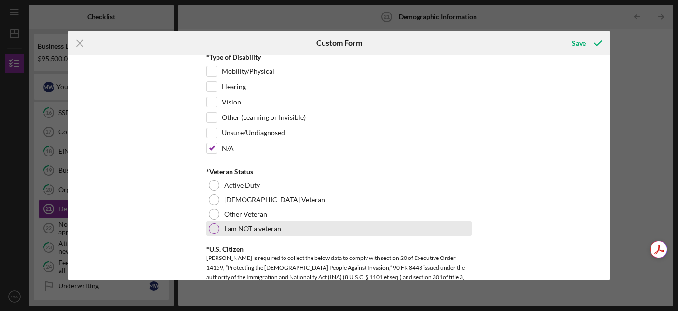
click at [211, 228] on div at bounding box center [214, 229] width 11 height 11
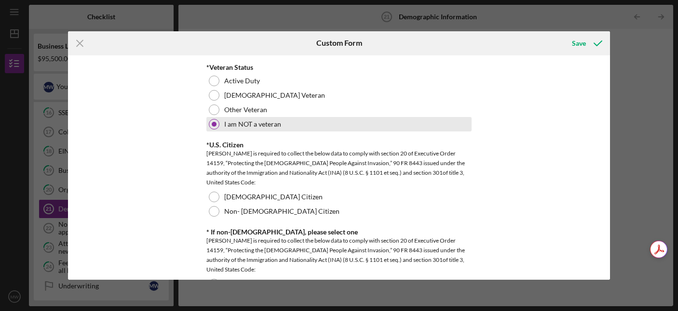
scroll to position [880, 0]
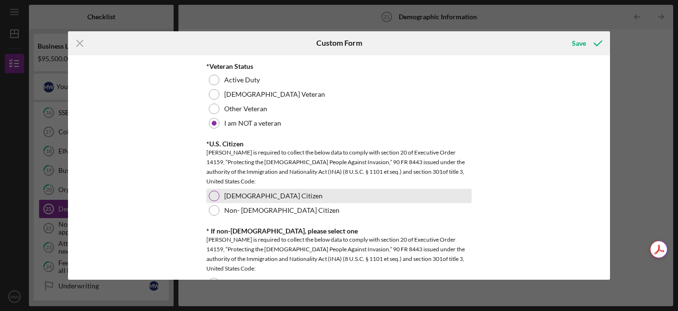
click at [211, 195] on div at bounding box center [214, 196] width 11 height 11
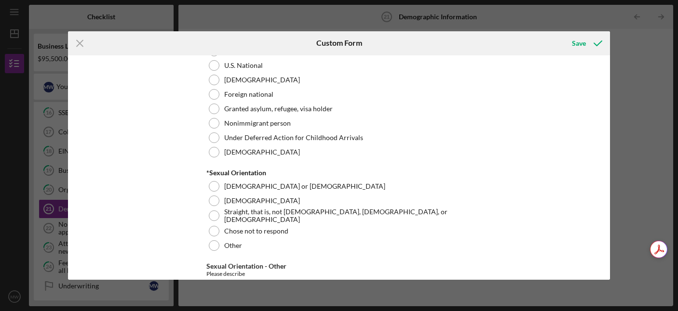
scroll to position [1135, 0]
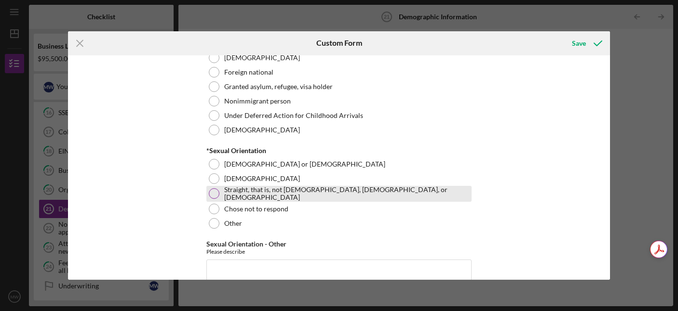
click at [212, 191] on div at bounding box center [214, 193] width 11 height 11
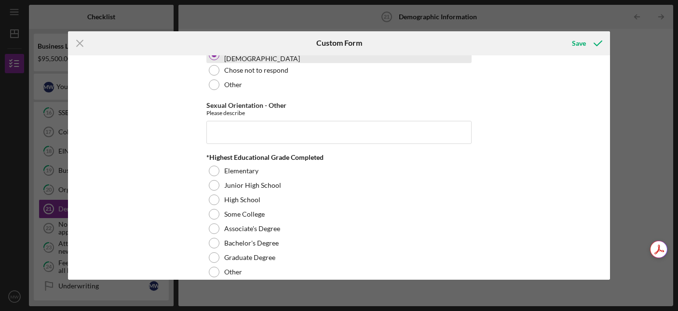
scroll to position [1325, 0]
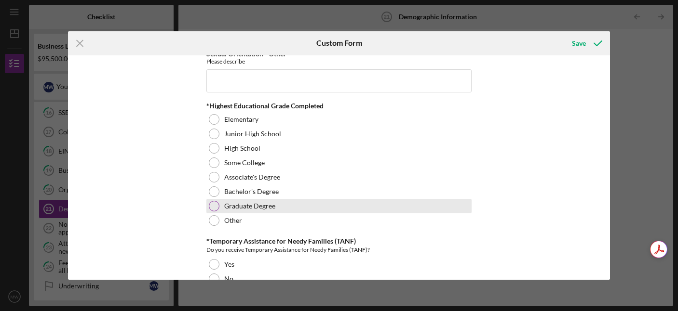
click at [211, 203] on div at bounding box center [214, 206] width 11 height 11
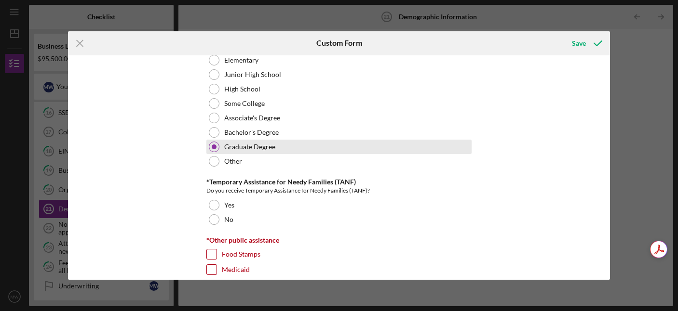
scroll to position [1414, 0]
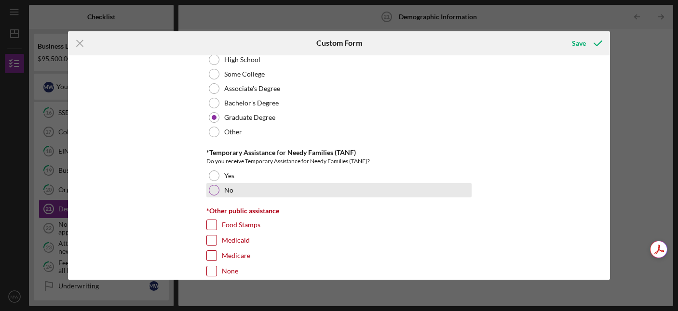
click at [211, 192] on div at bounding box center [214, 190] width 11 height 11
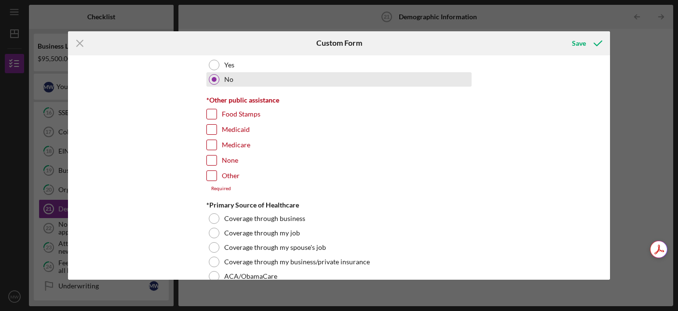
scroll to position [1528, 0]
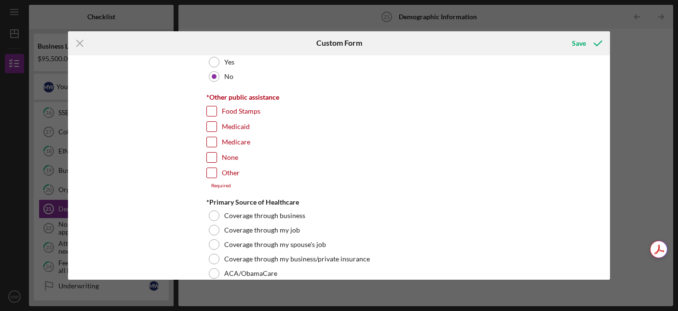
click at [210, 155] on input "None" at bounding box center [212, 158] width 10 height 10
checkbox input "true"
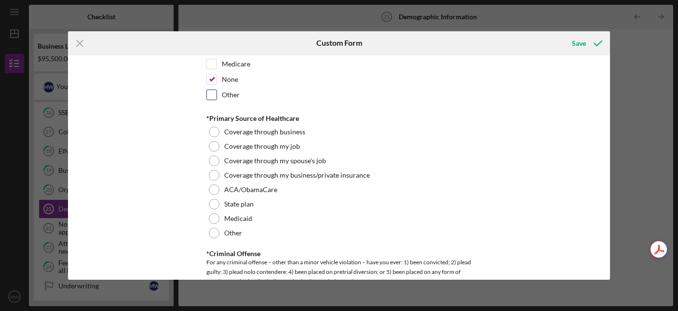
scroll to position [1607, 0]
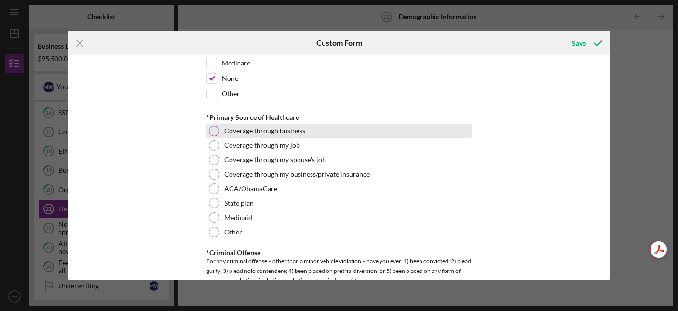
click at [213, 132] on div at bounding box center [214, 131] width 11 height 11
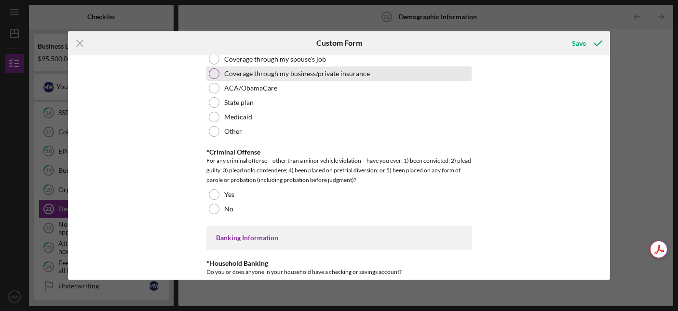
scroll to position [1712, 0]
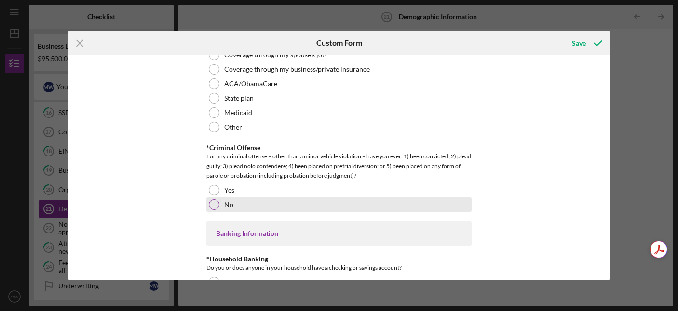
click at [213, 200] on div at bounding box center [214, 205] width 11 height 11
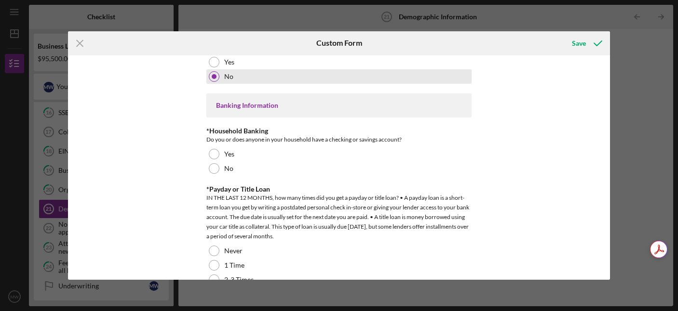
scroll to position [1842, 0]
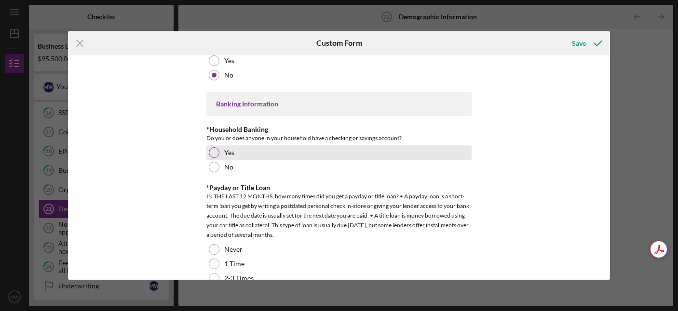
click at [213, 150] on div at bounding box center [214, 153] width 11 height 11
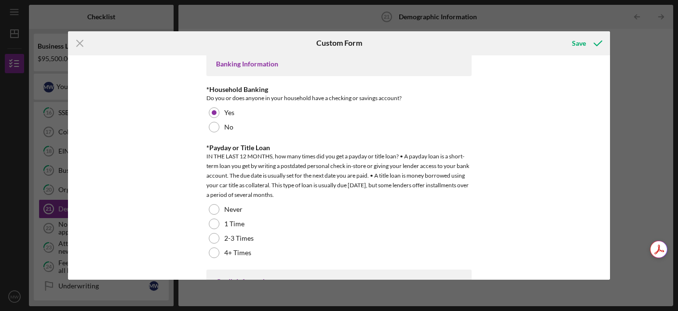
scroll to position [1885, 0]
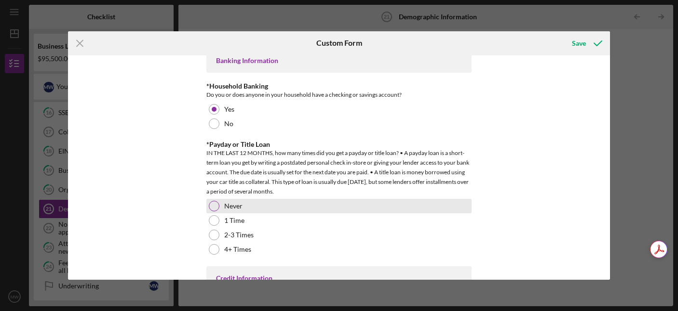
click at [212, 205] on div at bounding box center [214, 206] width 11 height 11
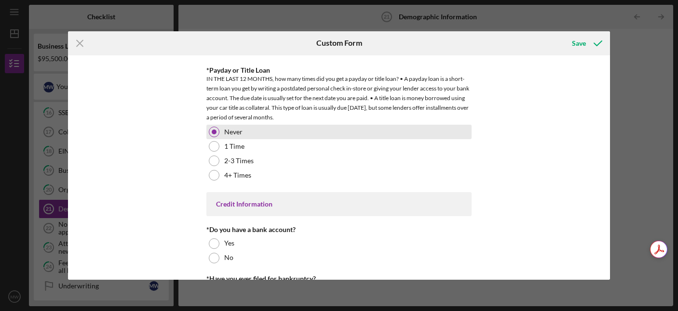
scroll to position [2006, 0]
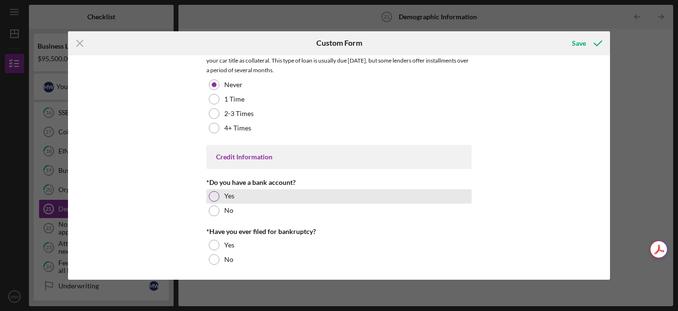
click at [212, 196] on div at bounding box center [214, 196] width 11 height 11
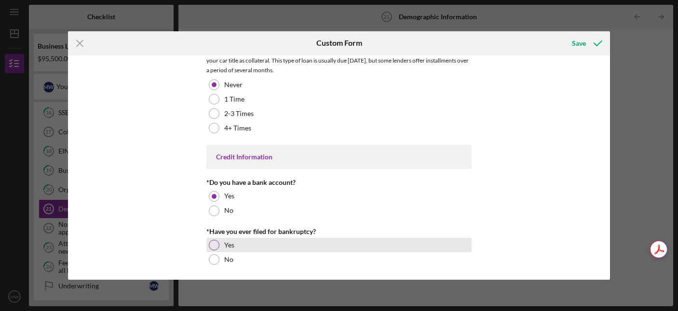
click at [209, 242] on div at bounding box center [214, 245] width 11 height 11
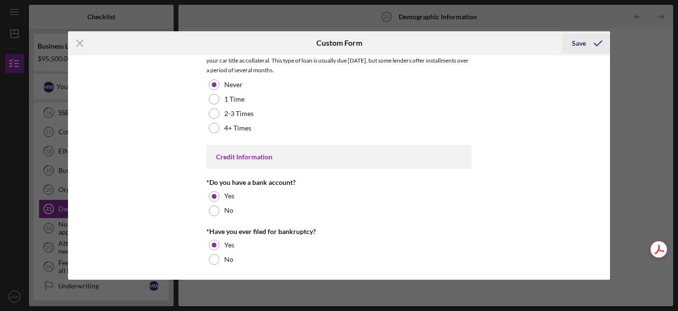
click at [581, 41] on div "Save" at bounding box center [579, 43] width 14 height 19
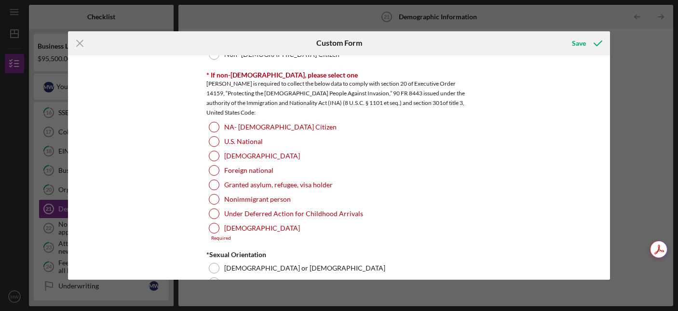
scroll to position [1036, 0]
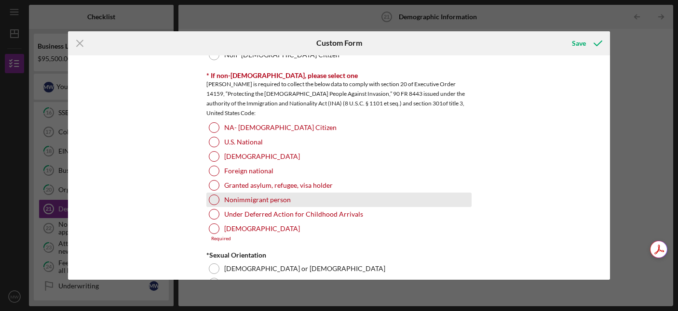
click at [213, 200] on div at bounding box center [214, 200] width 11 height 11
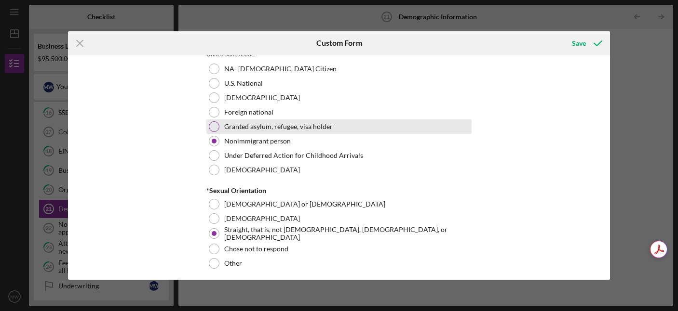
scroll to position [1126, 0]
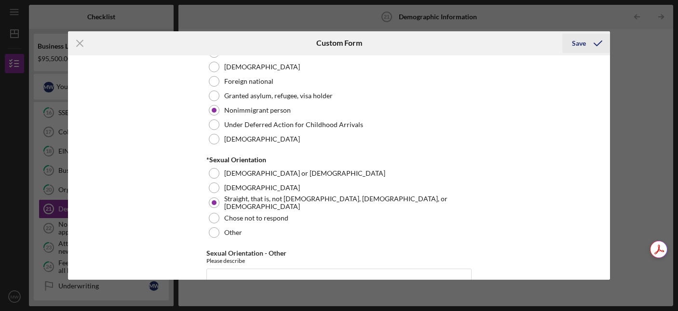
click at [583, 45] on div "Save" at bounding box center [579, 43] width 14 height 19
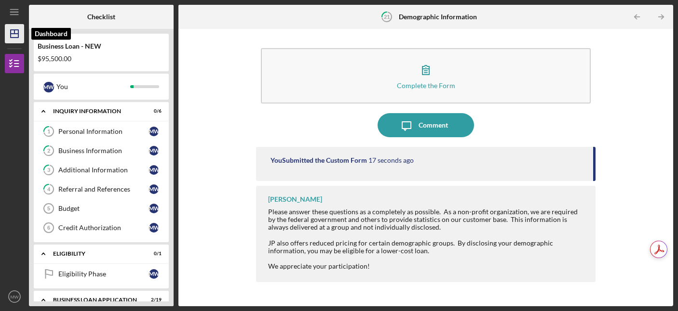
click at [15, 34] on line "button" at bounding box center [15, 34] width 8 height 0
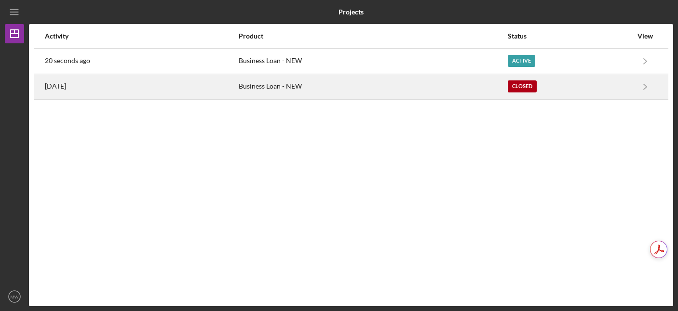
click at [404, 90] on div "Business Loan - NEW" at bounding box center [373, 87] width 268 height 24
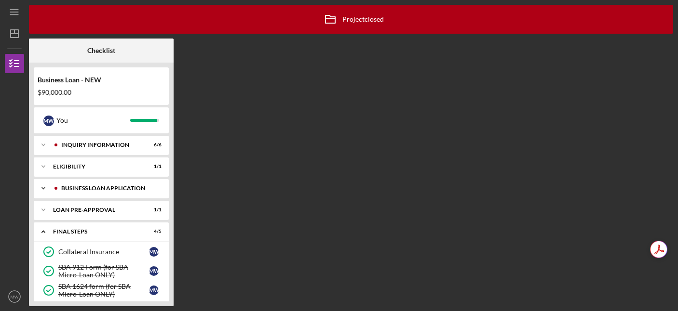
click at [42, 187] on icon "Icon/Expander" at bounding box center [43, 188] width 19 height 19
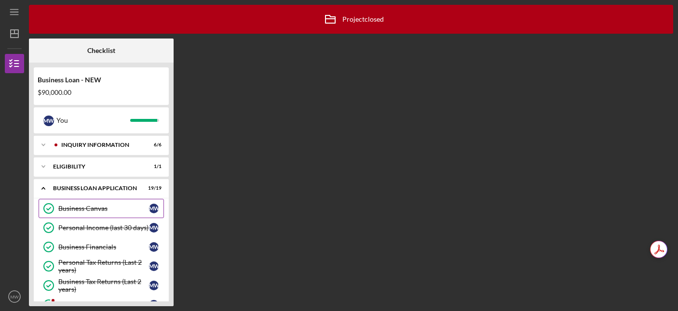
click at [80, 209] on div "Business Canvas" at bounding box center [103, 209] width 91 height 8
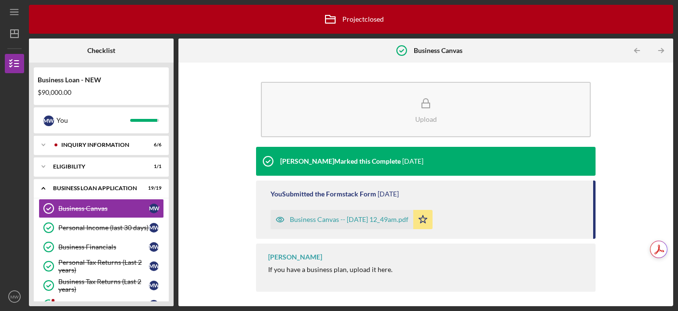
click at [343, 219] on div "Business Canvas -- [DATE] 12_49am.pdf" at bounding box center [349, 220] width 119 height 8
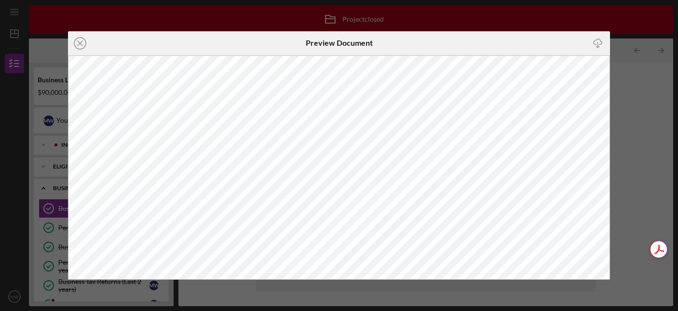
click at [11, 92] on div "Icon/Close Preview Document Icon/Download" at bounding box center [339, 155] width 678 height 311
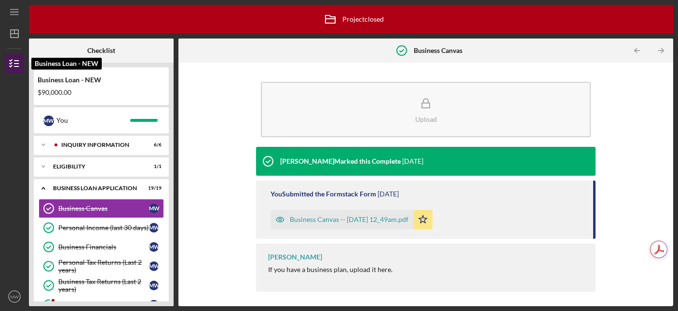
click at [15, 66] on icon "button" at bounding box center [14, 64] width 24 height 24
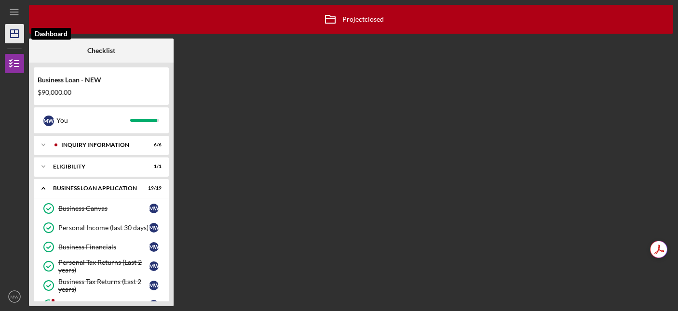
click at [14, 38] on polygon "button" at bounding box center [15, 34] width 8 height 8
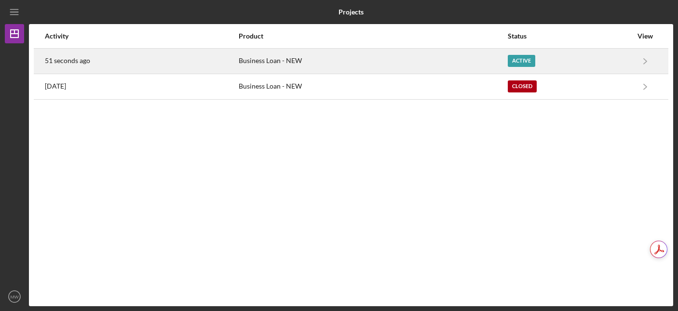
click at [136, 64] on div "51 seconds ago" at bounding box center [141, 61] width 193 height 24
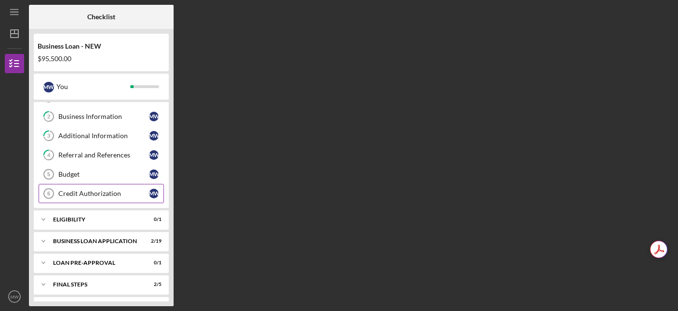
scroll to position [31, 0]
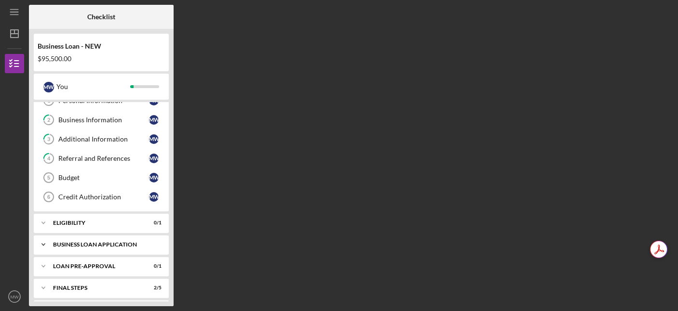
click at [39, 244] on icon "Icon/Expander" at bounding box center [43, 244] width 19 height 19
click at [67, 268] on div "Business Canvas" at bounding box center [103, 265] width 91 height 8
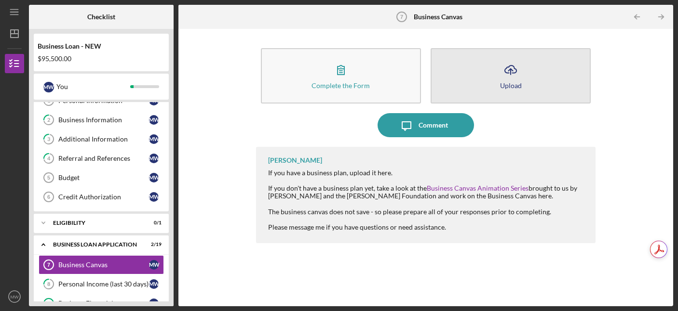
click at [505, 74] on icon "Icon/Upload" at bounding box center [510, 70] width 24 height 24
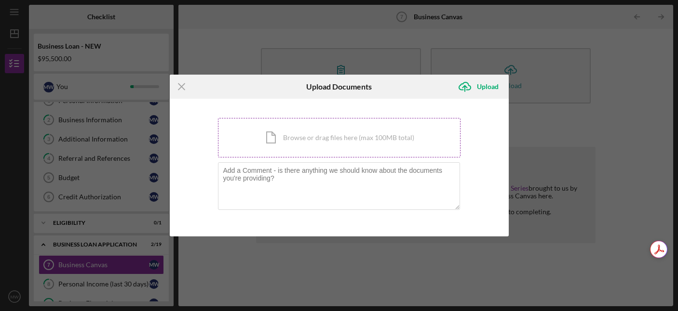
click at [325, 143] on div "Icon/Document Browse or drag files here (max 100MB total) Tap to choose files o…" at bounding box center [339, 138] width 242 height 40
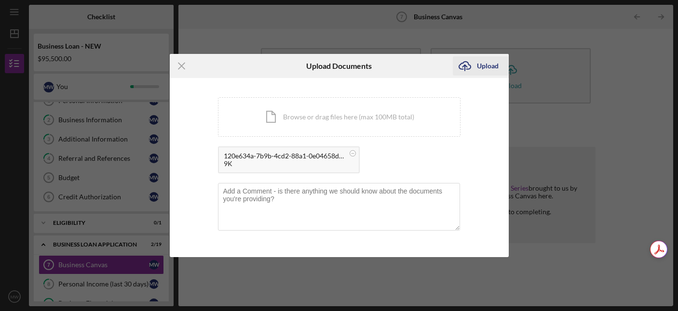
click at [491, 65] on div "Upload" at bounding box center [488, 65] width 22 height 19
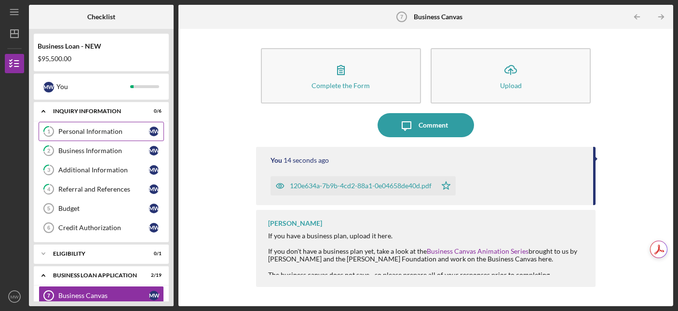
click at [112, 125] on link "1 Personal Information M W" at bounding box center [101, 131] width 125 height 19
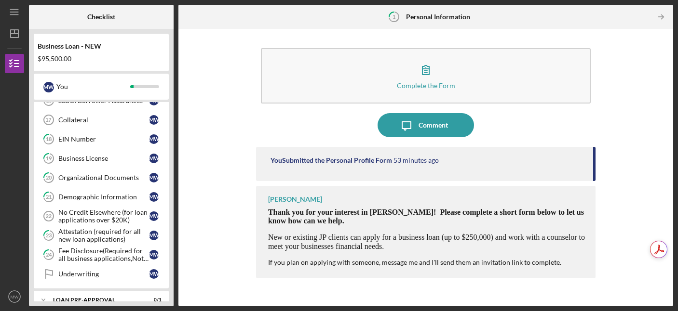
scroll to position [426, 0]
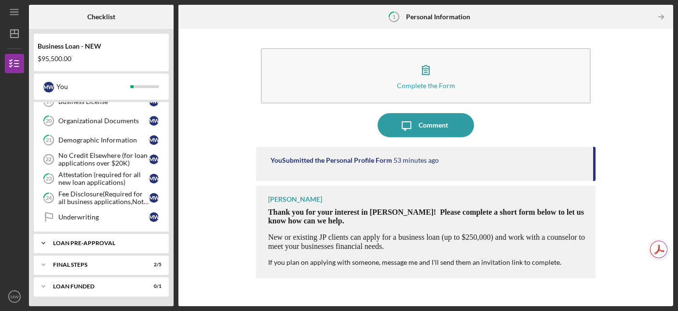
click at [43, 241] on icon "Icon/Expander" at bounding box center [43, 243] width 19 height 19
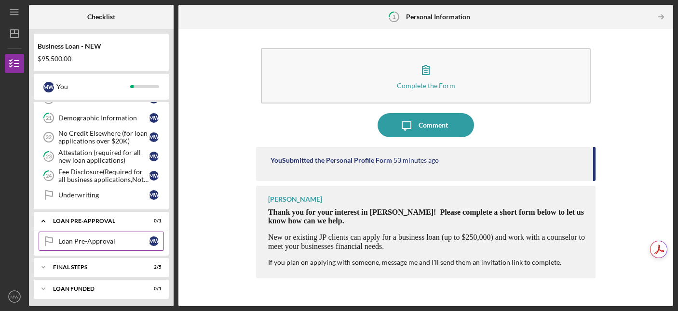
scroll to position [450, 0]
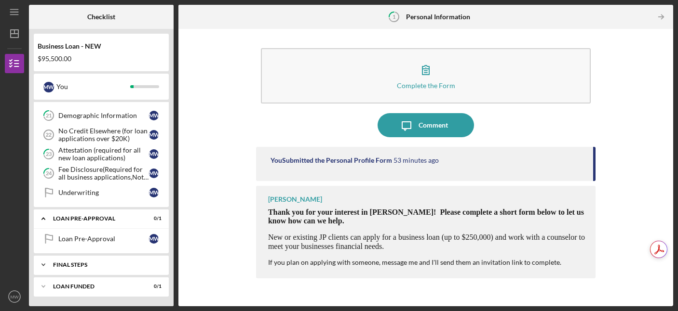
click at [43, 261] on icon "Icon/Expander" at bounding box center [43, 265] width 19 height 19
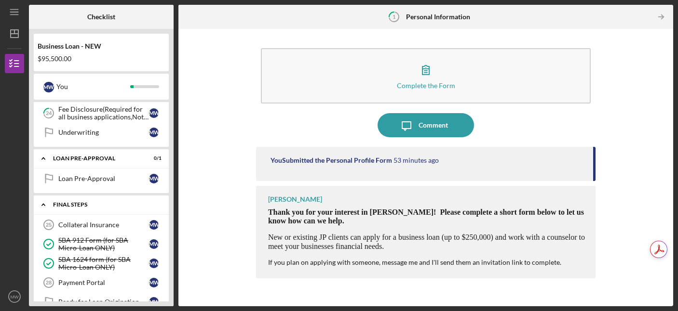
scroll to position [518, 0]
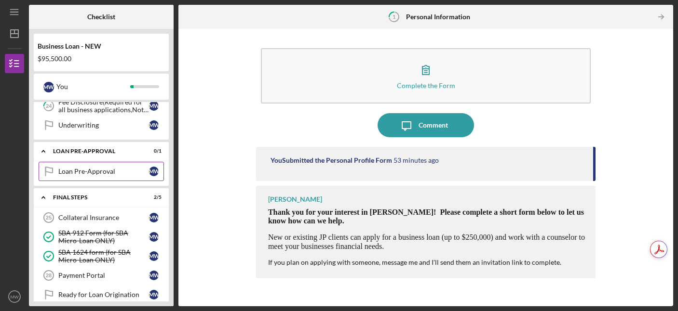
click at [102, 170] on div "Loan Pre-Approval" at bounding box center [103, 172] width 91 height 8
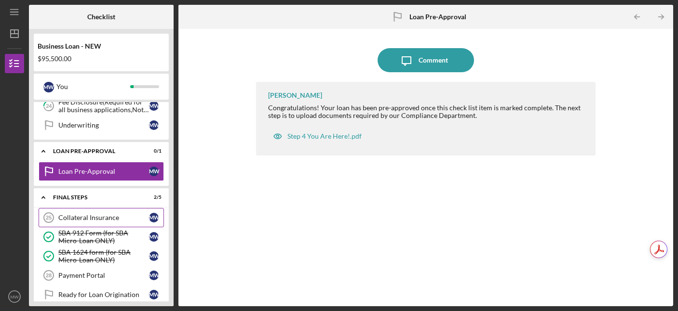
click at [83, 217] on div "Collateral Insurance" at bounding box center [103, 218] width 91 height 8
